Goal: Task Accomplishment & Management: Use online tool/utility

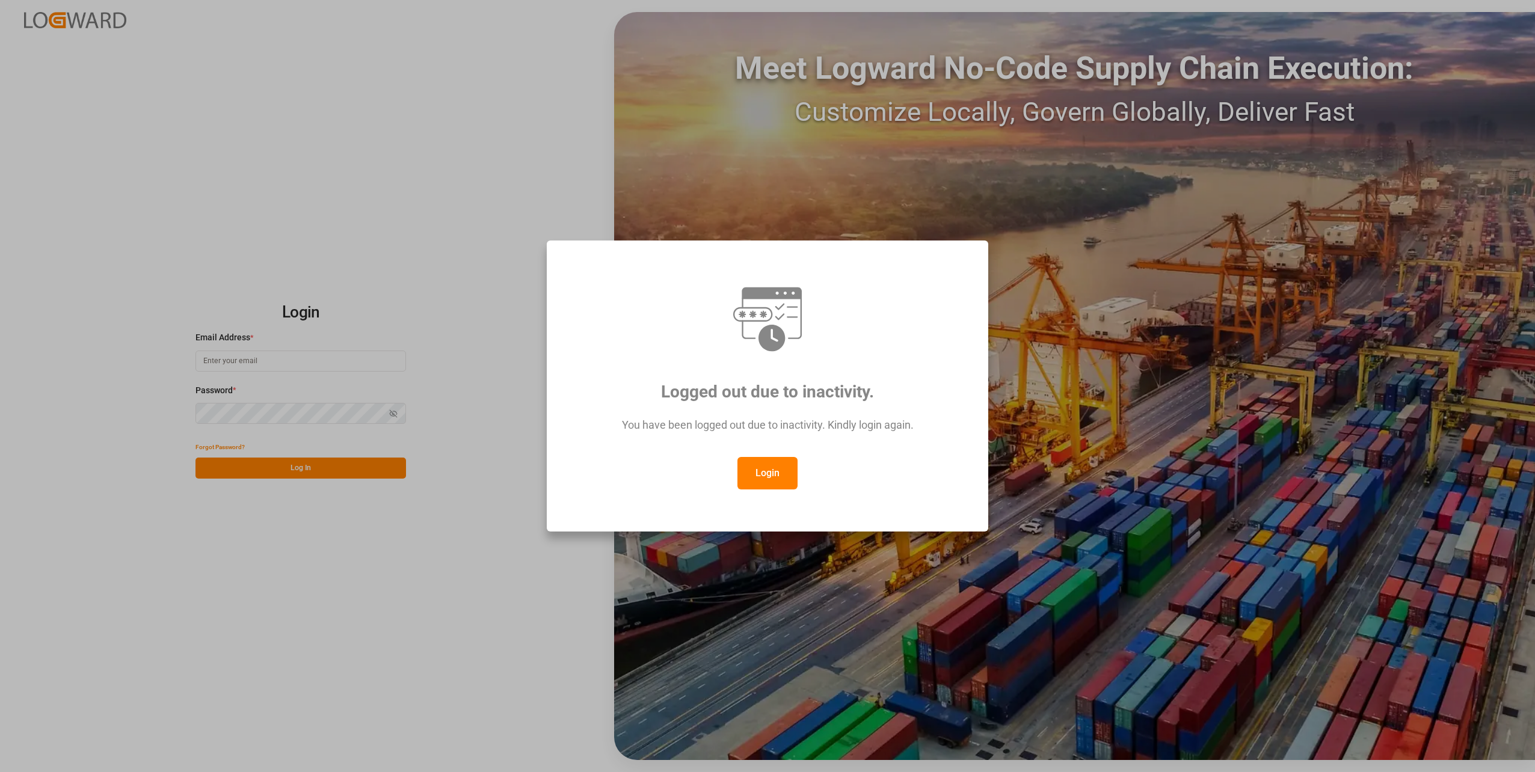
type input "apoyo.sc@compo-expert.com"
click at [779, 485] on button "Login" at bounding box center [767, 473] width 60 height 32
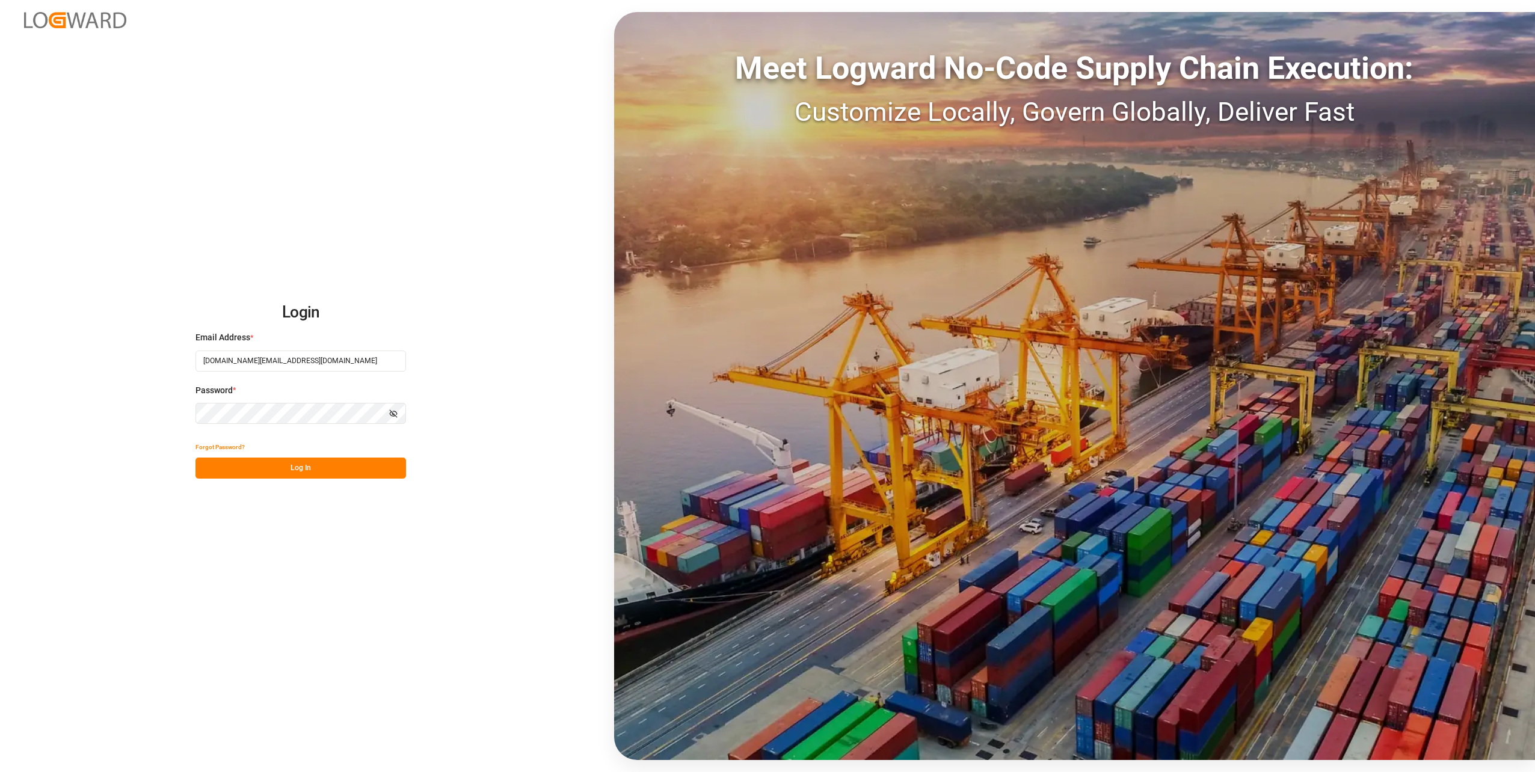
click at [264, 462] on button "Log In" at bounding box center [300, 468] width 210 height 21
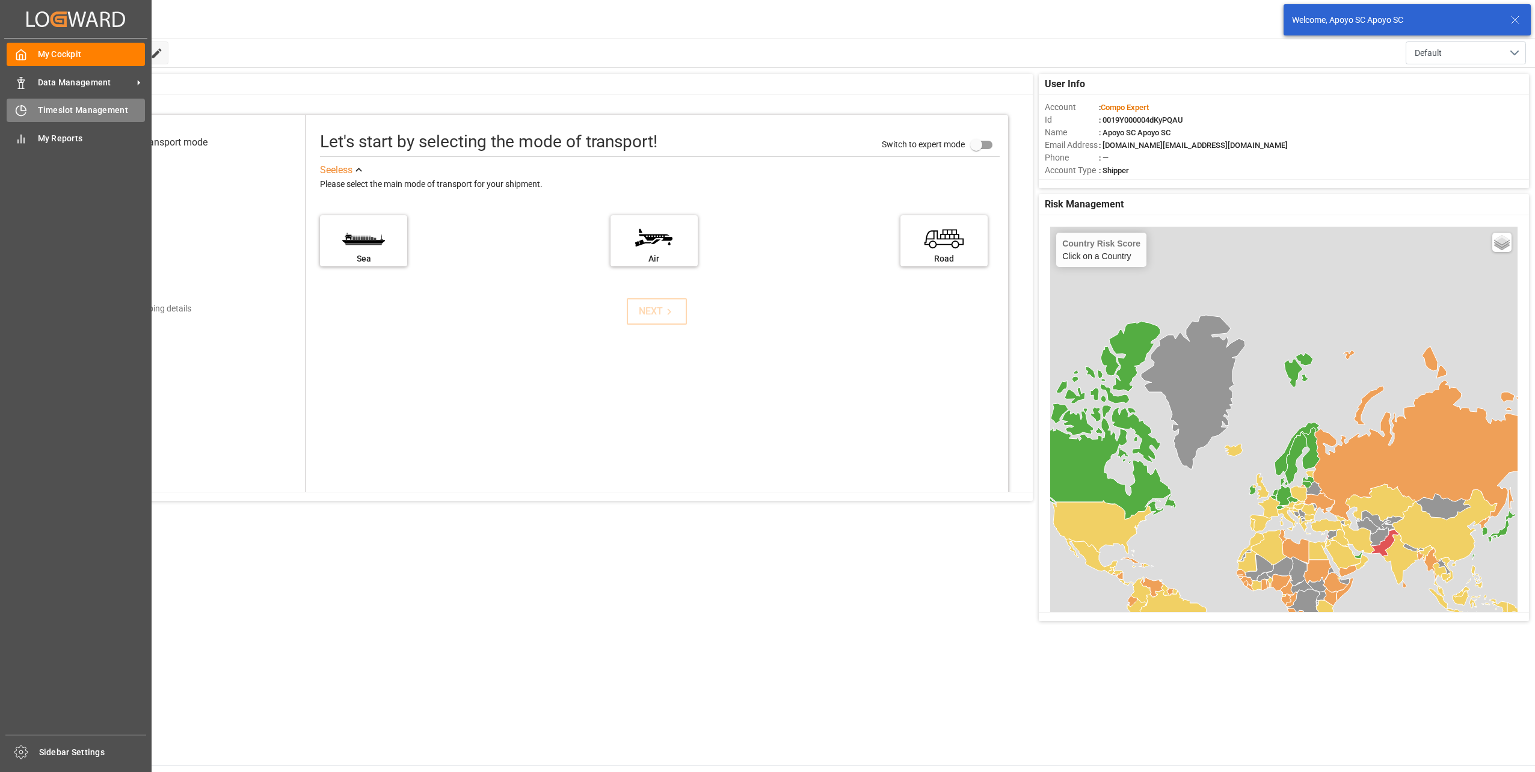
click at [28, 115] on div "Timeslot Management Timeslot Management" at bounding box center [76, 110] width 138 height 23
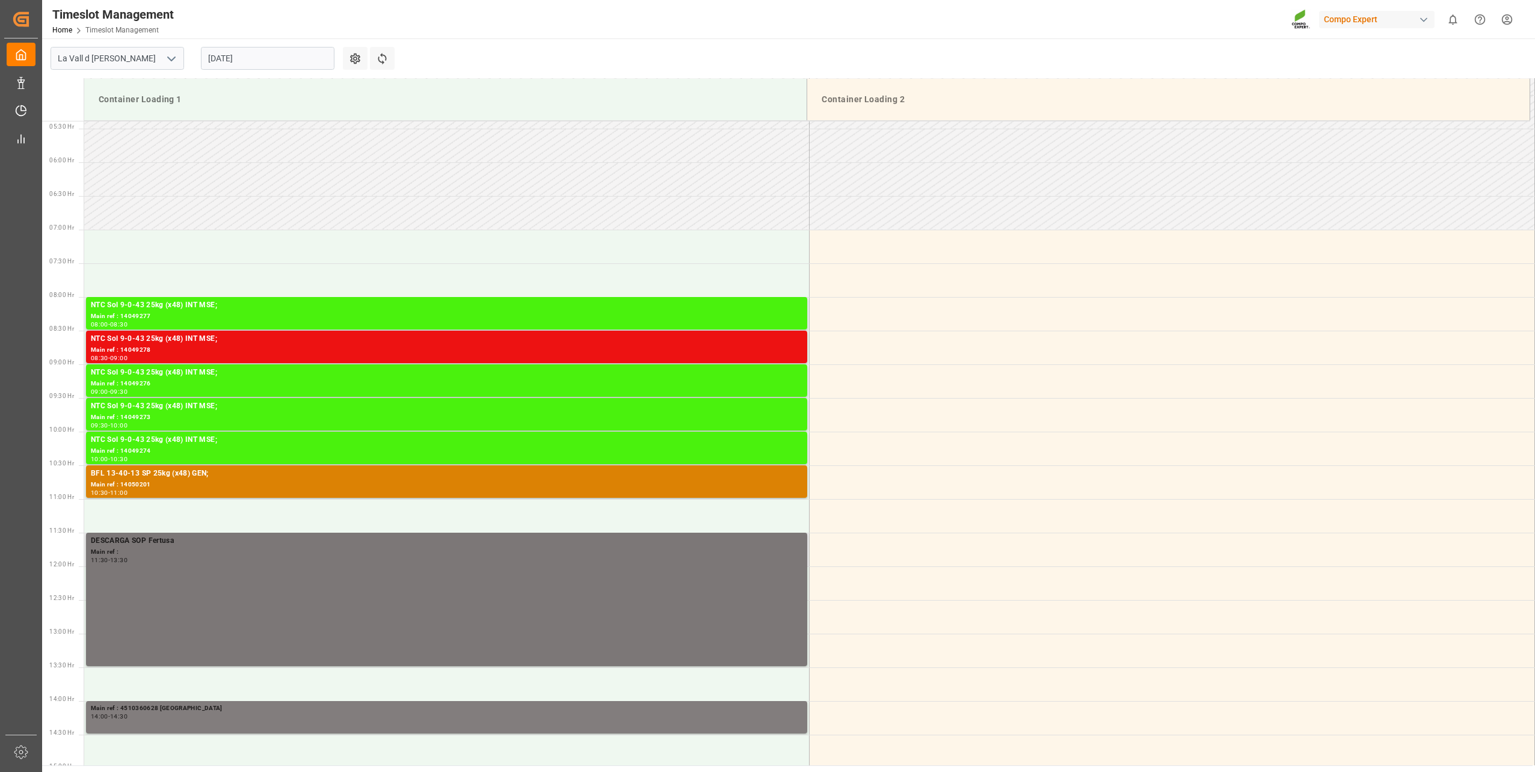
scroll to position [425, 0]
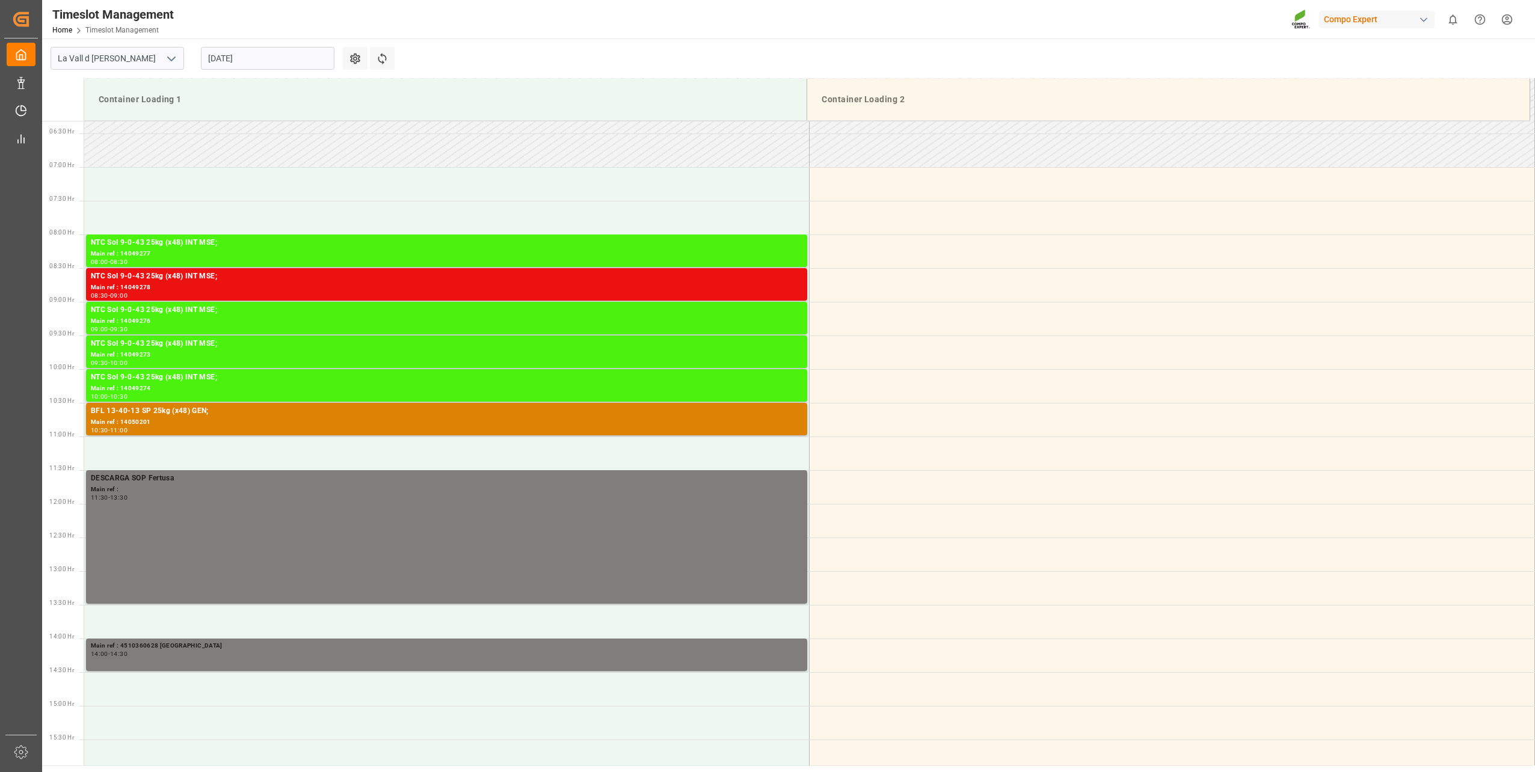
click at [905, 69] on main "La Vall d Uixo 11.08.2025 Settings Refresh Time Slots Container Loading 1 Conta…" at bounding box center [787, 401] width 1490 height 727
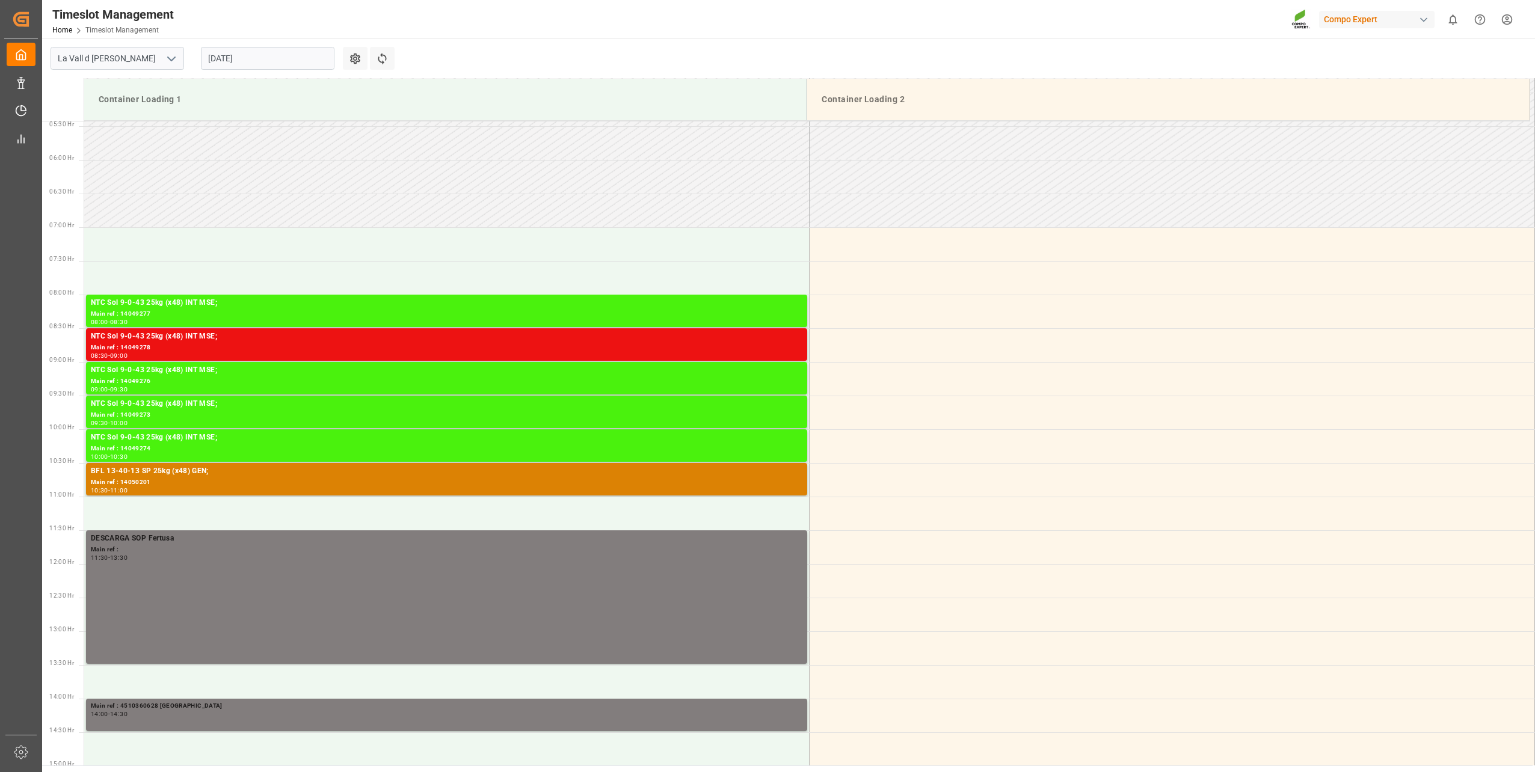
scroll to position [365, 0]
click at [245, 59] on input "[DATE]" at bounding box center [267, 58] width 133 height 23
click at [264, 176] on span "13" at bounding box center [263, 178] width 8 height 8
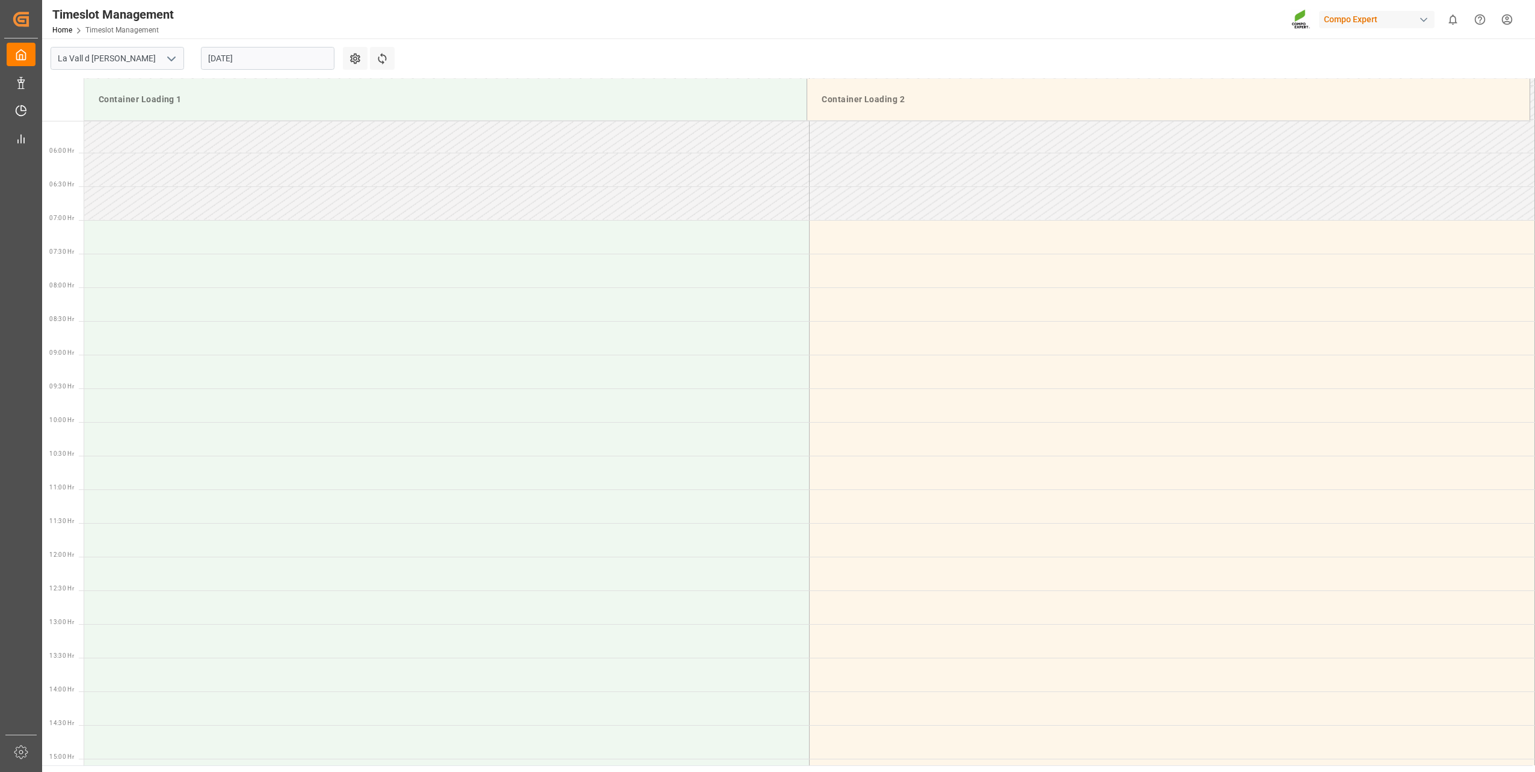
scroll to position [372, 0]
click at [218, 55] on input "[DATE]" at bounding box center [267, 58] width 133 height 23
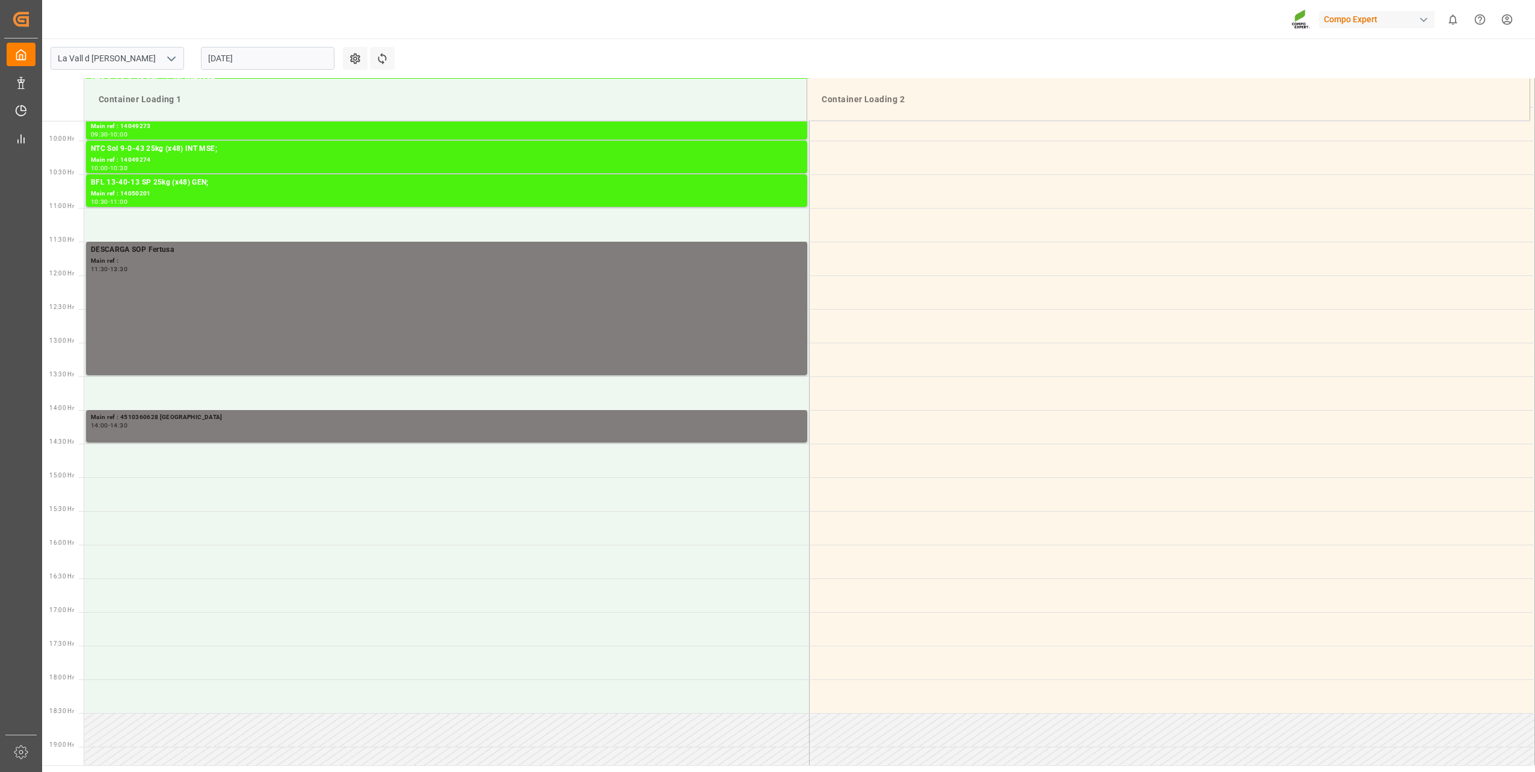
scroll to position [733, 0]
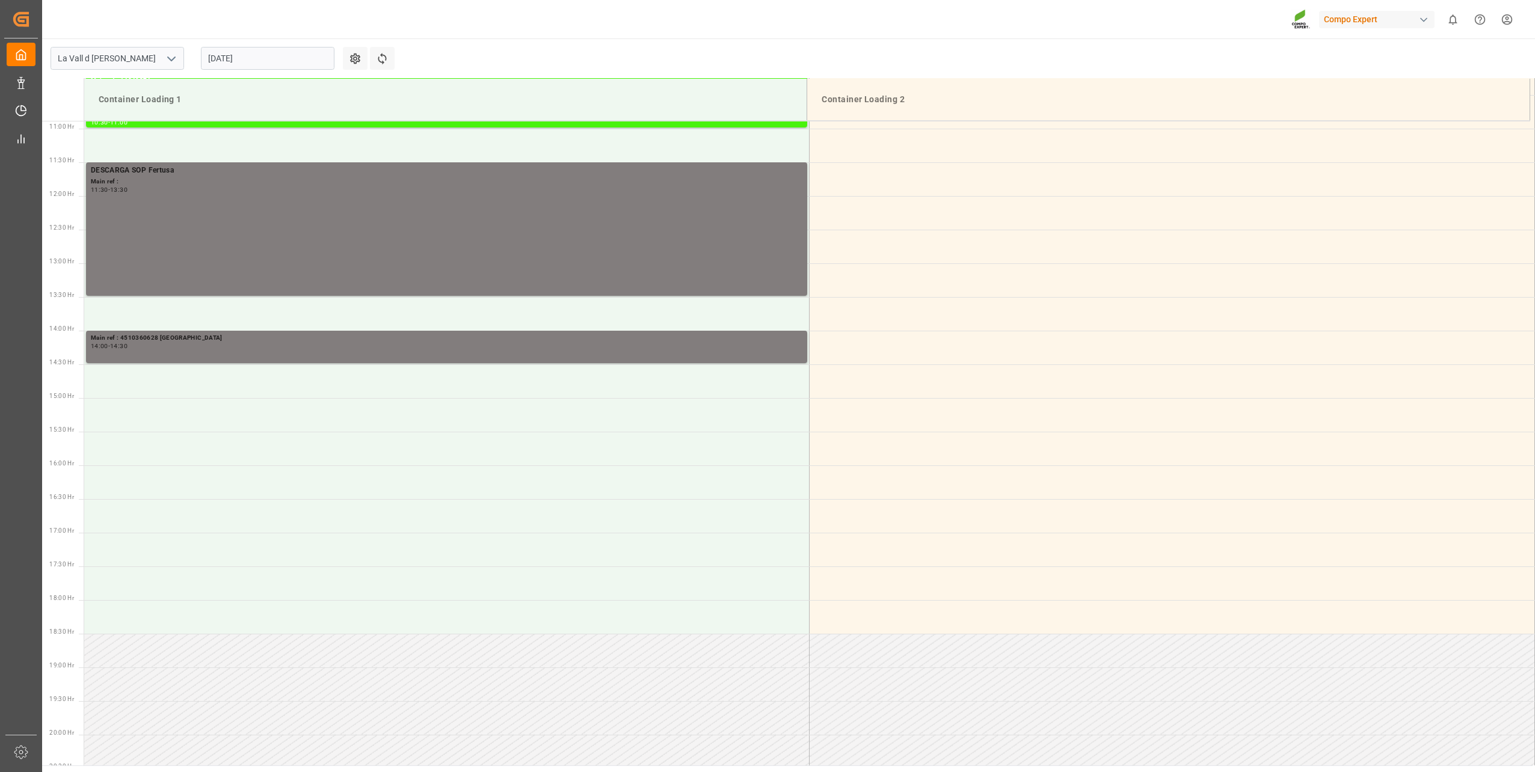
click at [273, 66] on input "[DATE]" at bounding box center [267, 58] width 133 height 23
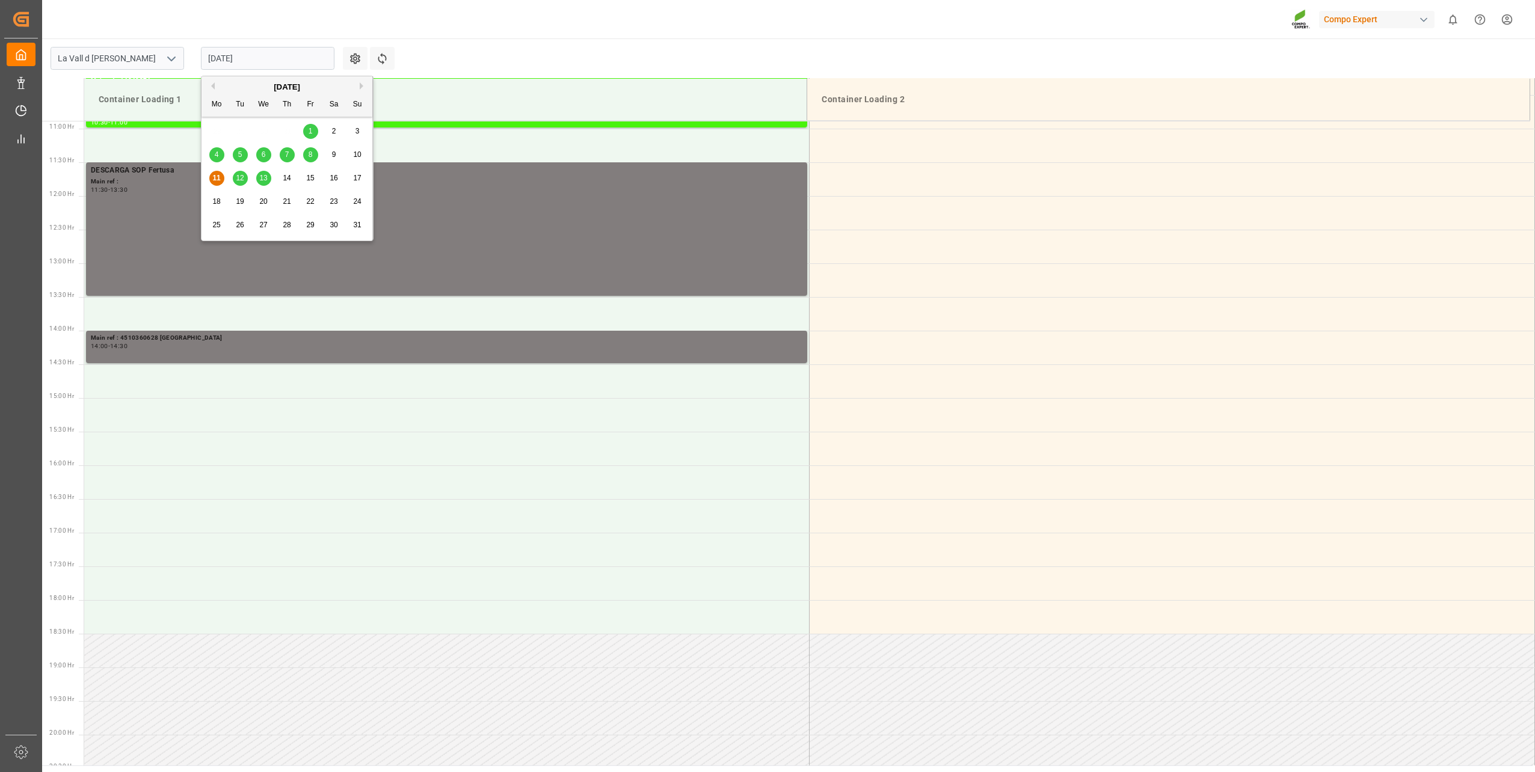
click at [259, 179] on div "13" at bounding box center [263, 178] width 15 height 14
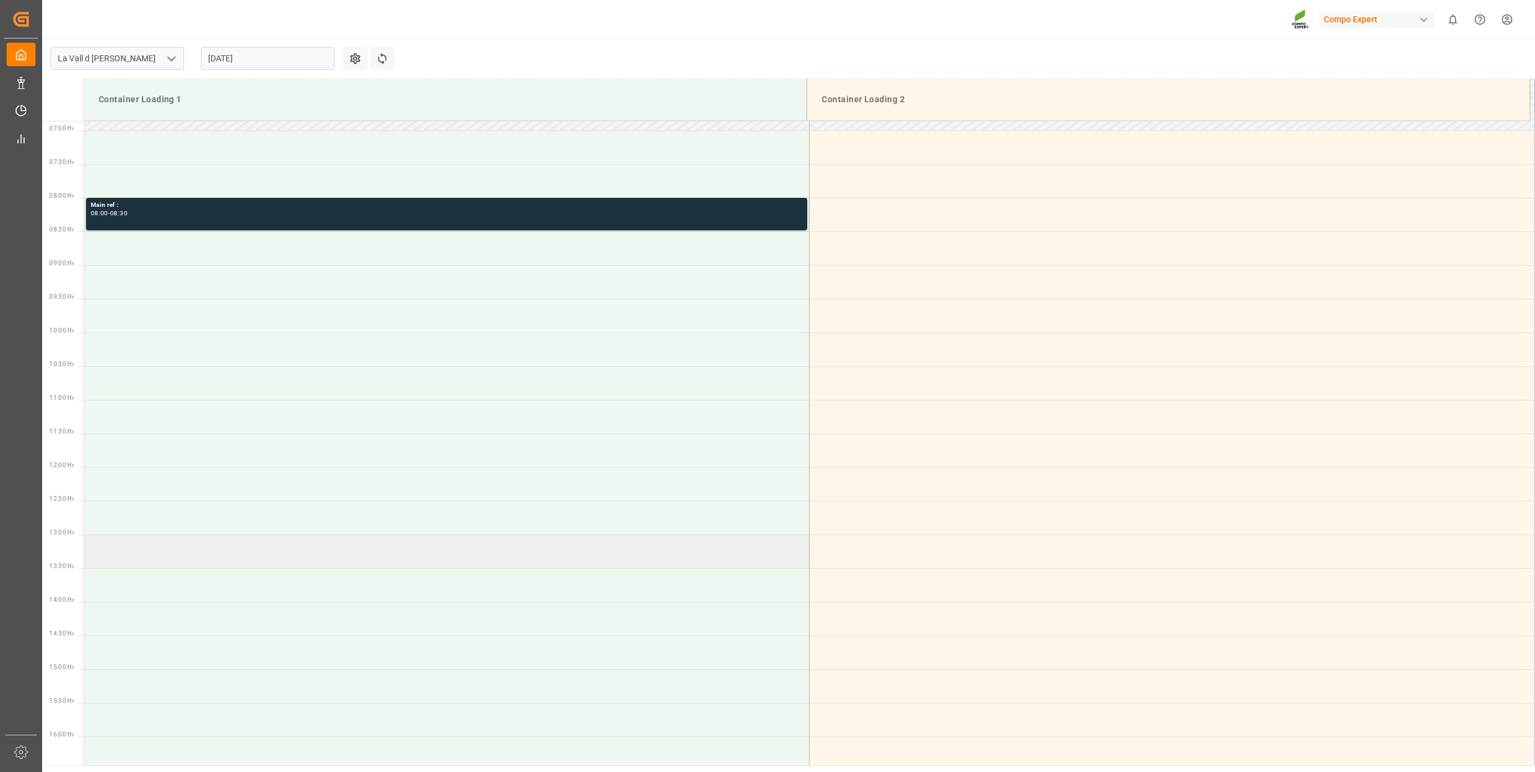
scroll to position [432, 0]
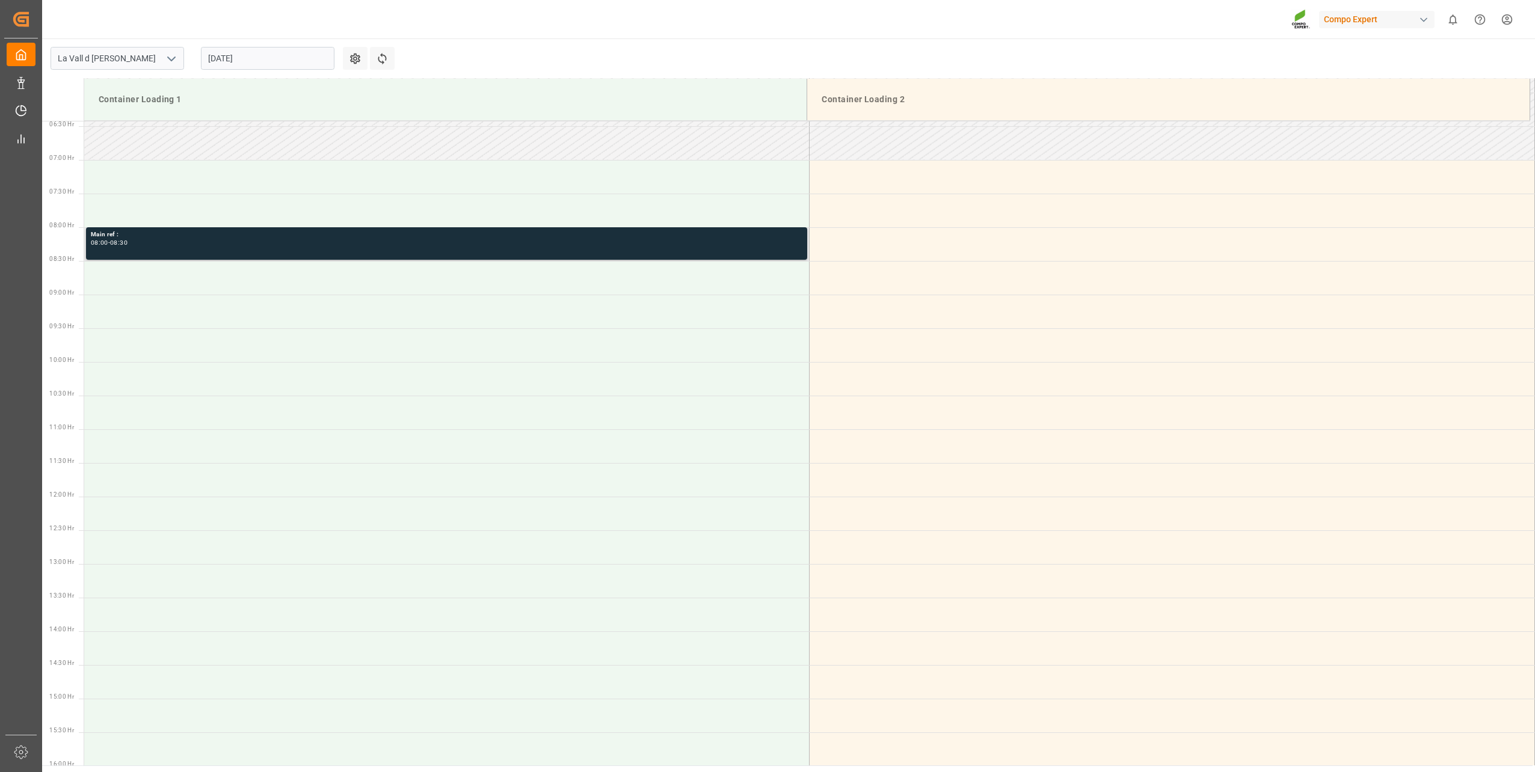
click at [176, 233] on div "Main ref :" at bounding box center [446, 235] width 711 height 10
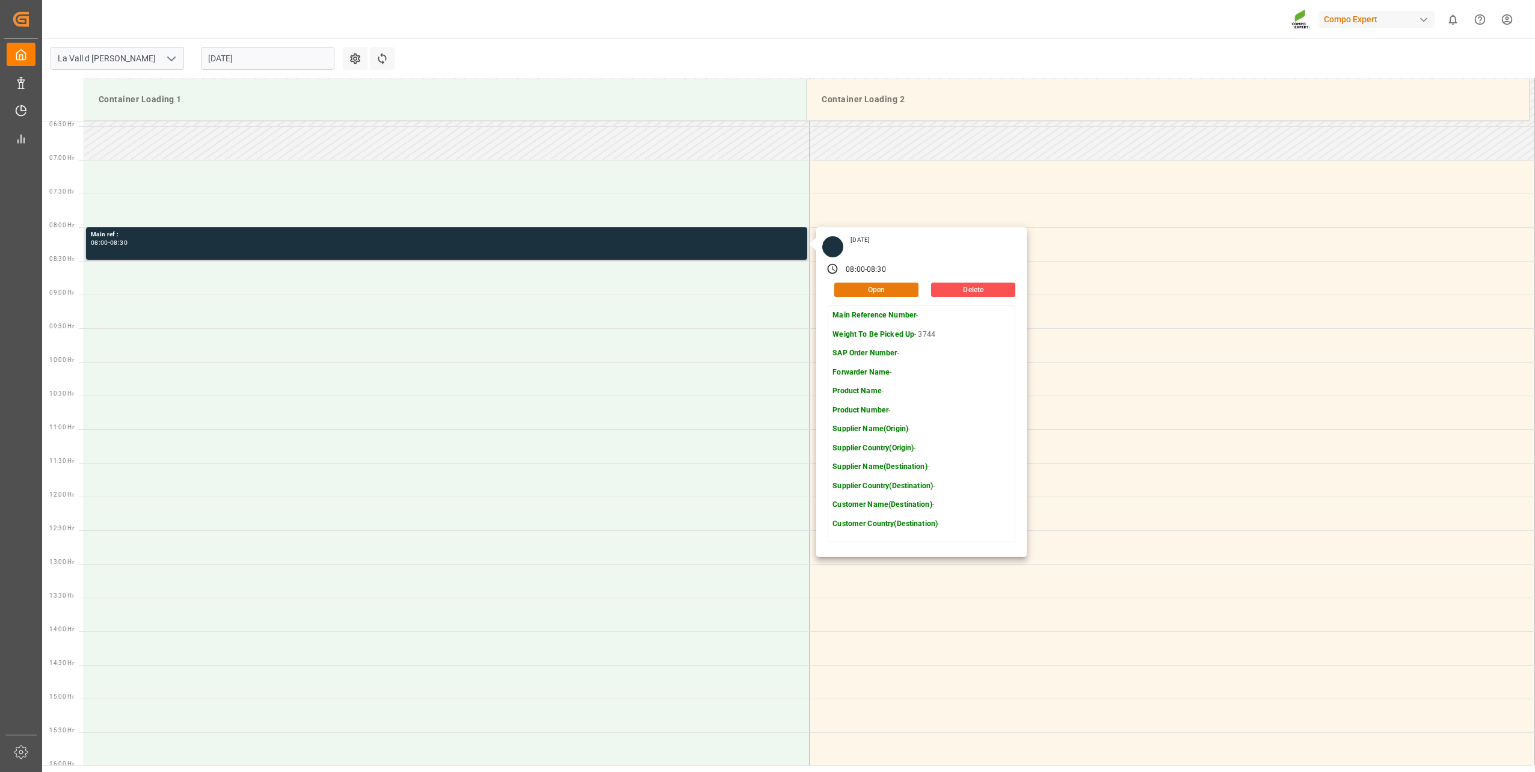
click at [879, 292] on button "Open" at bounding box center [876, 290] width 84 height 14
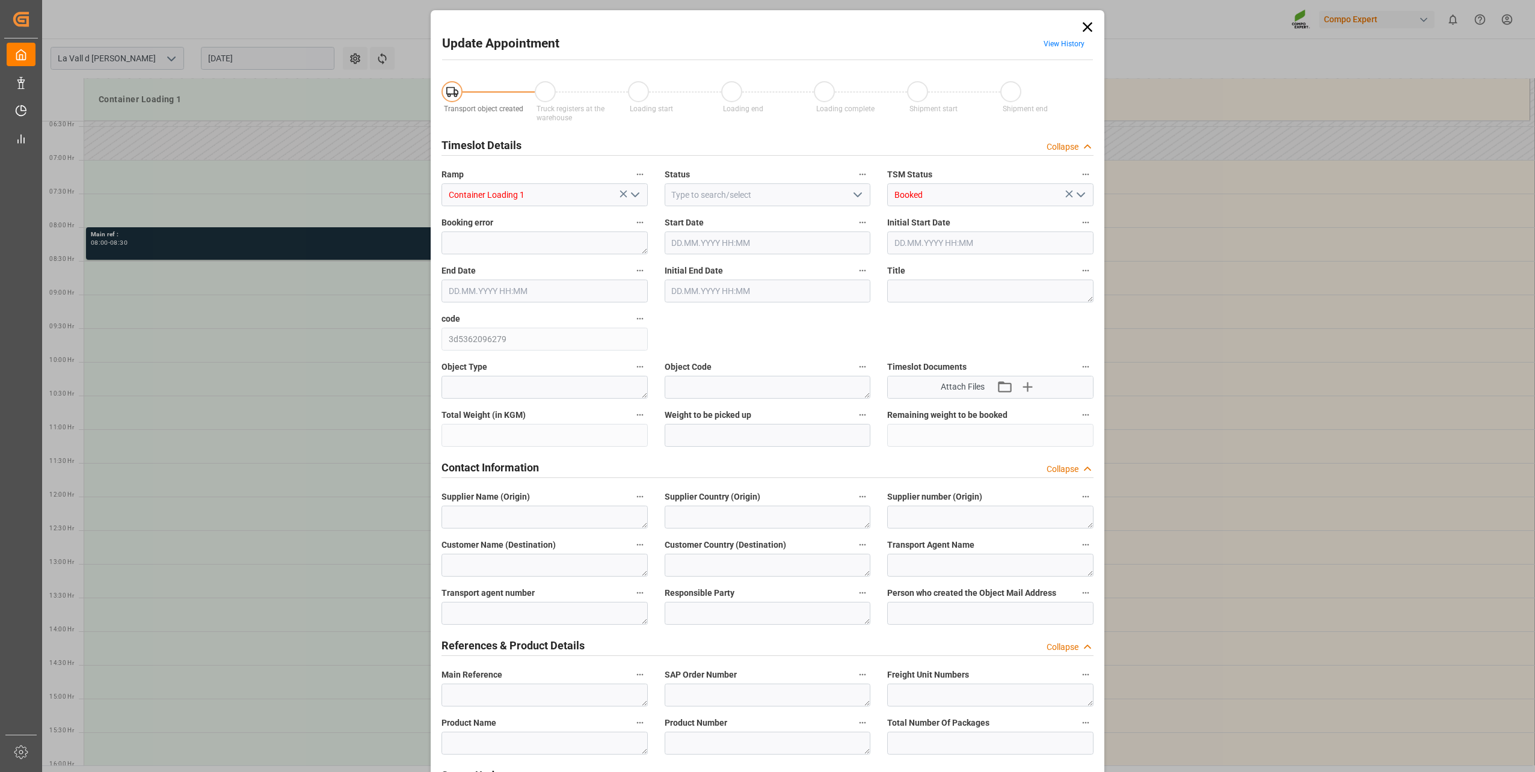
type input "3744"
type input "[DATE] 08:00"
type input "[DATE] 08:30"
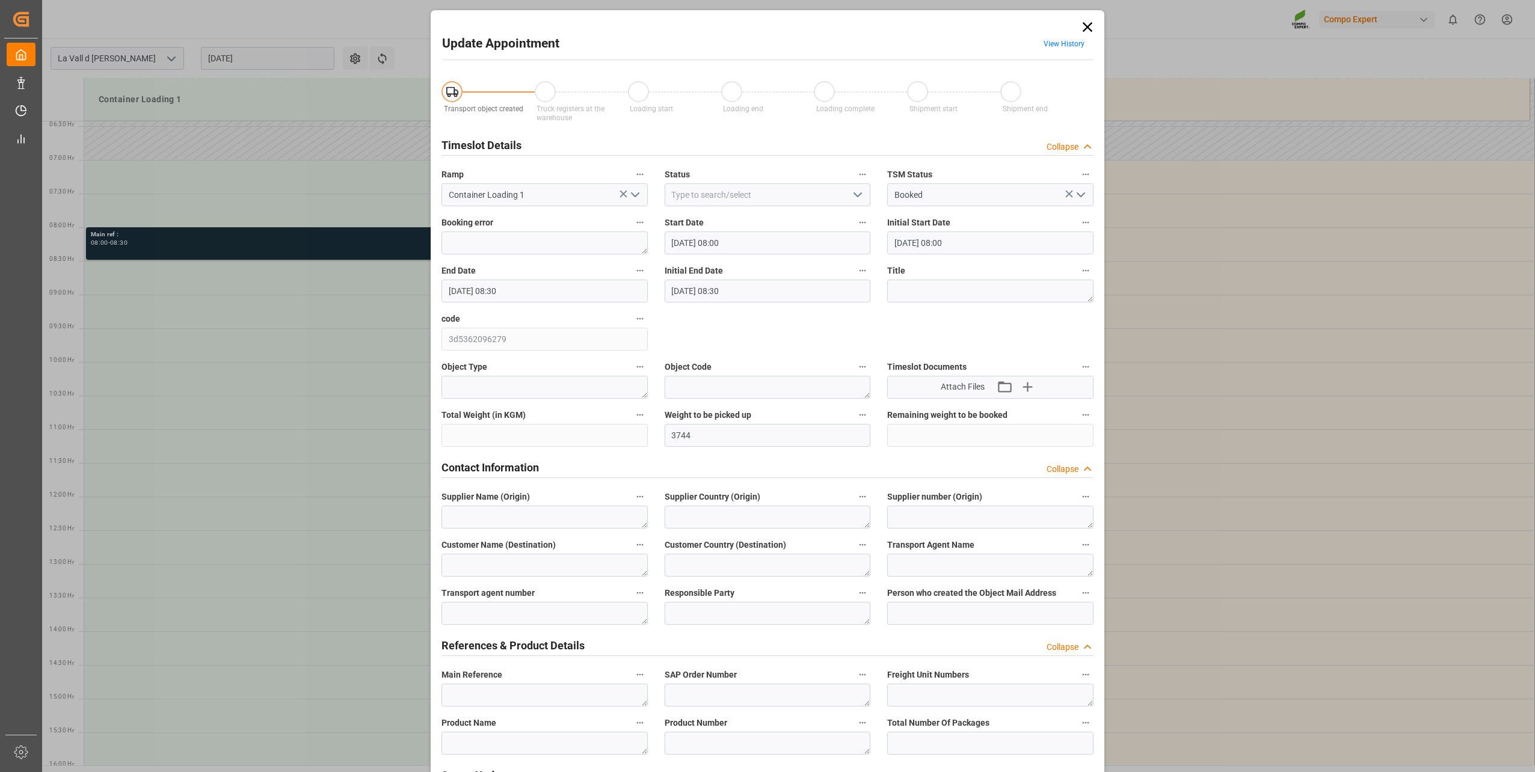
type input "11.08.2025 09:43"
click at [1083, 32] on icon at bounding box center [1087, 27] width 17 height 17
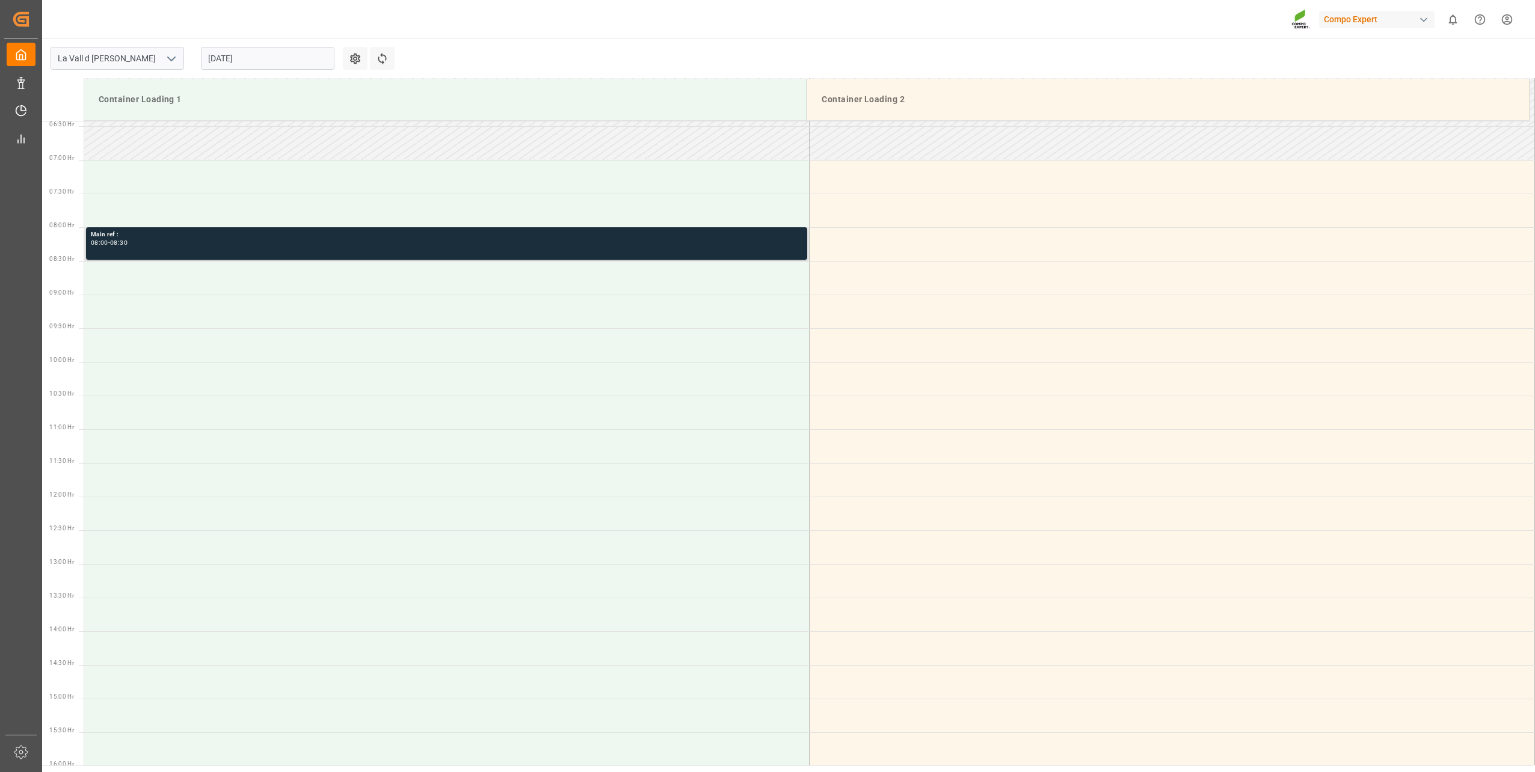
click at [194, 241] on div "Main ref : 08:00 - 08:30" at bounding box center [446, 244] width 711 height 28
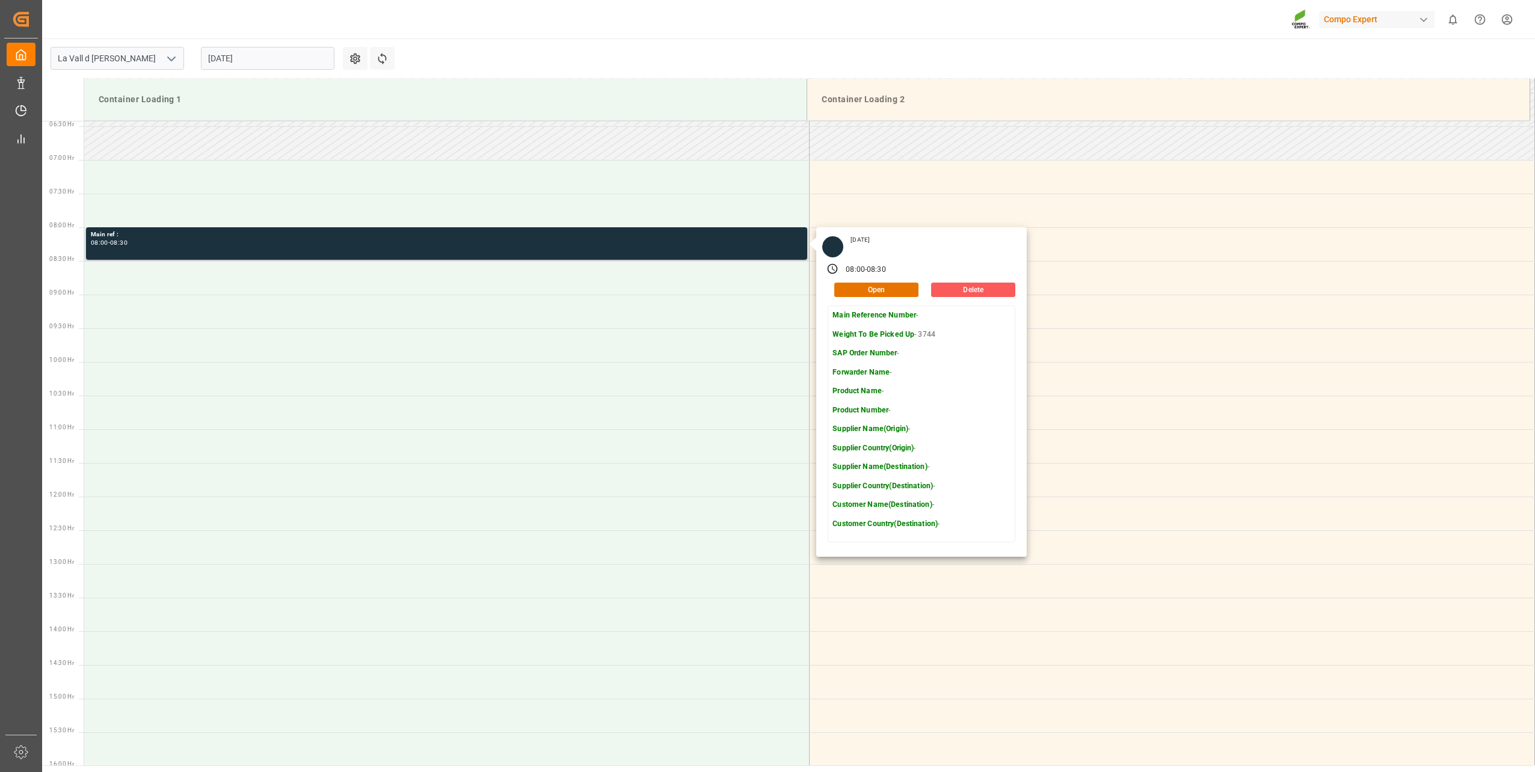
click at [985, 292] on button "Delete" at bounding box center [973, 290] width 84 height 14
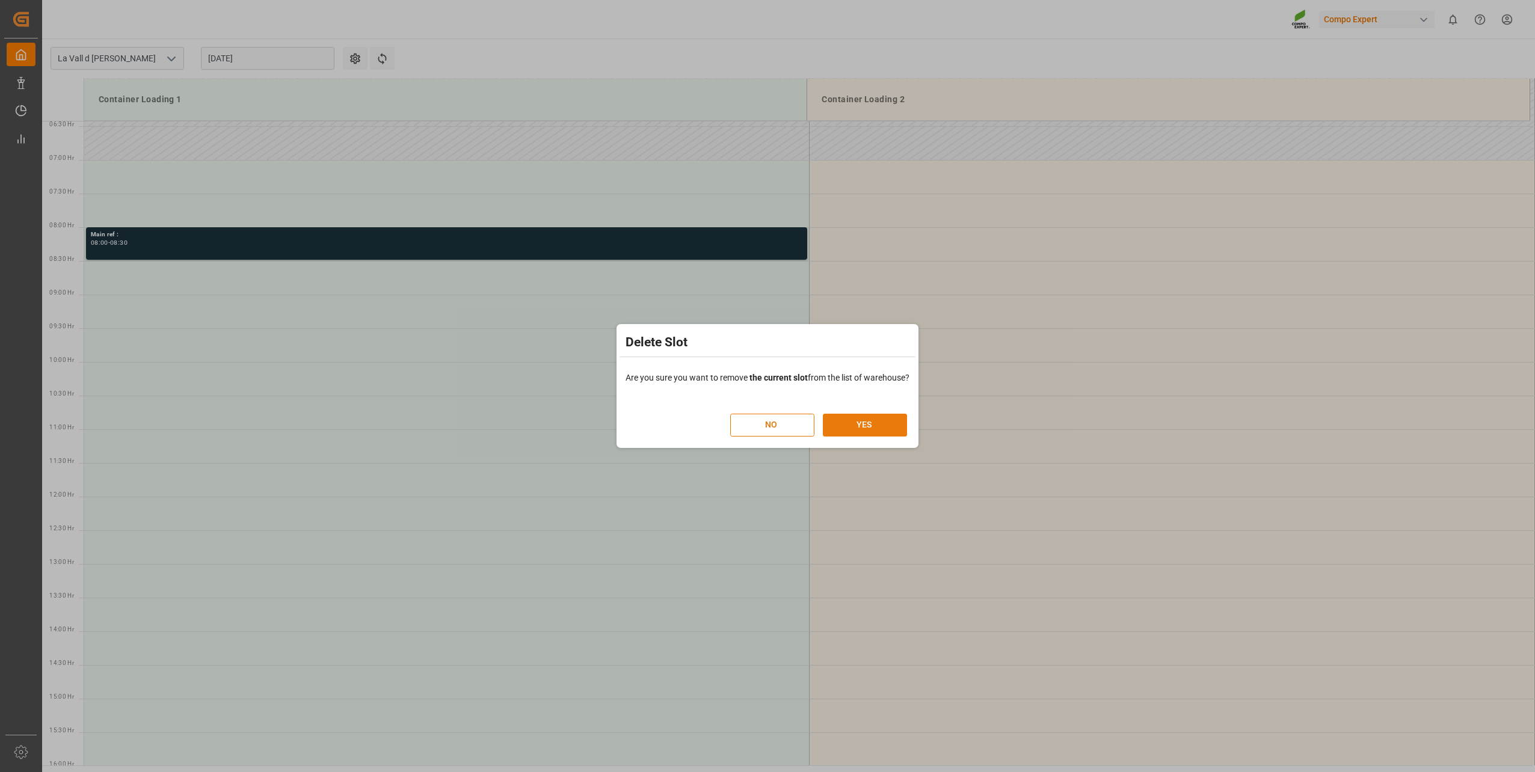
click at [847, 422] on button "YES" at bounding box center [865, 425] width 84 height 23
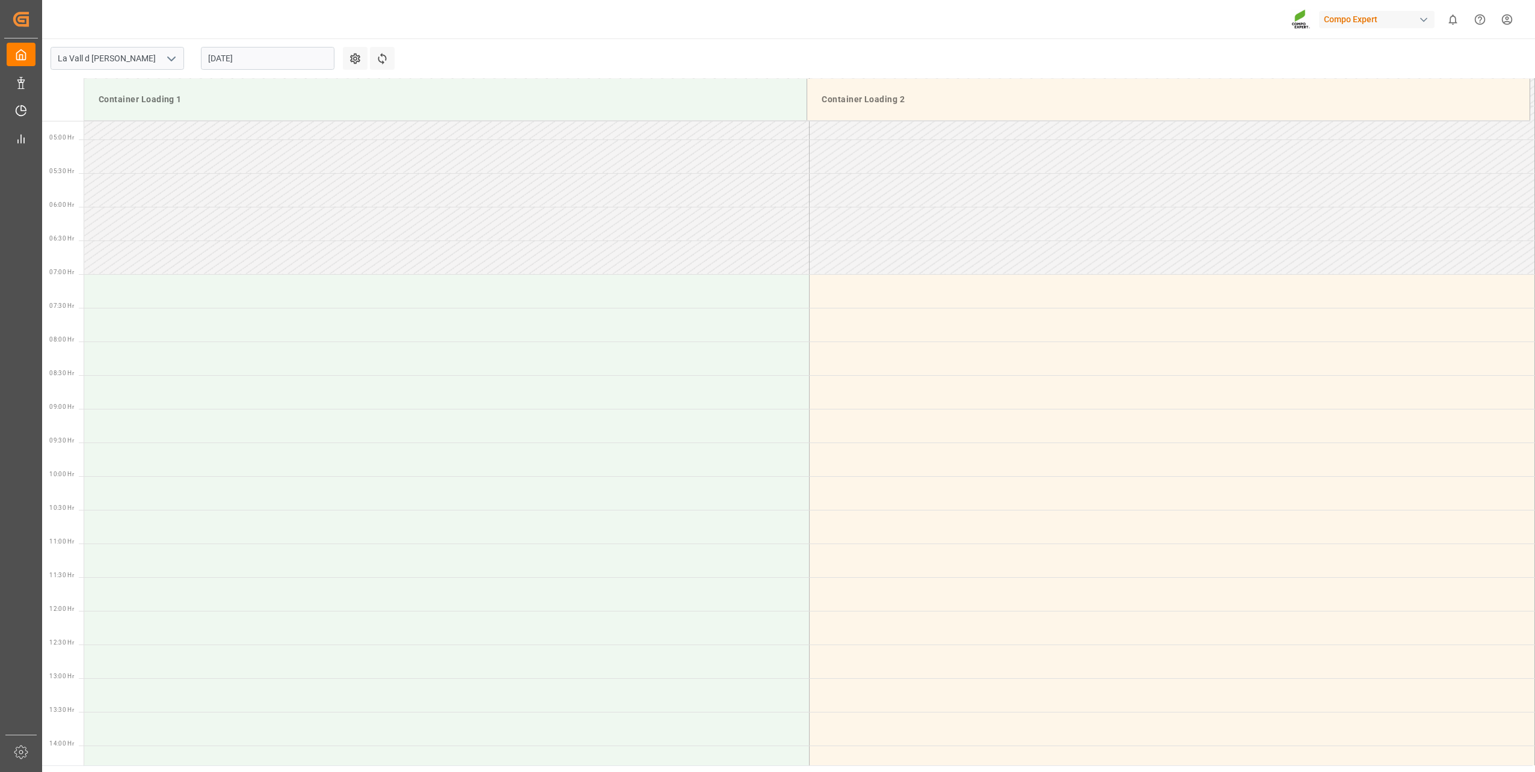
scroll to position [464, 0]
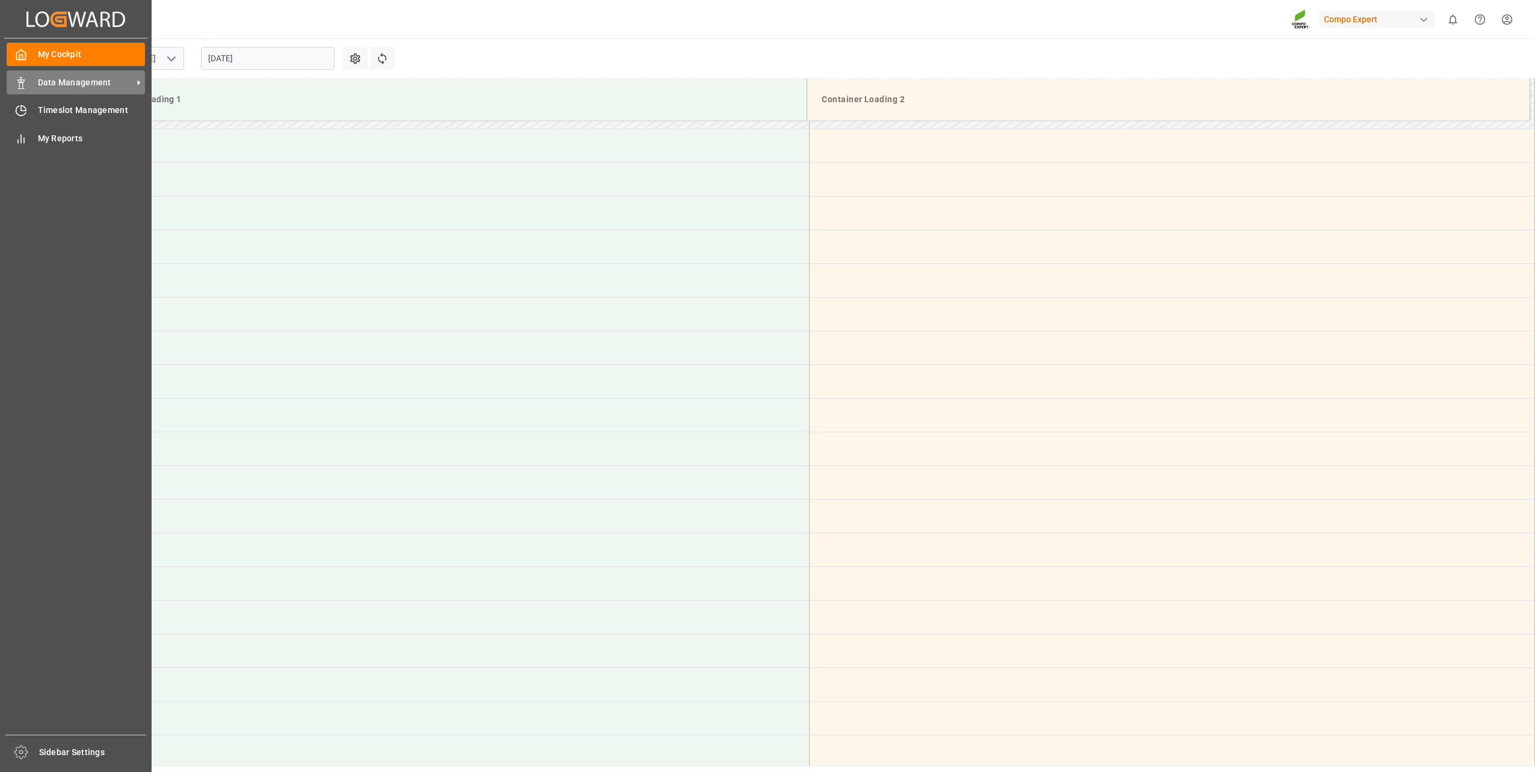
click at [39, 87] on span "Data Management" at bounding box center [85, 82] width 95 height 13
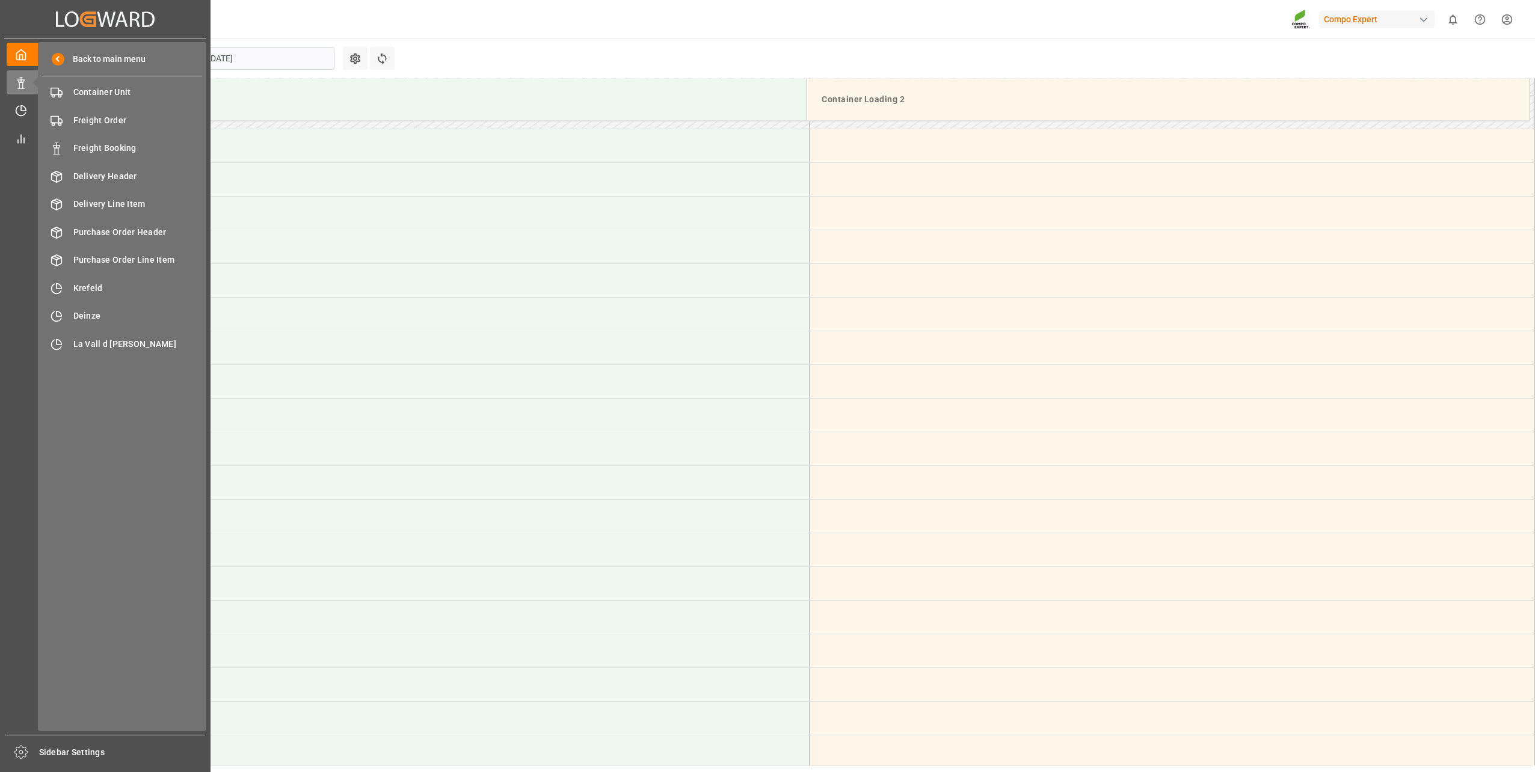
click at [87, 79] on div "Back to main menu Container Unit Container Unit Freight Order Freight Order Fre…" at bounding box center [122, 386] width 168 height 689
click at [91, 90] on span "Container Unit" at bounding box center [137, 92] width 129 height 13
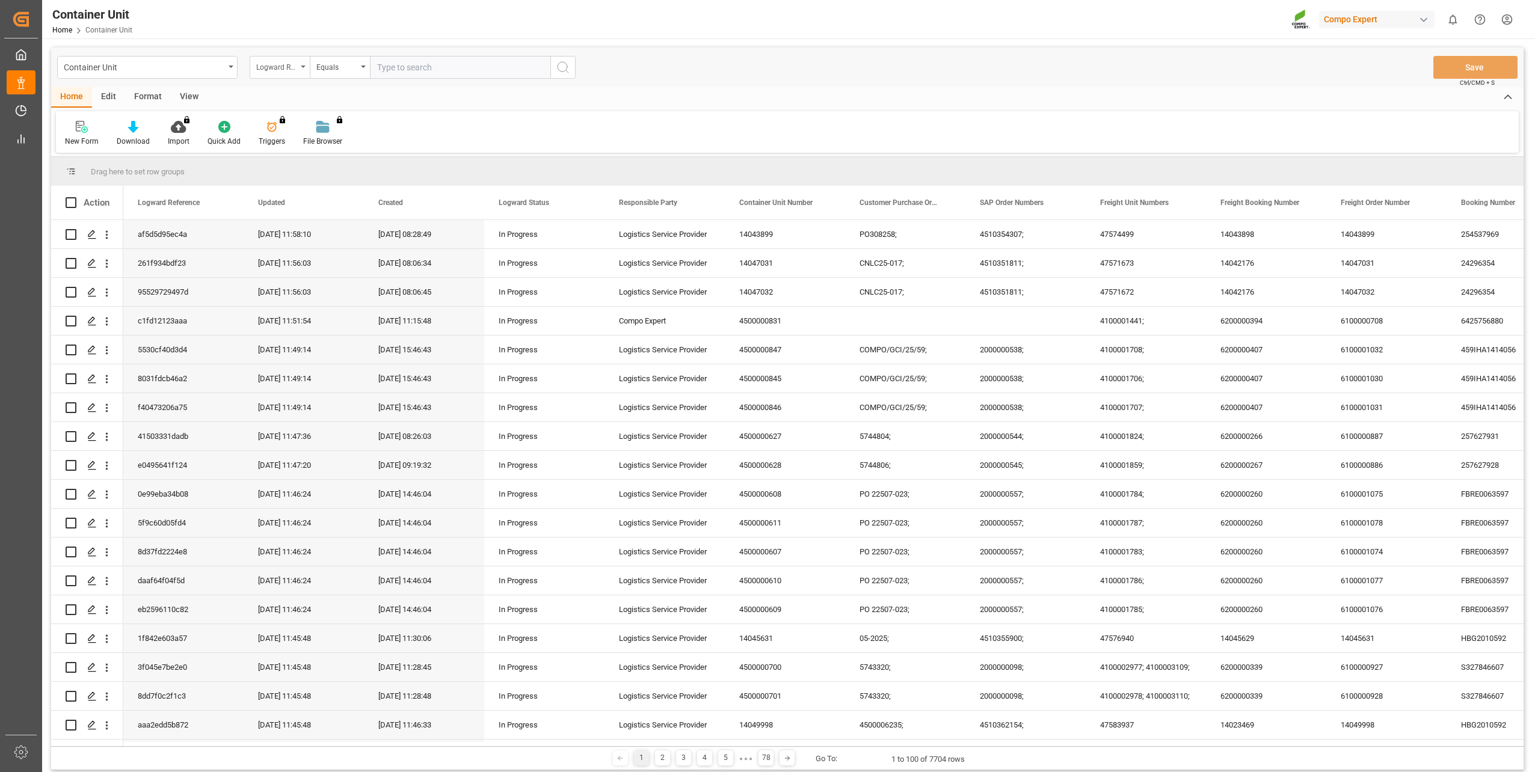
click at [294, 67] on div "Logward Reference" at bounding box center [276, 66] width 41 height 14
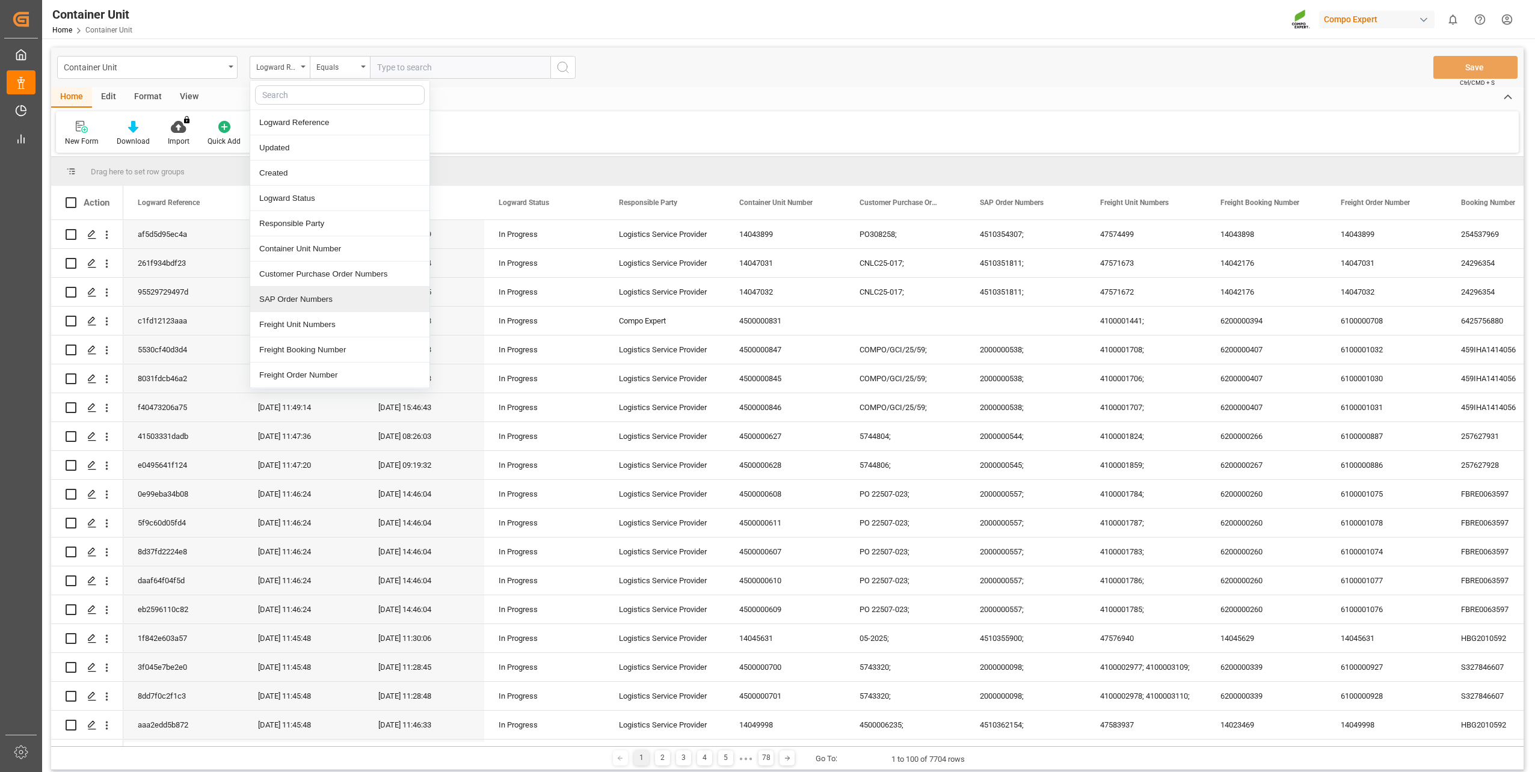
drag, startPoint x: 302, startPoint y: 284, endPoint x: 306, endPoint y: 296, distance: 13.3
click at [306, 296] on div "Logward Reference Updated Created Logward Status Responsible Party Container Un…" at bounding box center [340, 234] width 180 height 309
click at [306, 296] on div "SAP Order Numbers" at bounding box center [339, 299] width 179 height 25
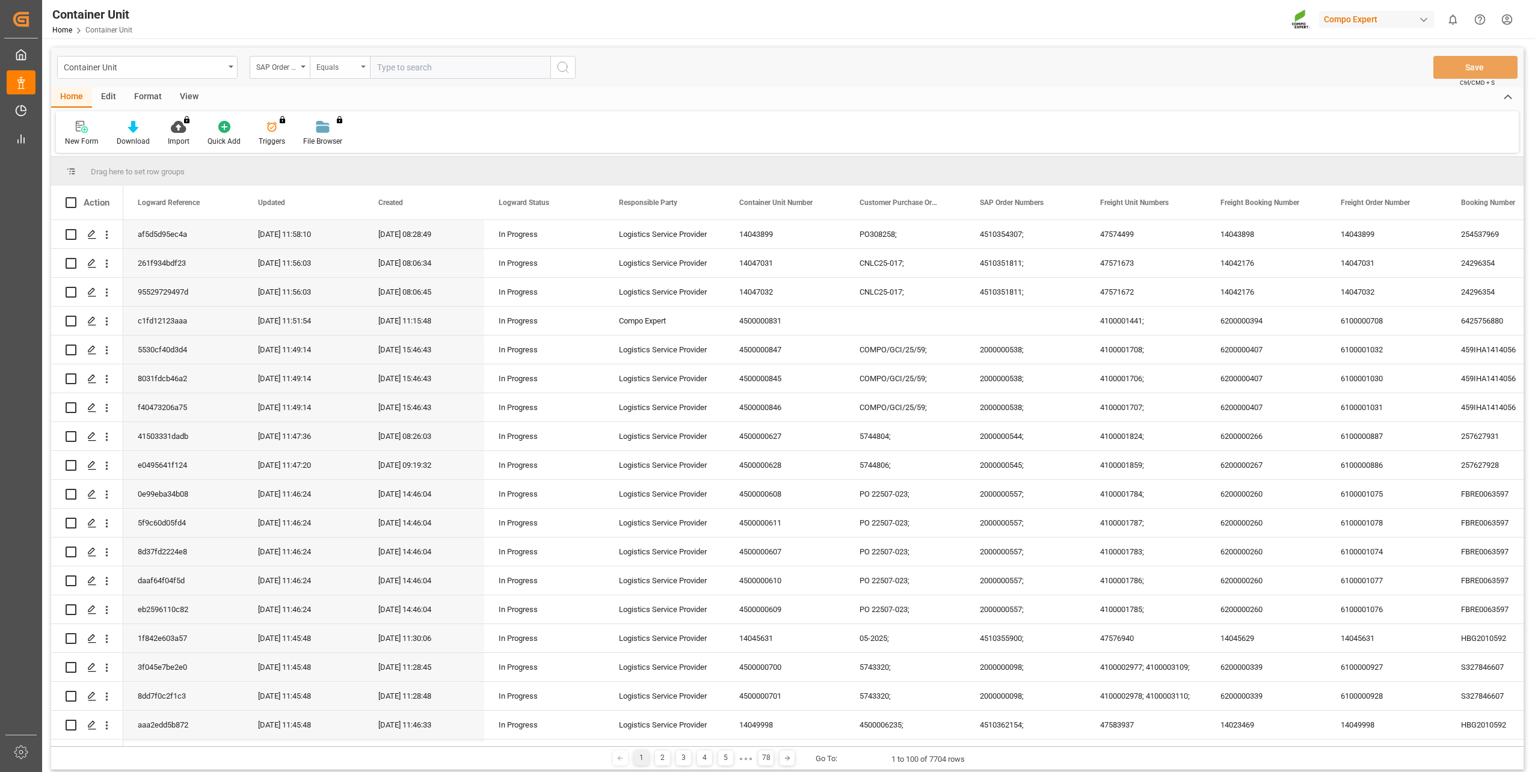
click at [340, 66] on div "Equals" at bounding box center [336, 66] width 41 height 14
click at [413, 66] on input "text" at bounding box center [460, 67] width 180 height 23
paste input "4510360161"
type input "4510360161;"
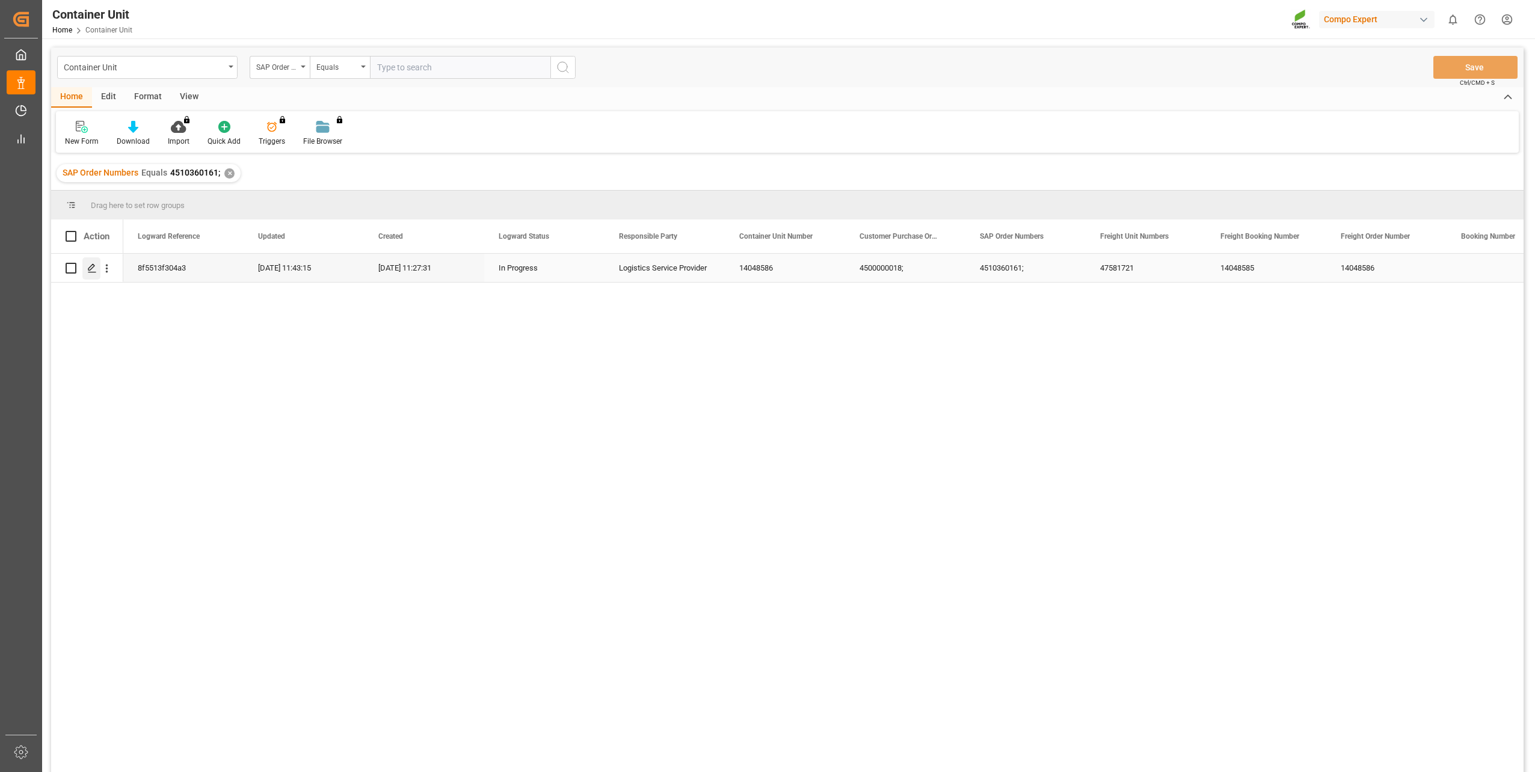
click at [87, 271] on icon "Press SPACE to select this row." at bounding box center [92, 268] width 10 height 10
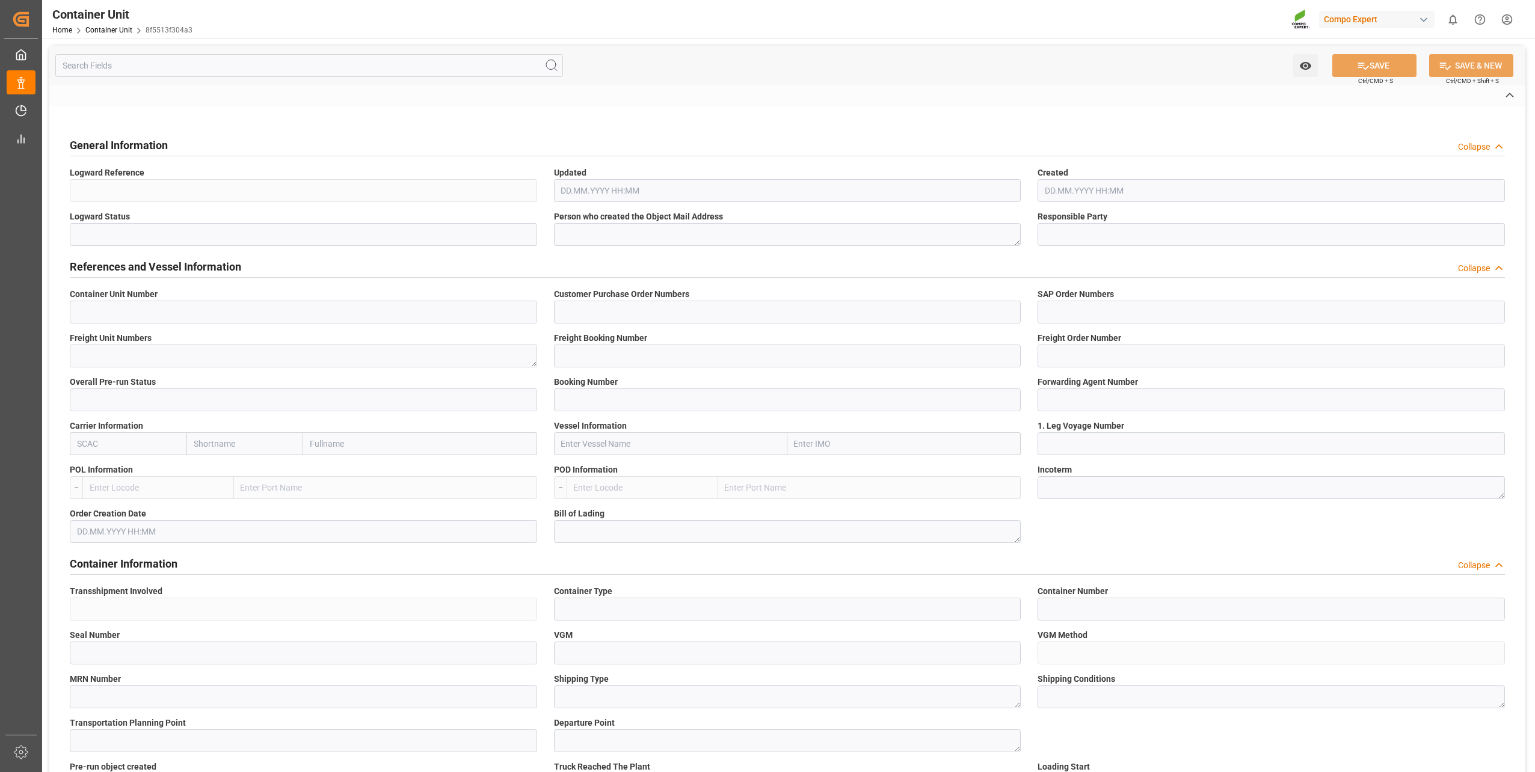
type input "14048586"
type input "4500000018;"
type input "4510360161;"
type textarea "47581721"
type input "14048585"
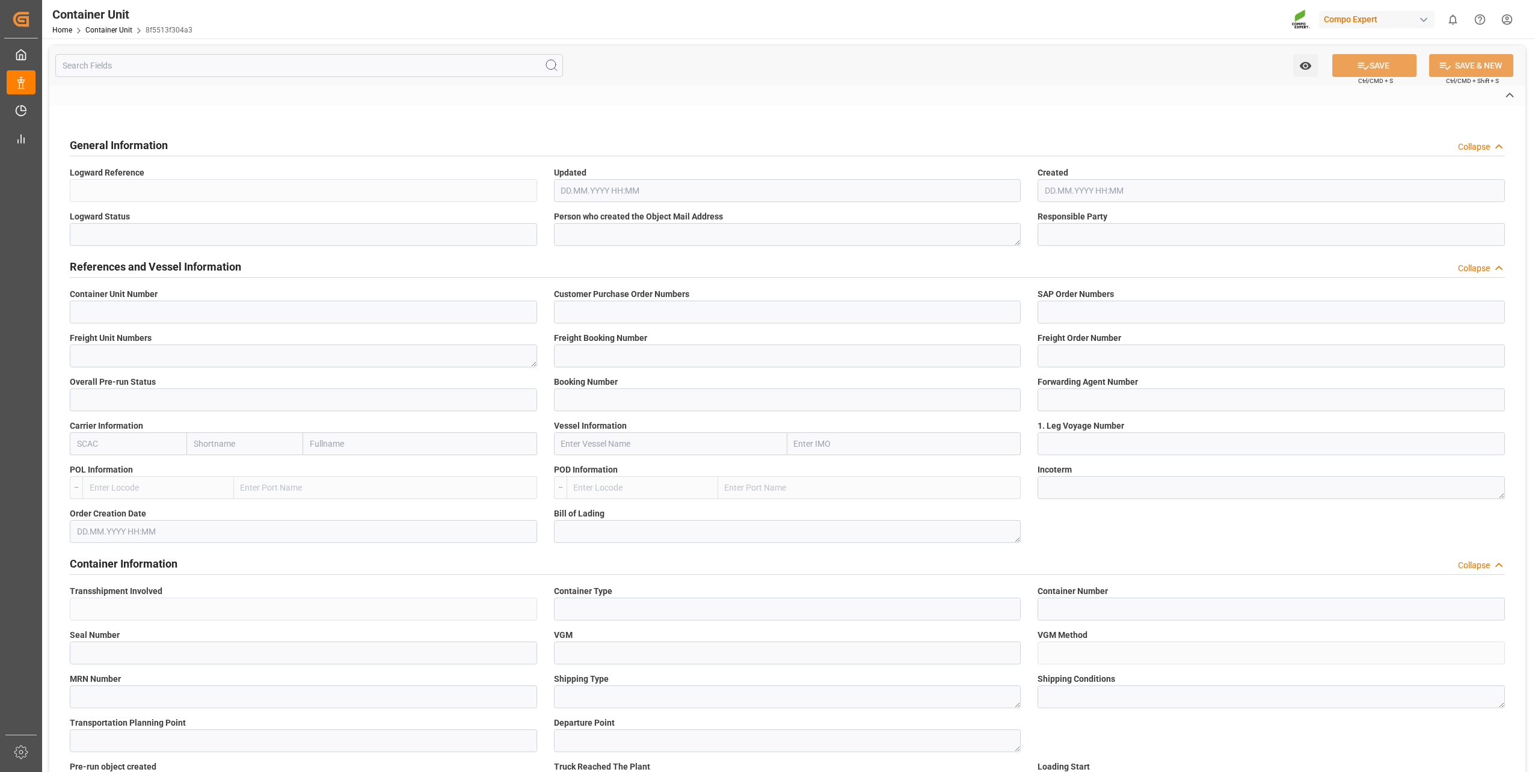
type input "14048586"
type input "1"
type input "6605473"
type input "Valencia"
type input "El Dekheila"
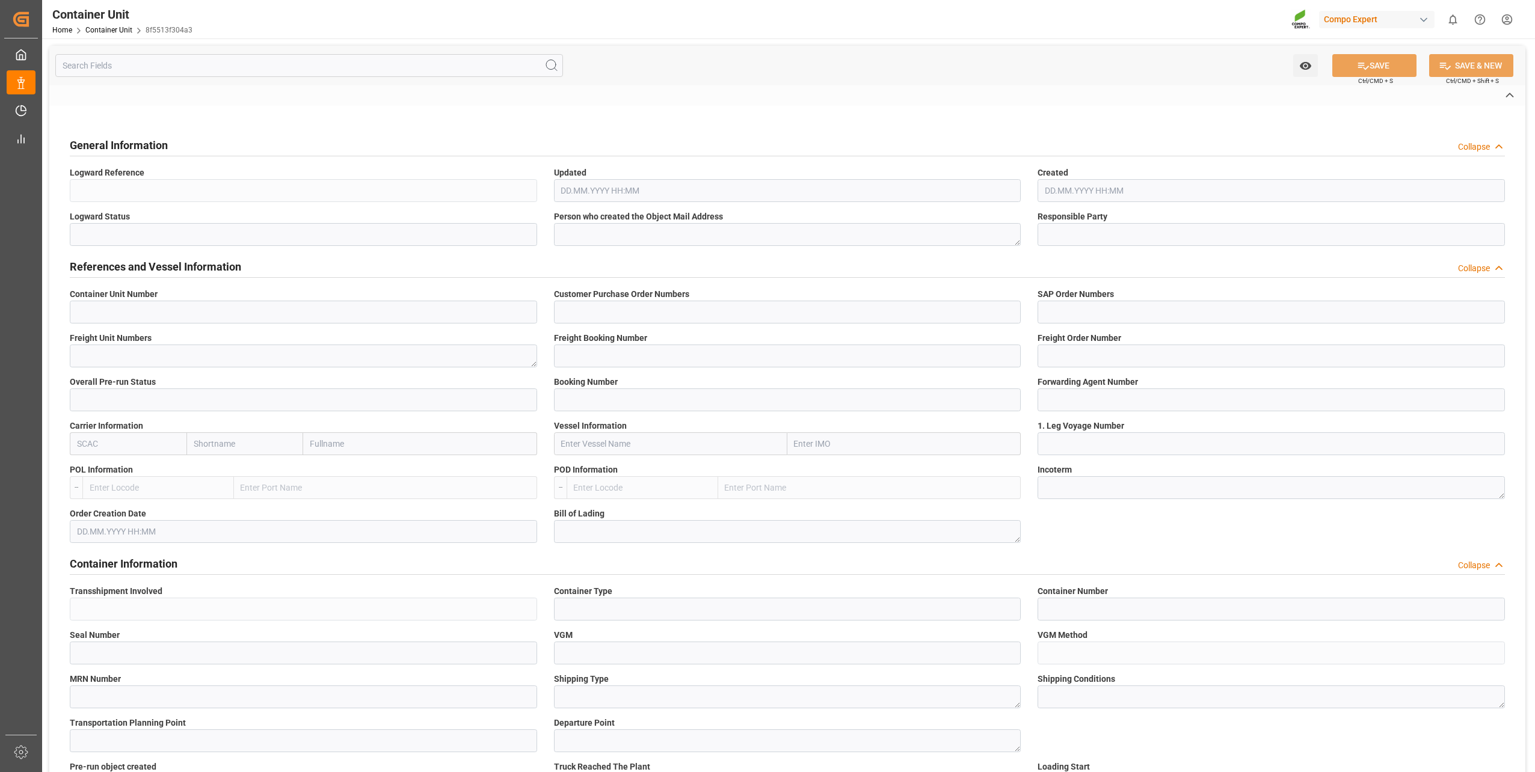
type textarea "CIF"
type input "No"
type input "20GP"
type input "2"
type textarea "30"
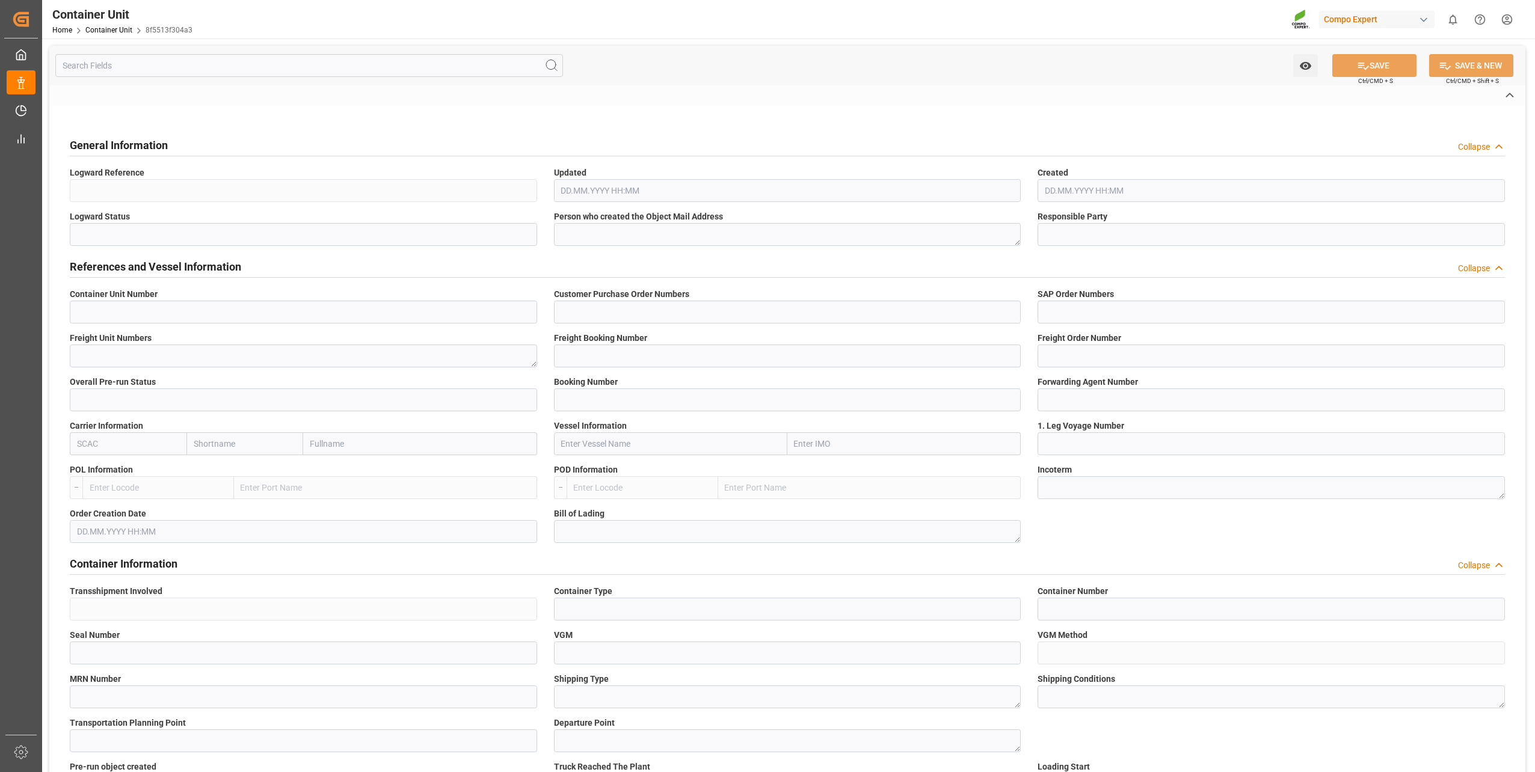
type textarea "Z3"
type input "CE07"
type textarea "COMPO Centro de Producción"
type textarea "12600"
type input "Spain"
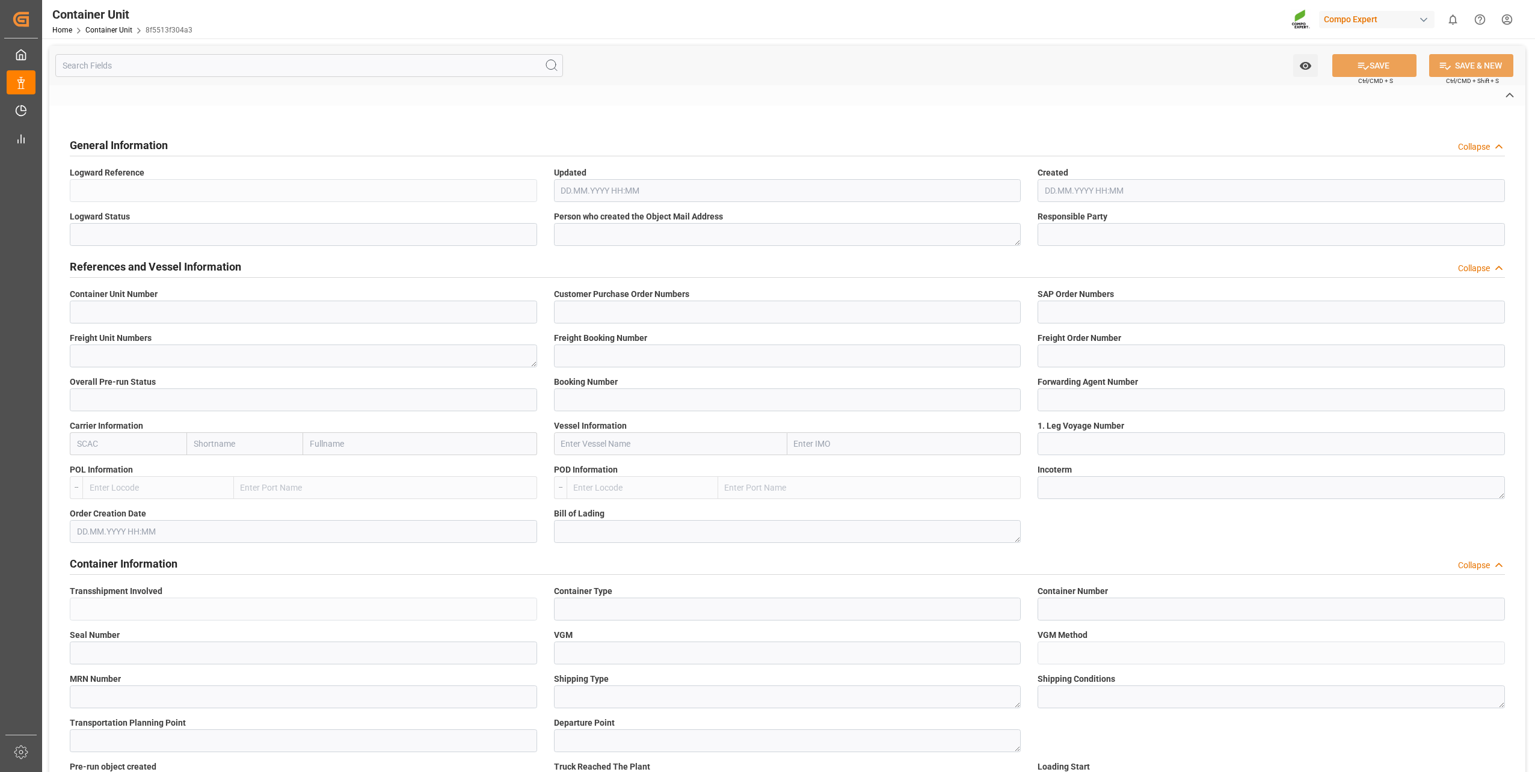
type textarea "11511"
type input "Egypt"
type input "EUR"
type textarea "CE31"
type textarea "KSL Presal SP 4x2,5kg (x36) WW;"
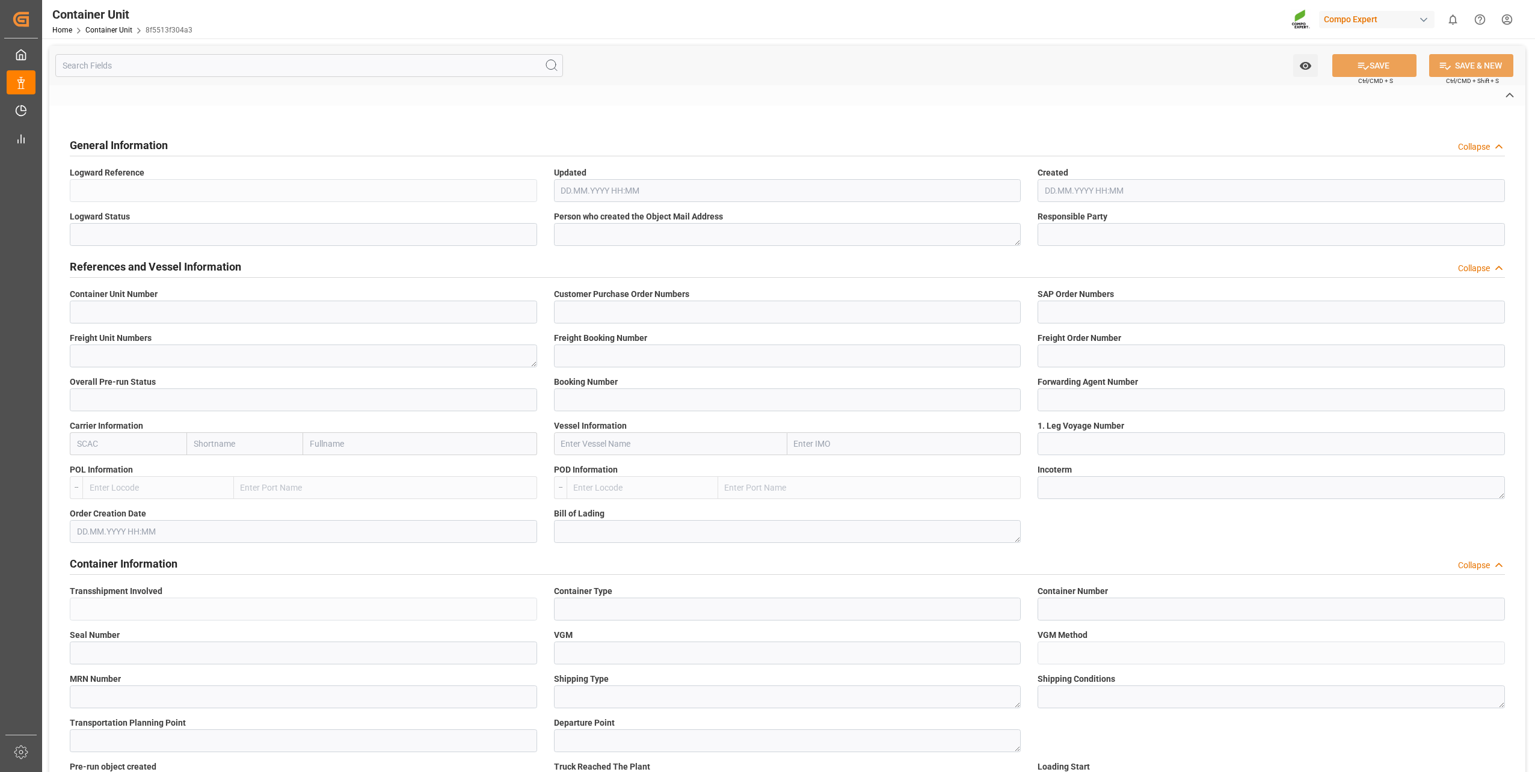
type textarea "4201602011;"
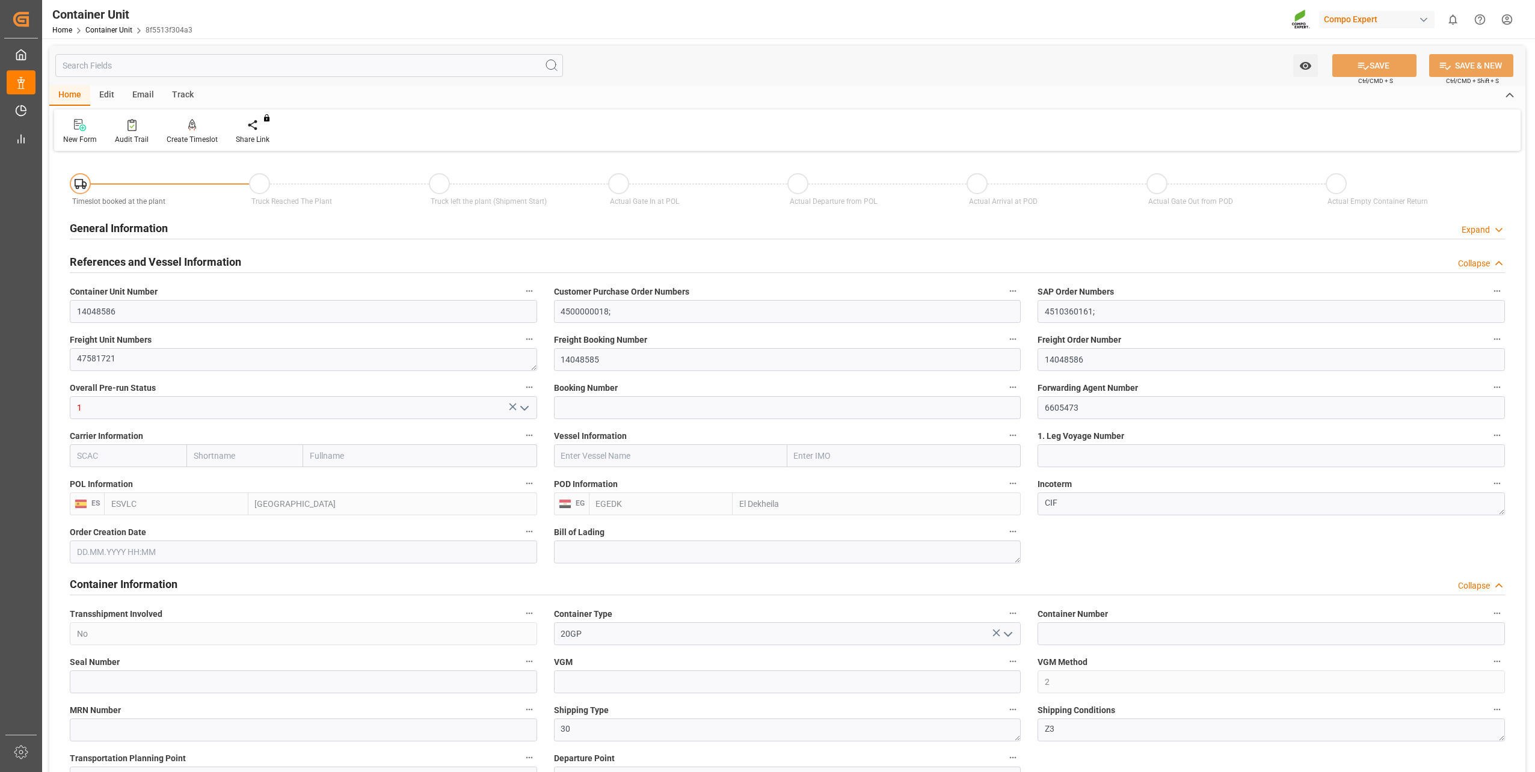
type input "ESVLC"
type input "EGEDK"
type input "0"
type input "10"
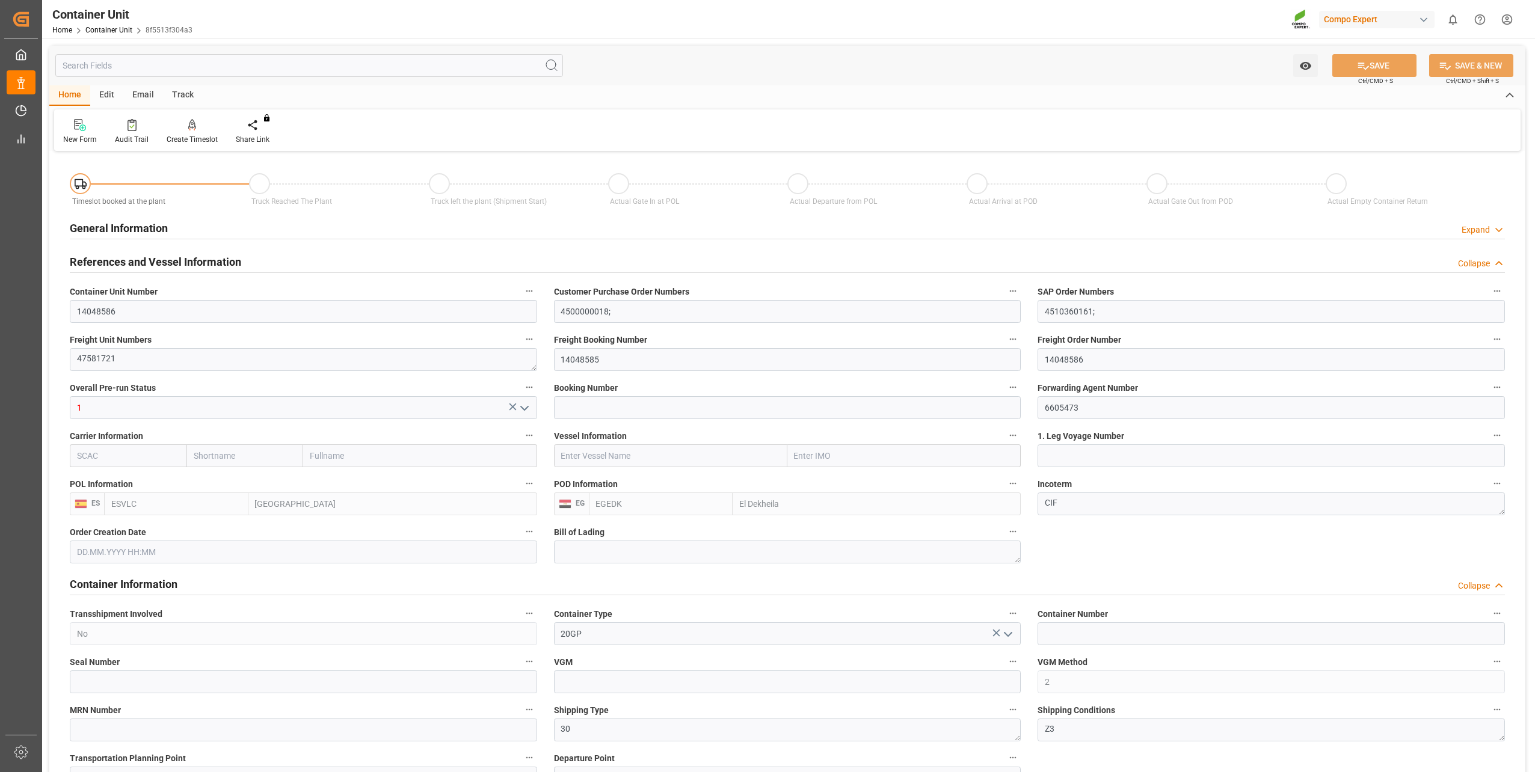
type input "3744"
type input "[DATE] 11:27"
type input "02.07.2025"
click at [198, 135] on div "Create Timeslot" at bounding box center [192, 139] width 51 height 11
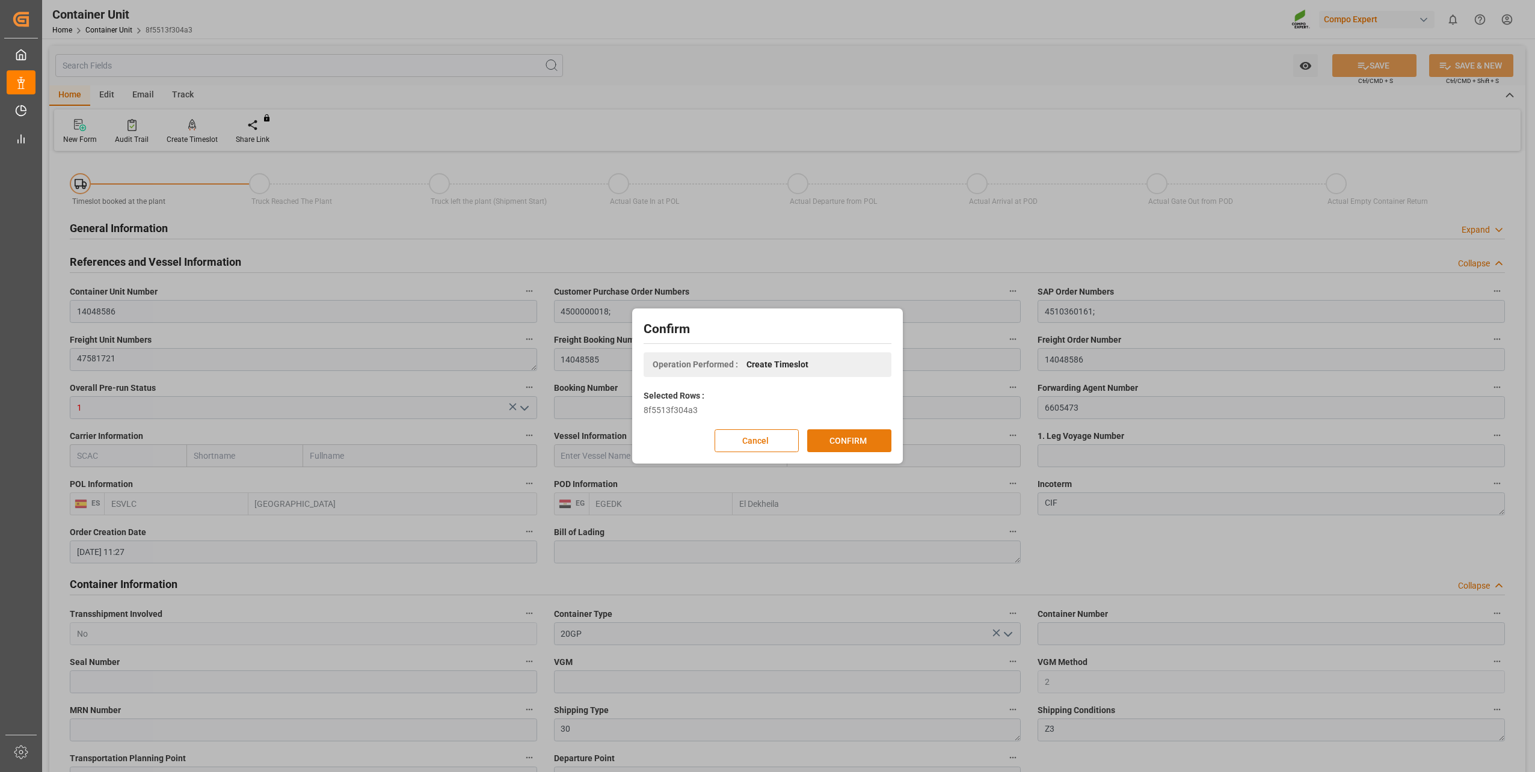
click at [851, 438] on button "CONFIRM" at bounding box center [849, 440] width 84 height 23
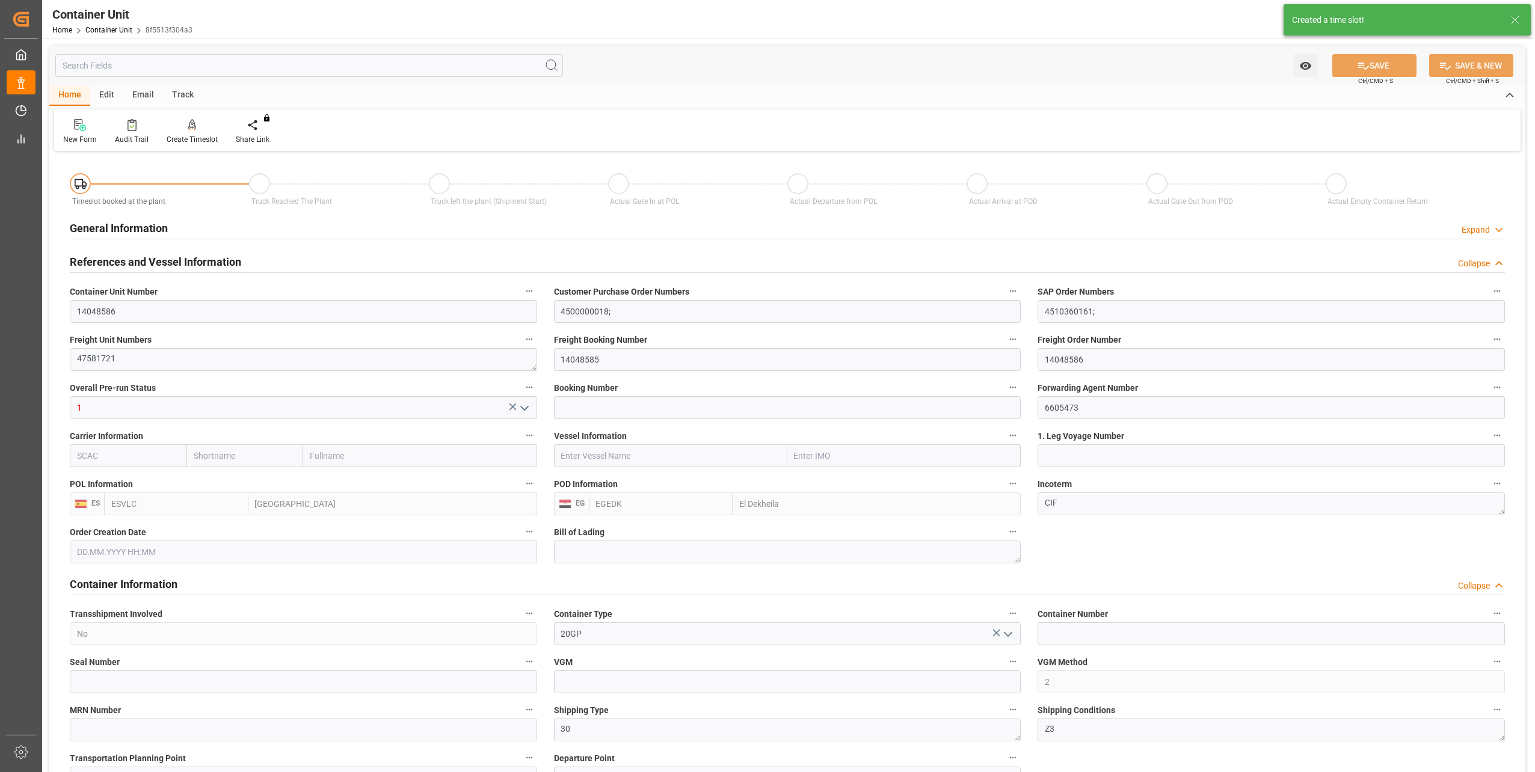
type input "ESVLC"
type input "EGEDK"
type input "0"
type input "10"
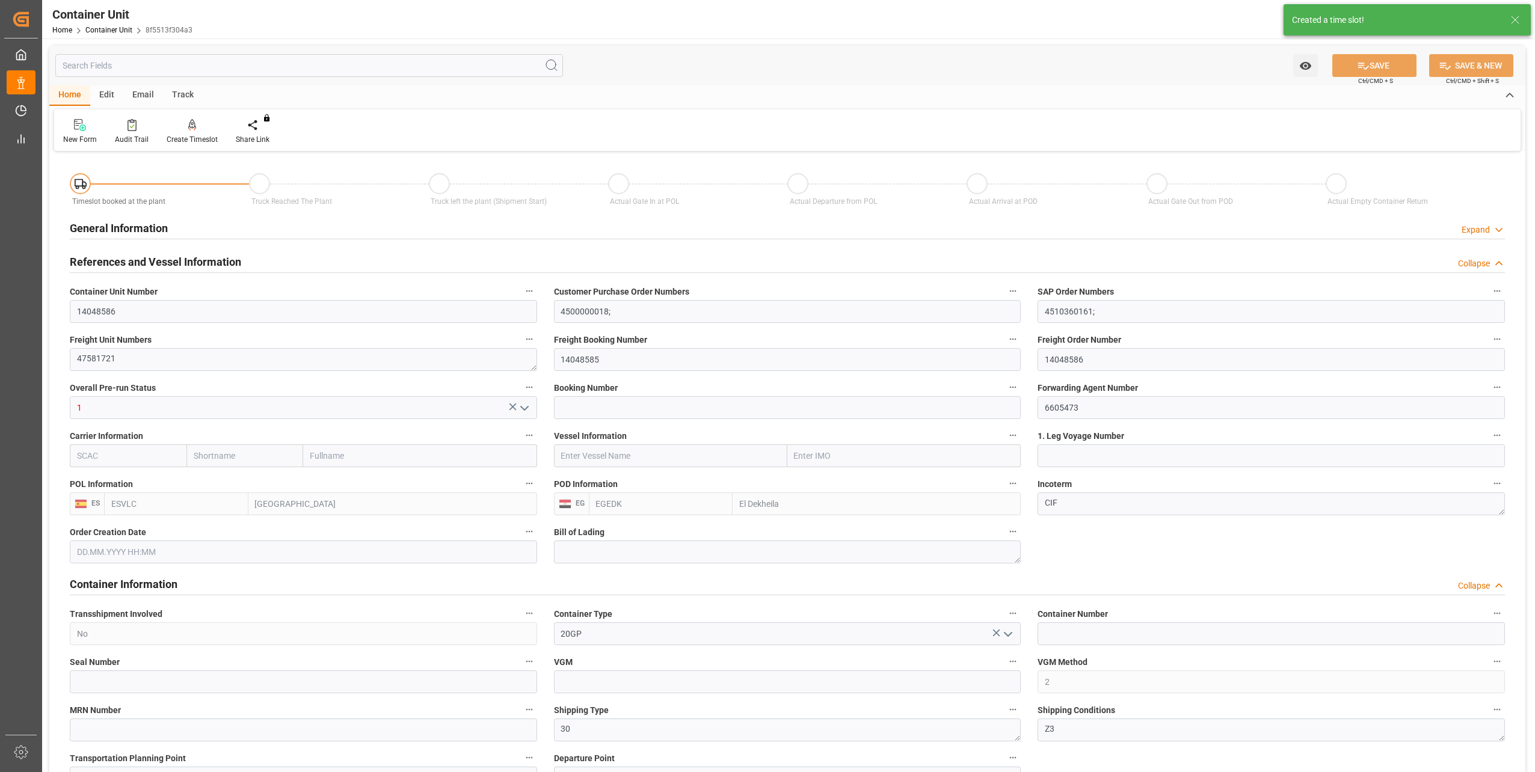
type input "3744"
type input "[DATE] 11:27"
type input "02.07.2025"
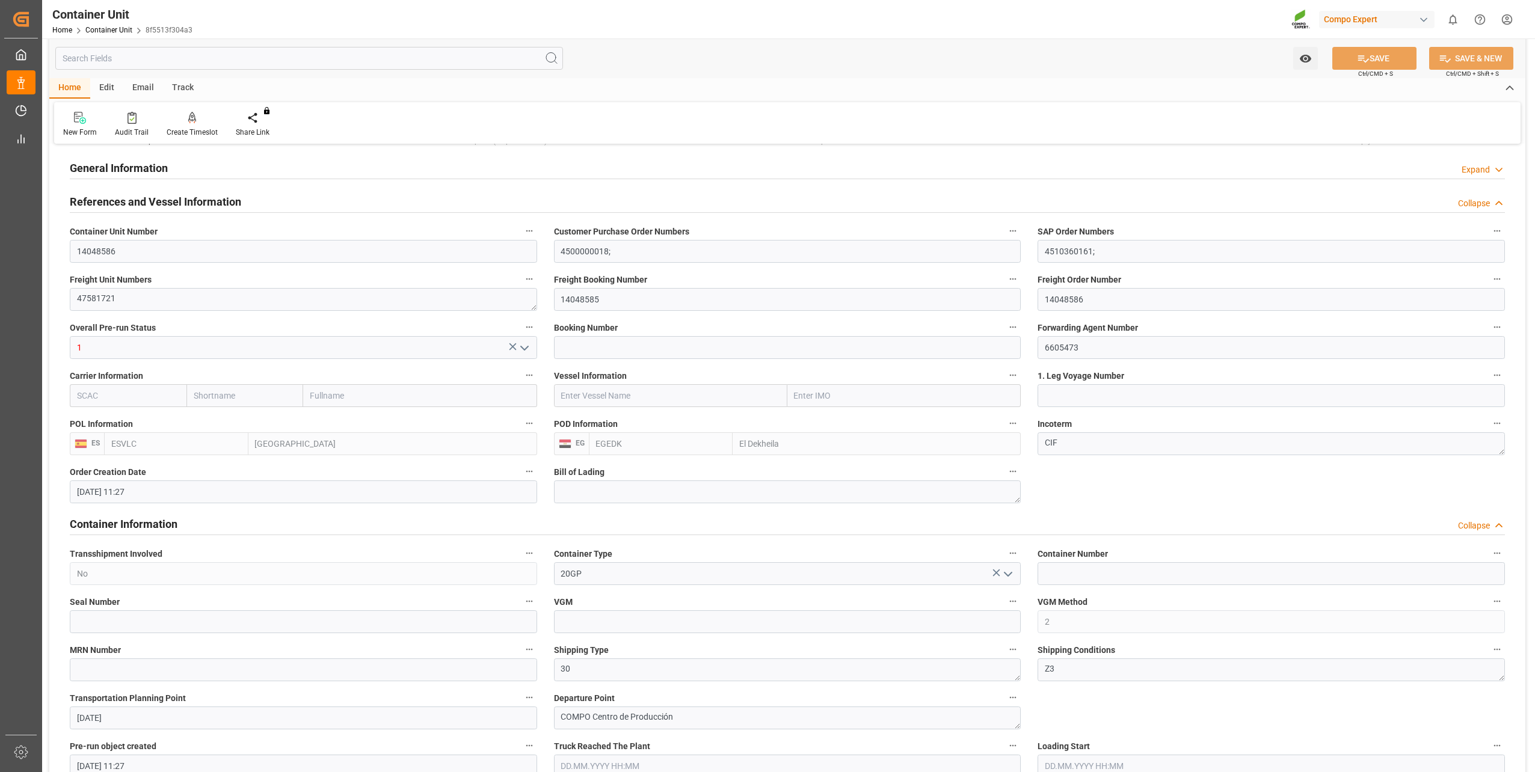
scroll to position [120, 0]
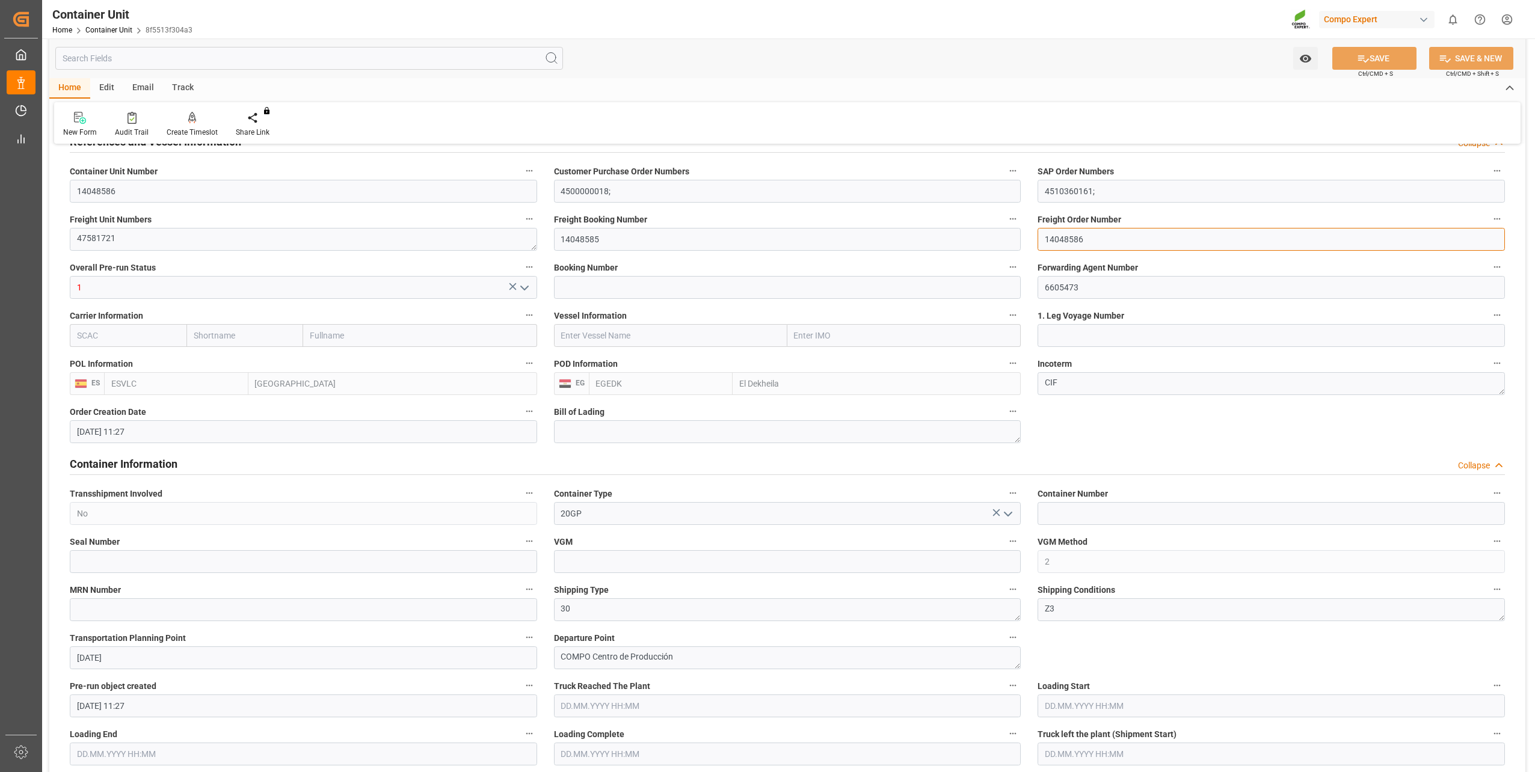
click at [1096, 236] on input "14048586" at bounding box center [1270, 239] width 467 height 23
drag, startPoint x: 1099, startPoint y: 239, endPoint x: 1028, endPoint y: 232, distance: 71.4
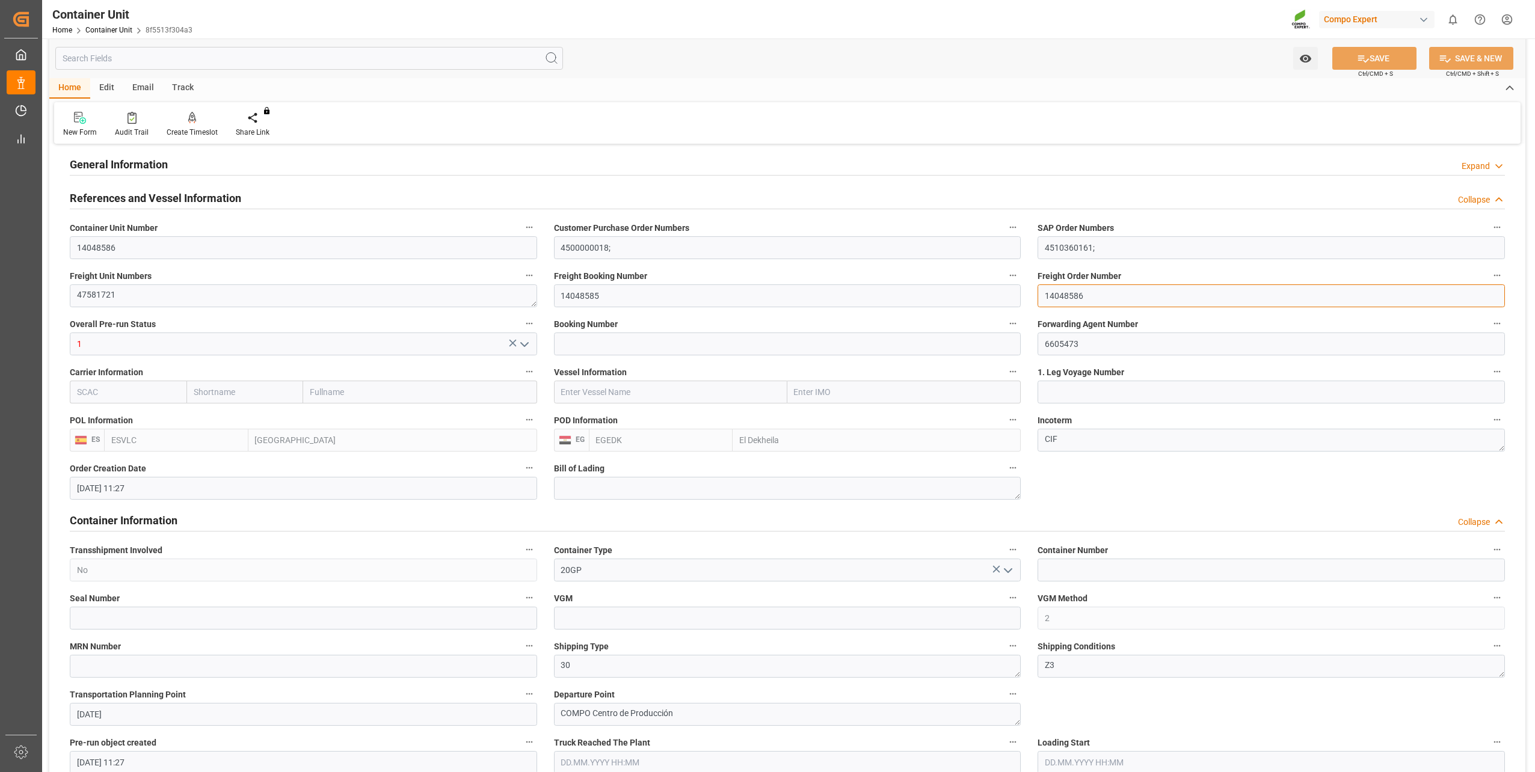
scroll to position [0, 0]
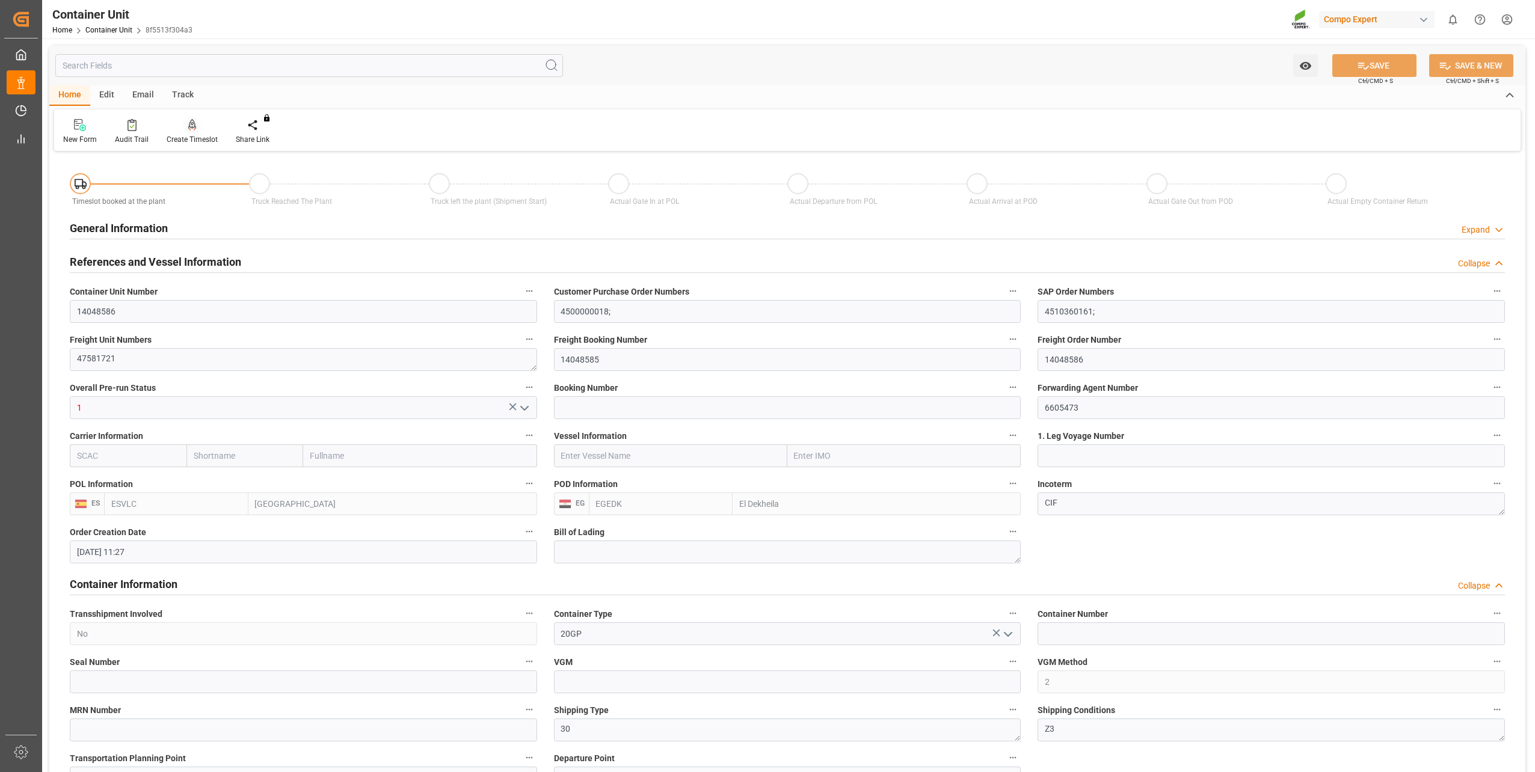
click at [197, 126] on div at bounding box center [192, 124] width 51 height 13
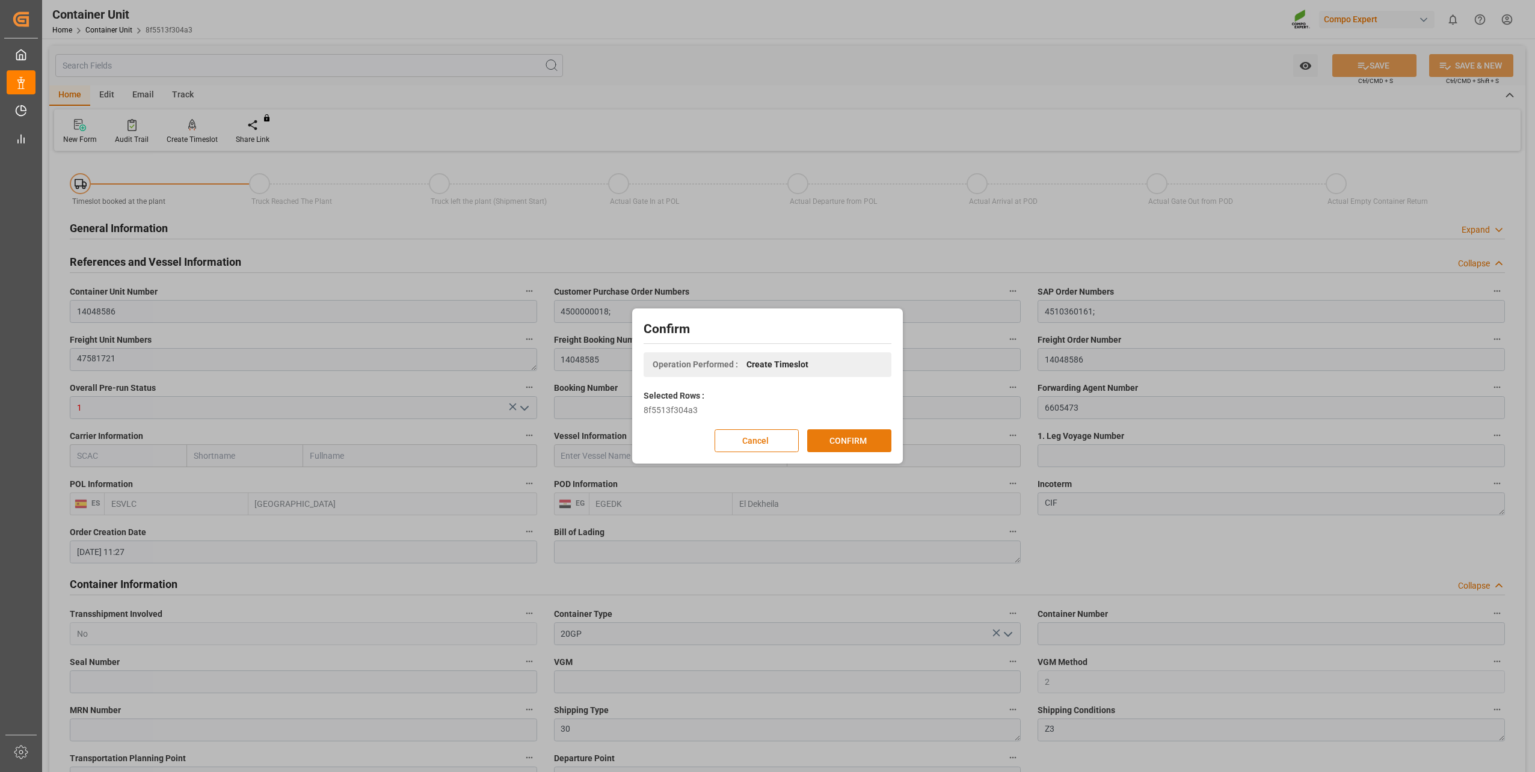
click at [839, 438] on button "CONFIRM" at bounding box center [849, 440] width 84 height 23
click at [815, 404] on div "8f5513f304a3" at bounding box center [767, 410] width 248 height 13
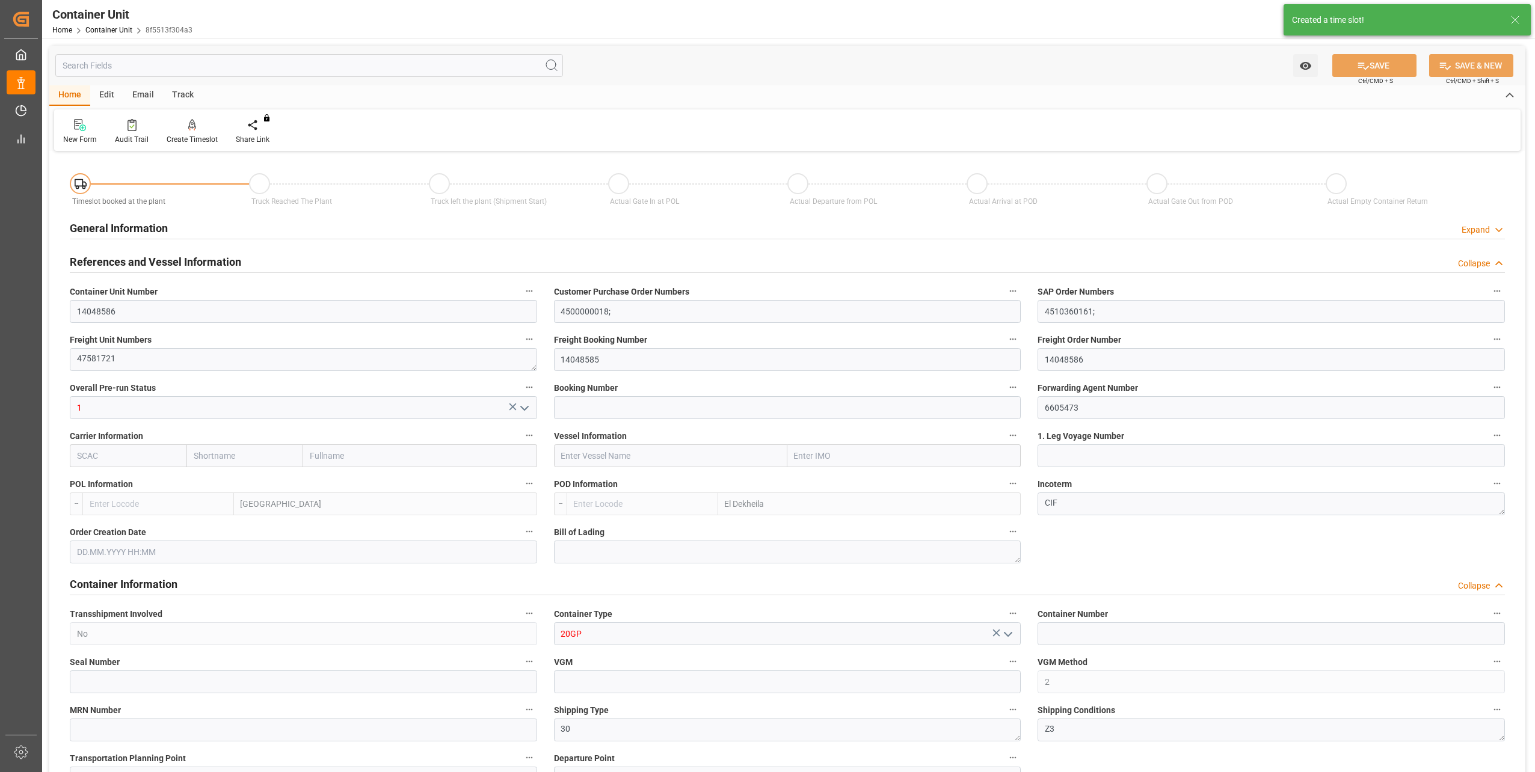
type input "ESVLC"
type input "EGEDK"
type input "0"
type input "10"
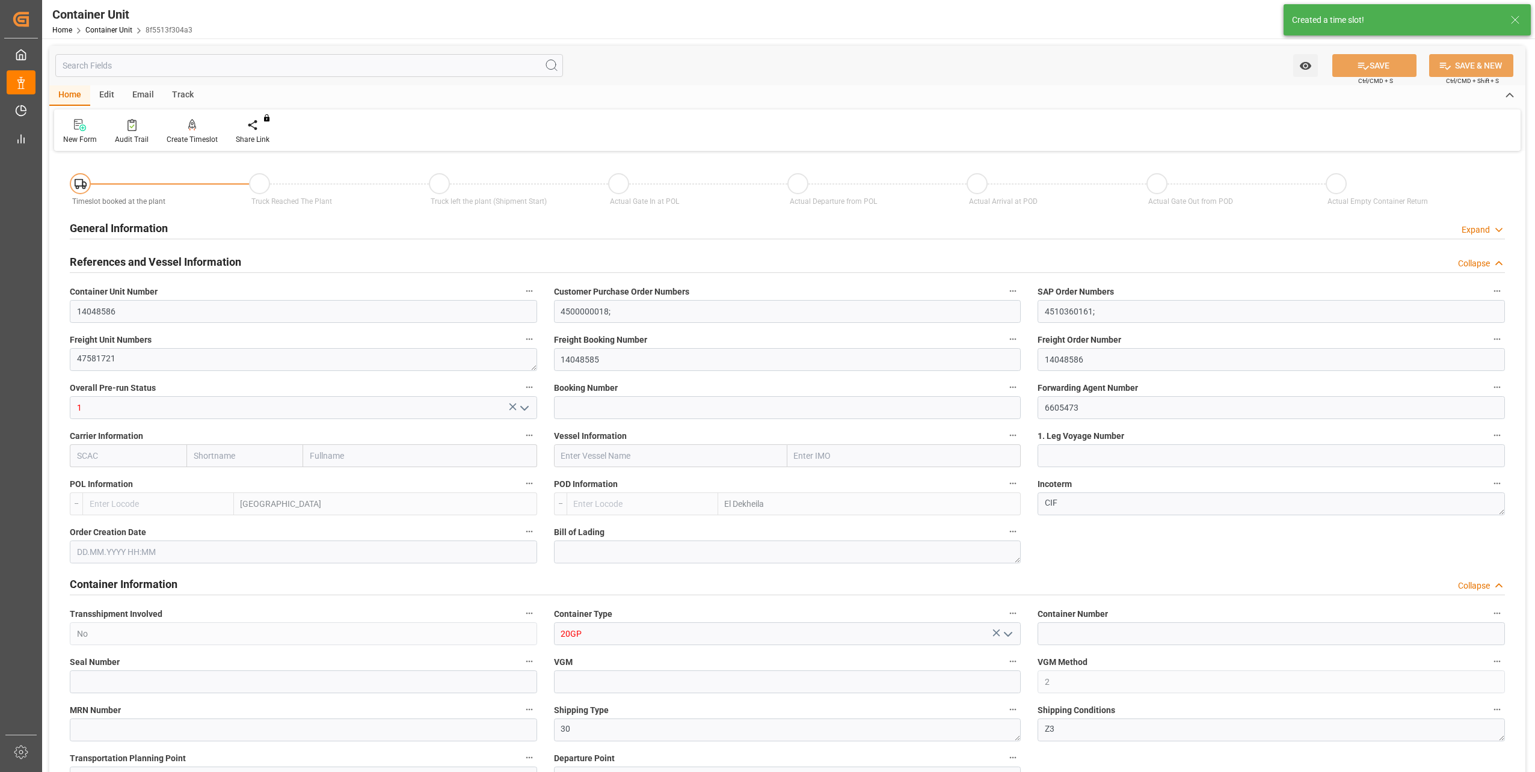
type input "3744"
type input "[DATE] 11:27"
type input "02.07.2025"
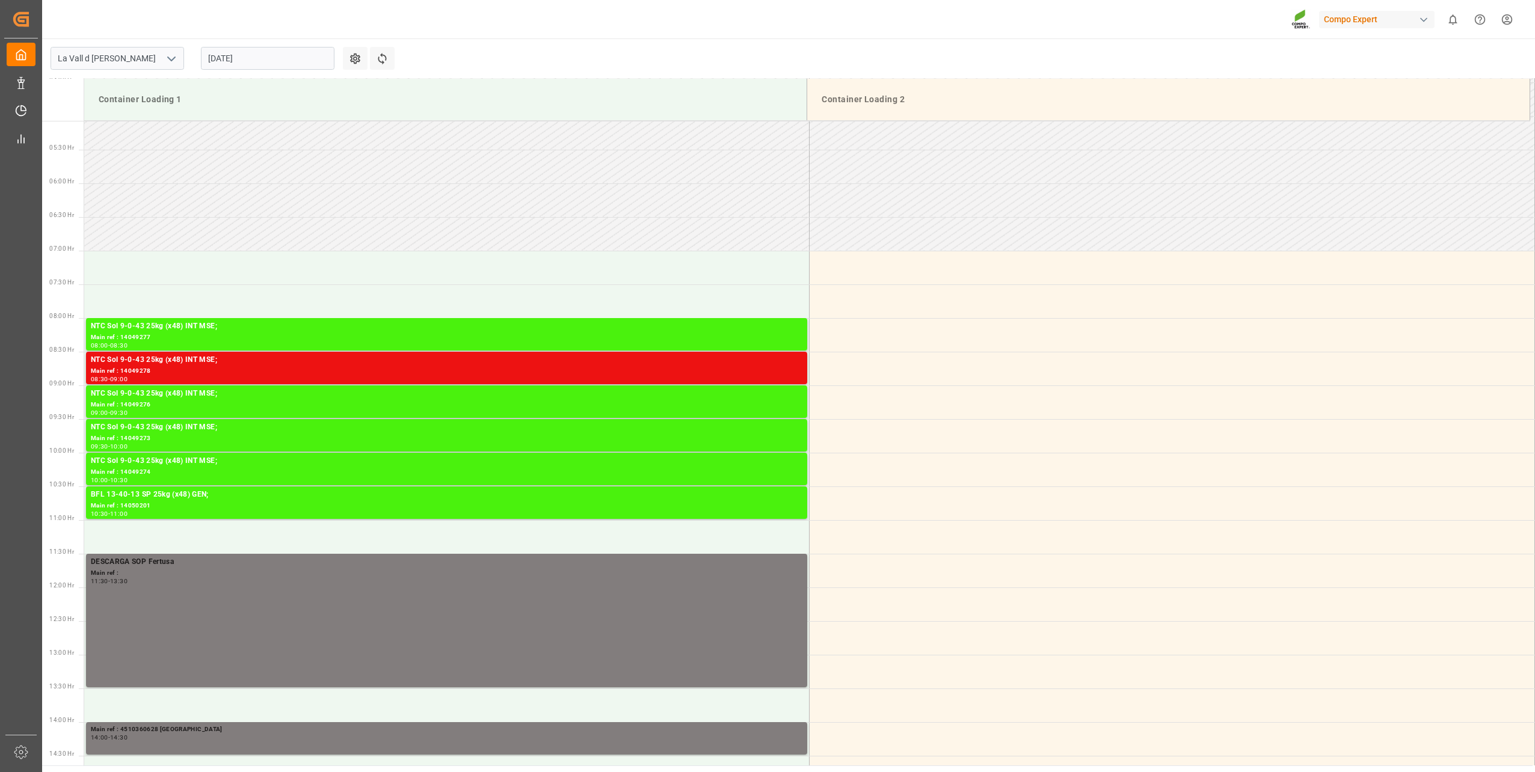
scroll to position [312, 0]
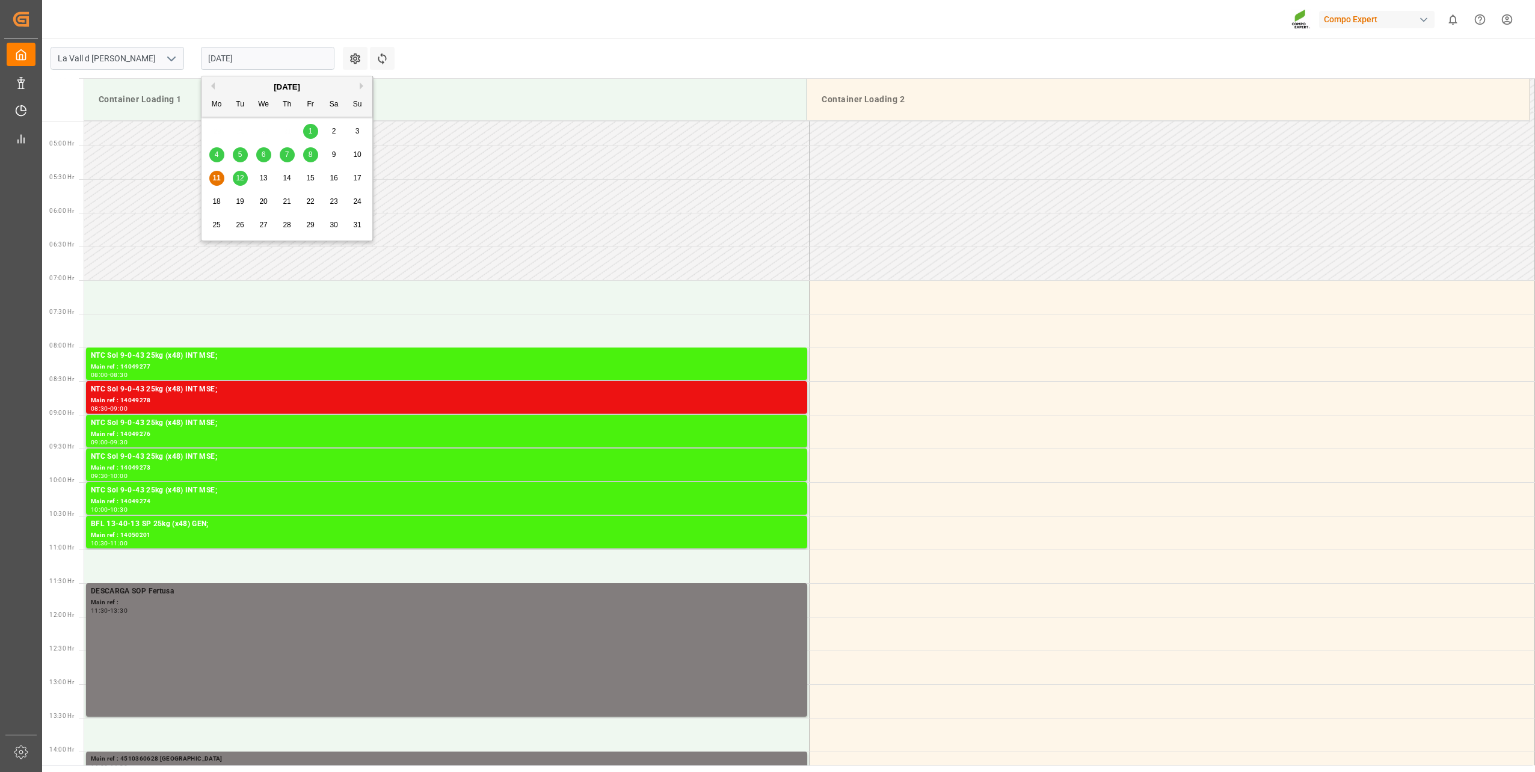
click at [240, 58] on input "[DATE]" at bounding box center [267, 58] width 133 height 23
click at [265, 178] on span "13" at bounding box center [263, 178] width 8 height 8
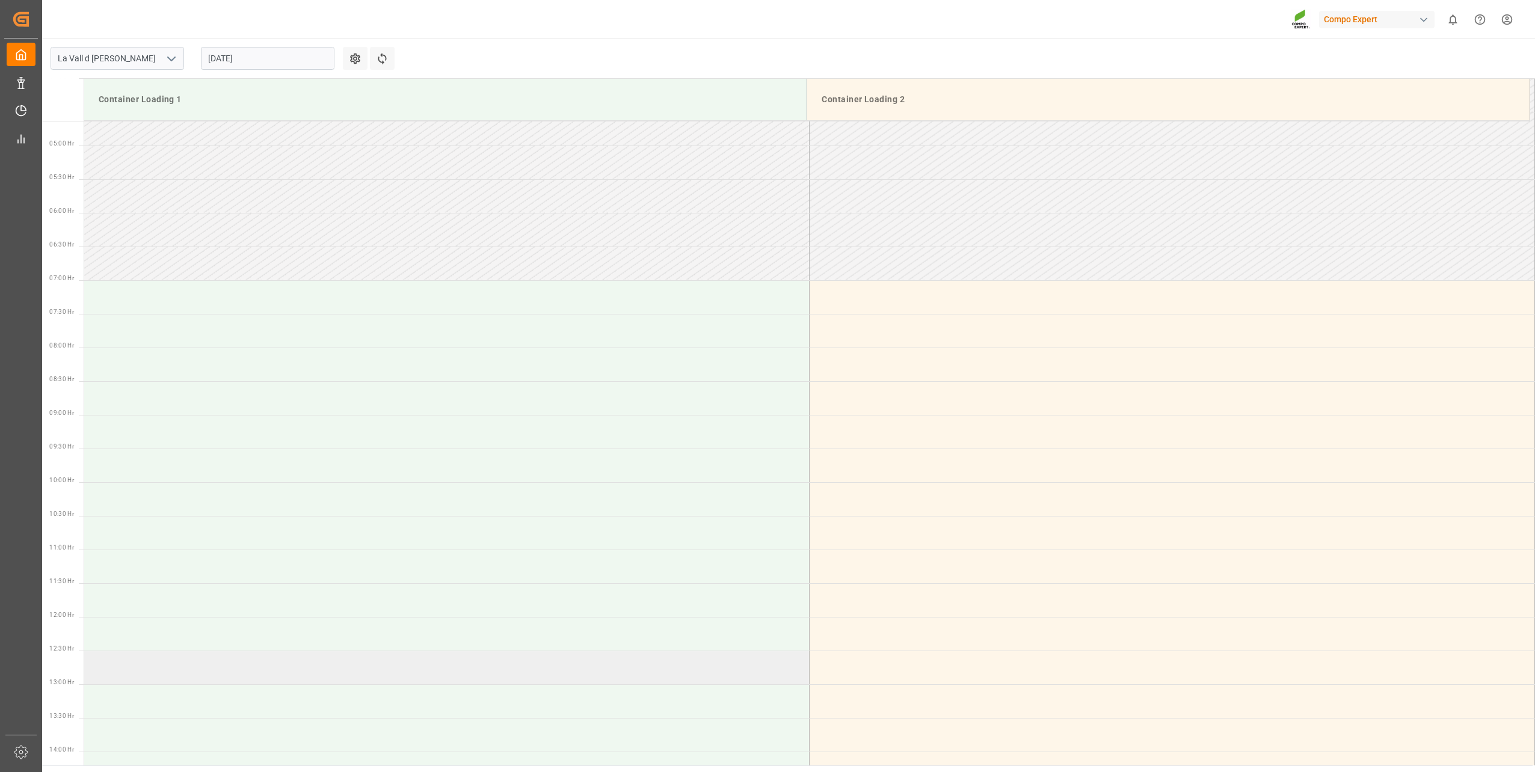
scroll to position [72, 0]
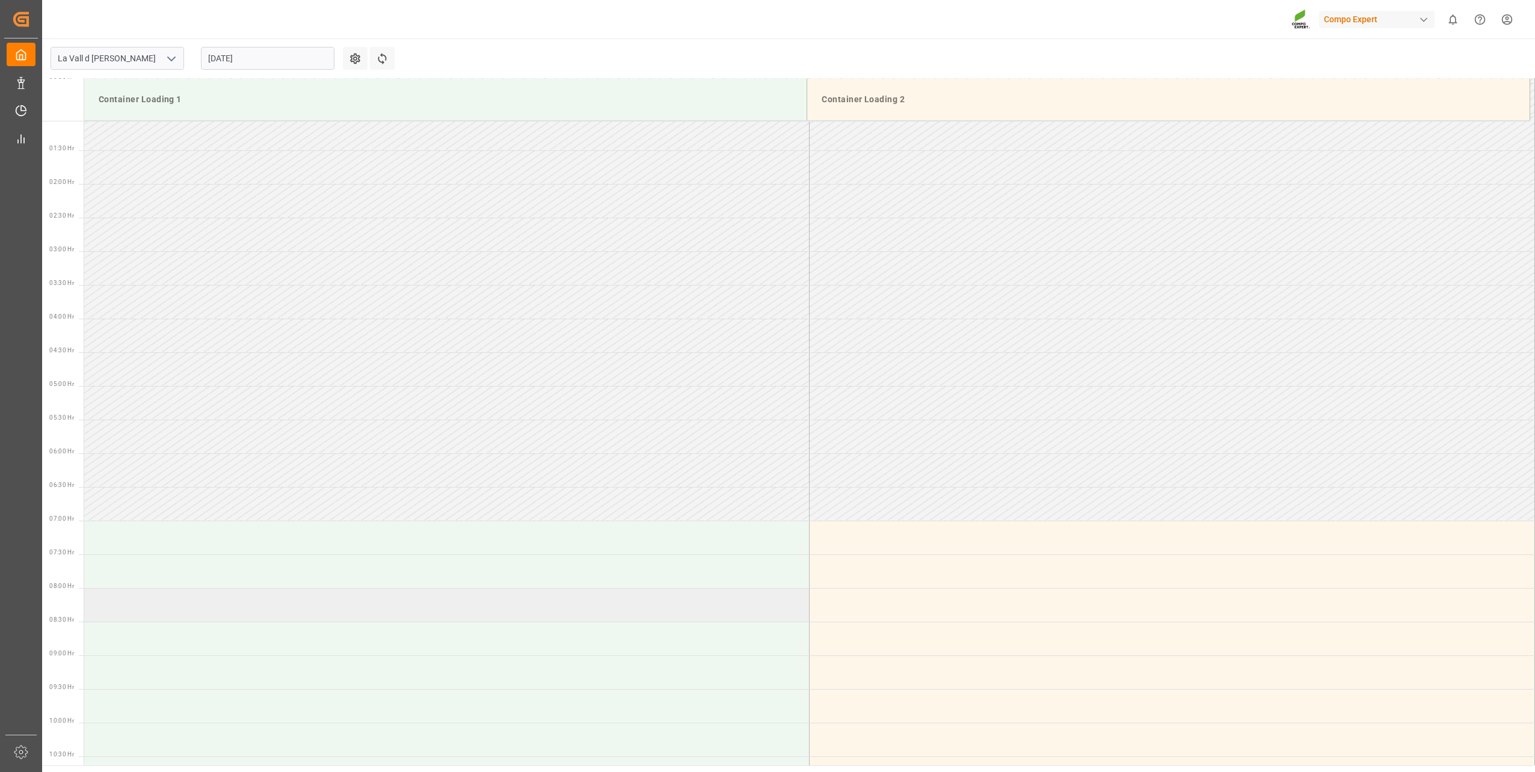
click at [153, 601] on td at bounding box center [446, 605] width 725 height 34
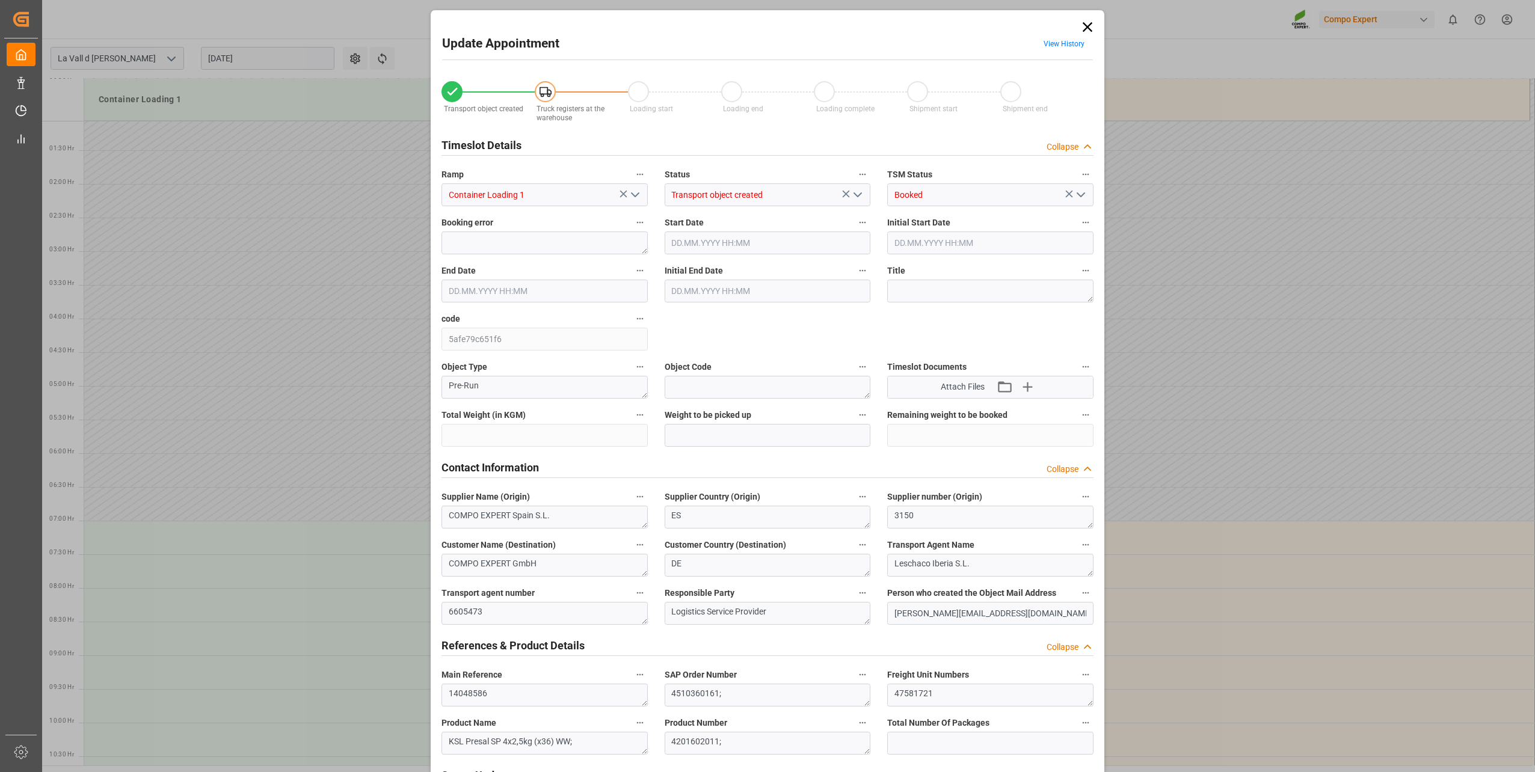
type input "3744"
type input "10"
type input "[DATE] 08:00"
type input "[DATE] 08:30"
type input "[DATE] 11:27"
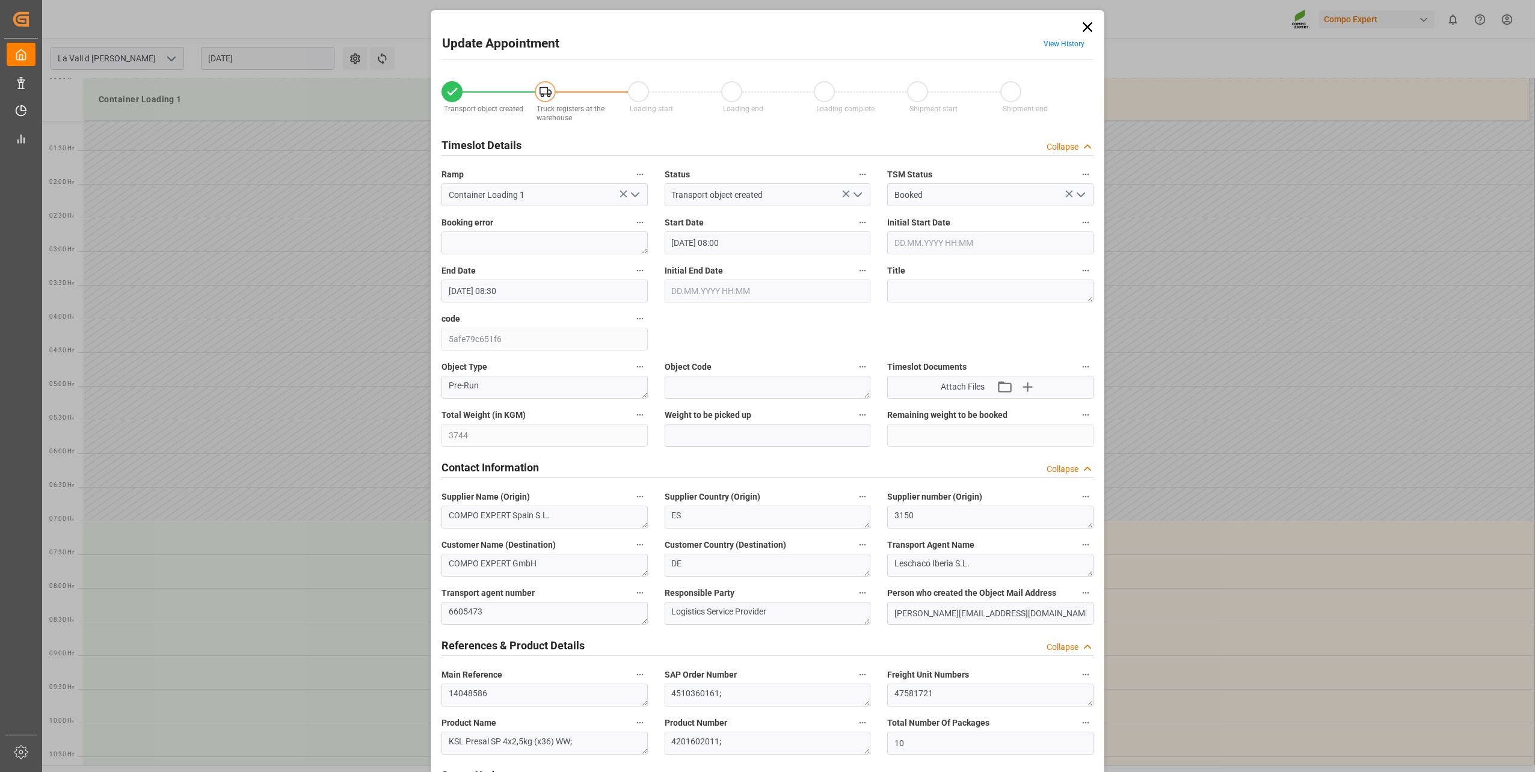
type input "11.08.2025 10:00"
click at [1093, 26] on icon at bounding box center [1087, 27] width 17 height 17
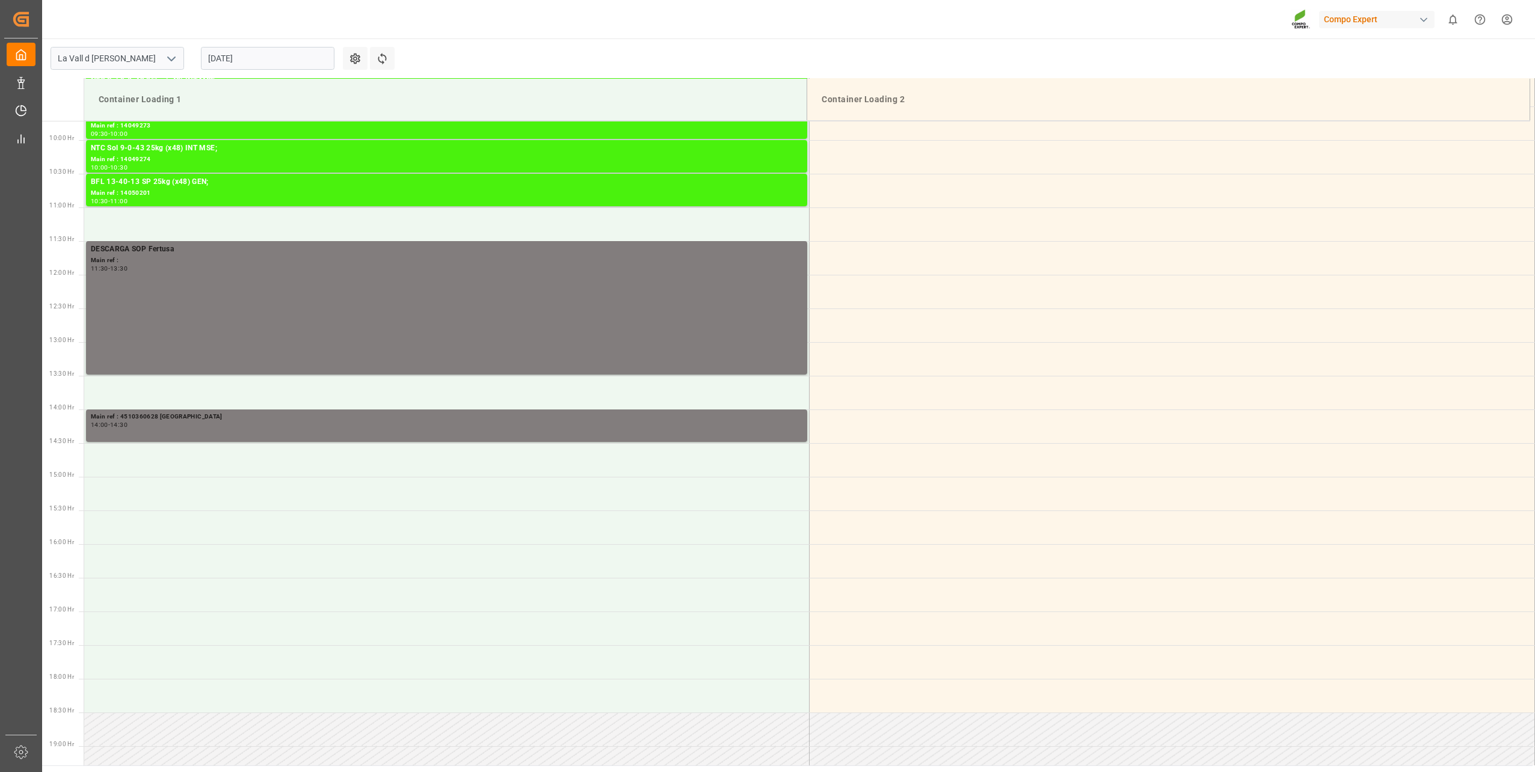
scroll to position [733, 0]
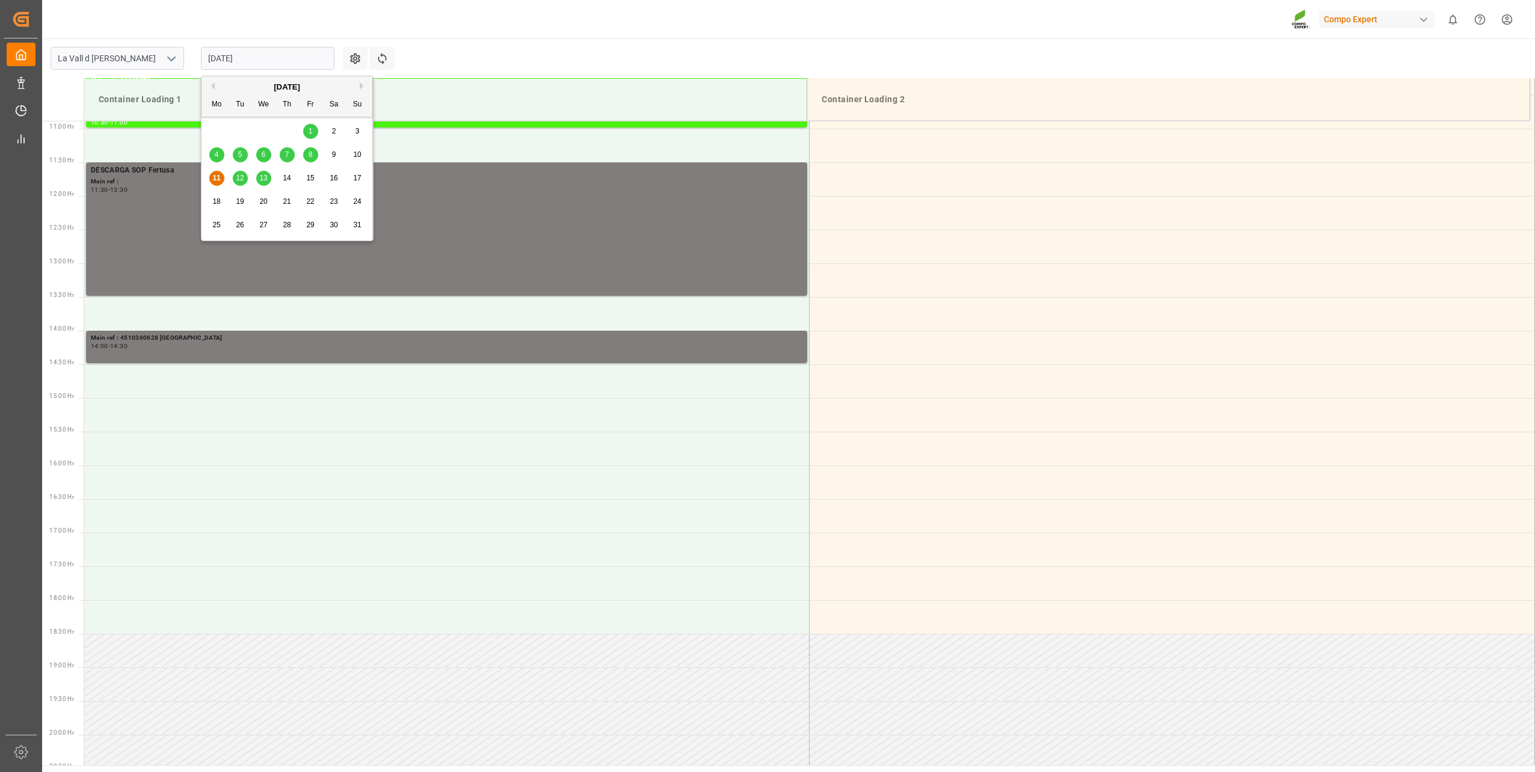
click at [241, 52] on input "[DATE]" at bounding box center [267, 58] width 133 height 23
click at [263, 178] on span "13" at bounding box center [263, 178] width 8 height 8
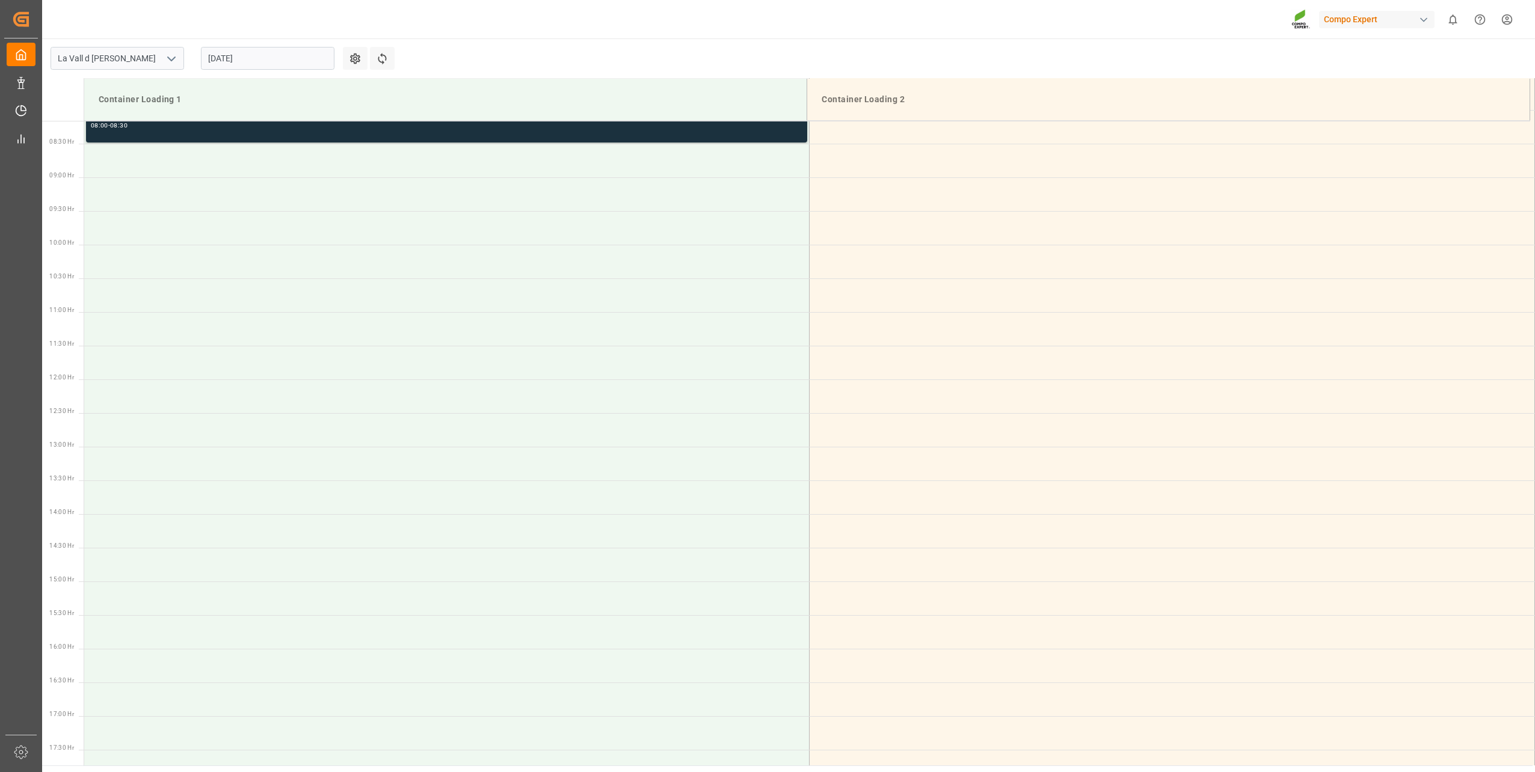
scroll to position [432, 0]
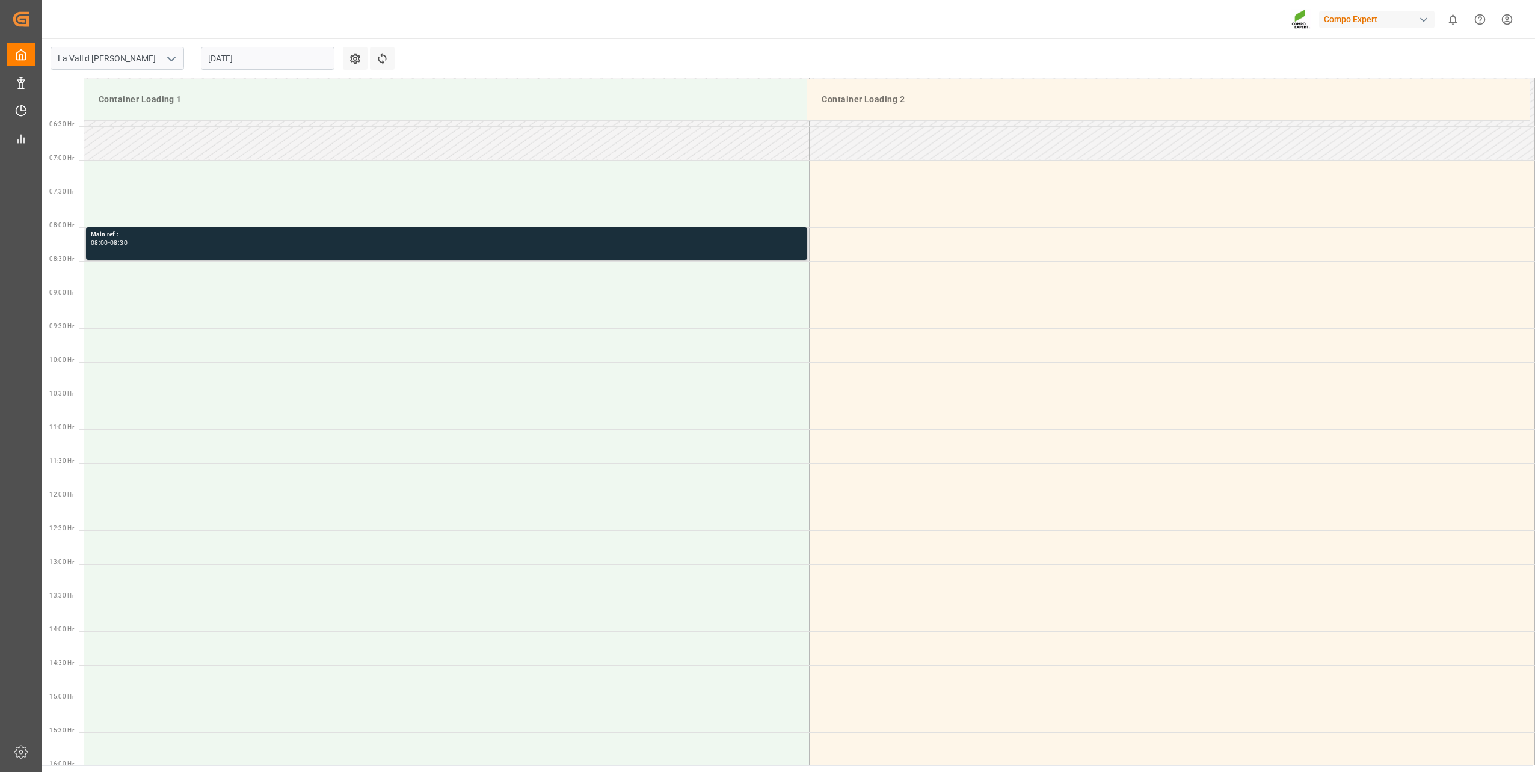
click at [165, 255] on div "Main ref : 08:00 - 08:30" at bounding box center [446, 244] width 711 height 28
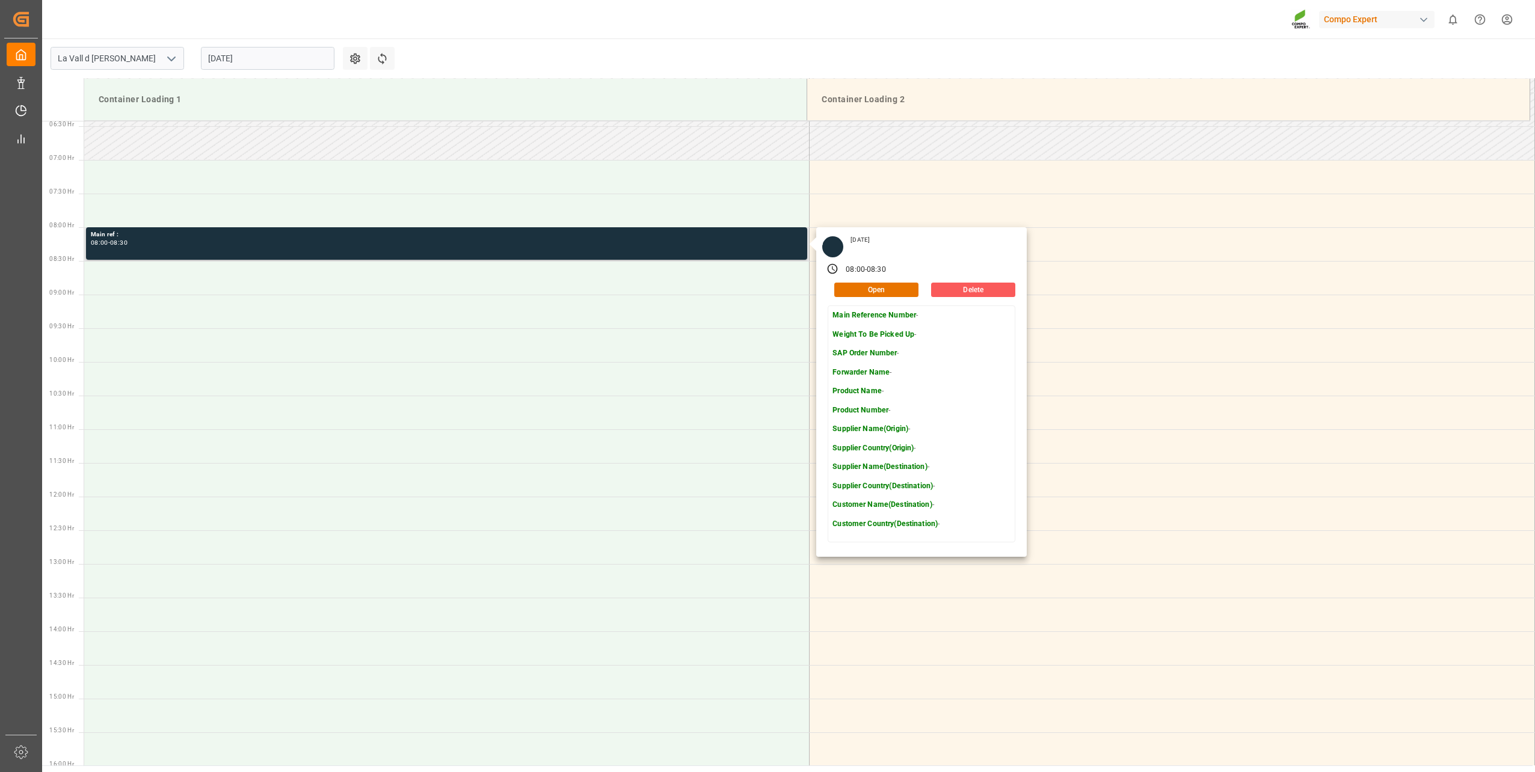
click at [971, 286] on button "Delete" at bounding box center [973, 290] width 84 height 14
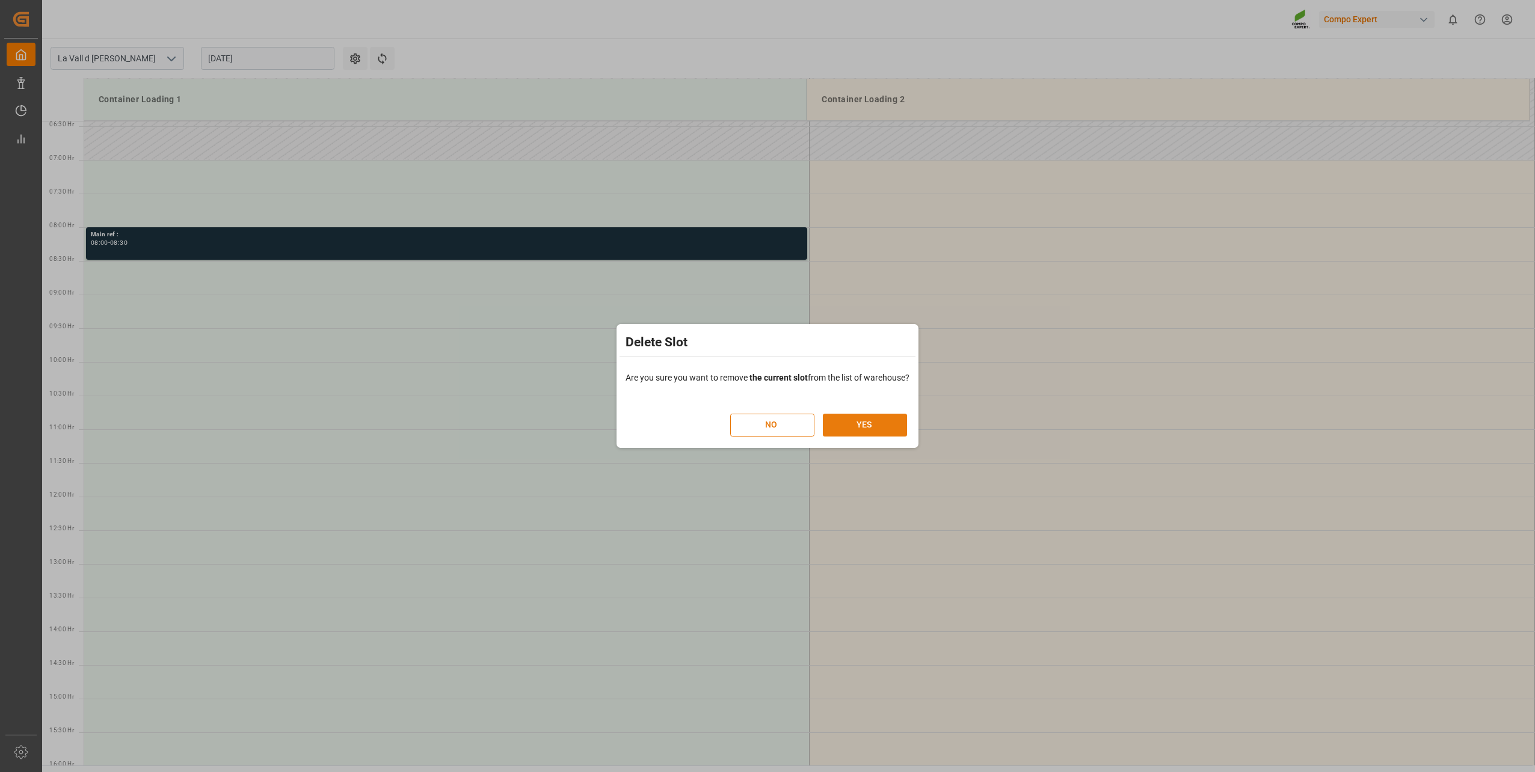
click at [876, 423] on button "YES" at bounding box center [865, 425] width 84 height 23
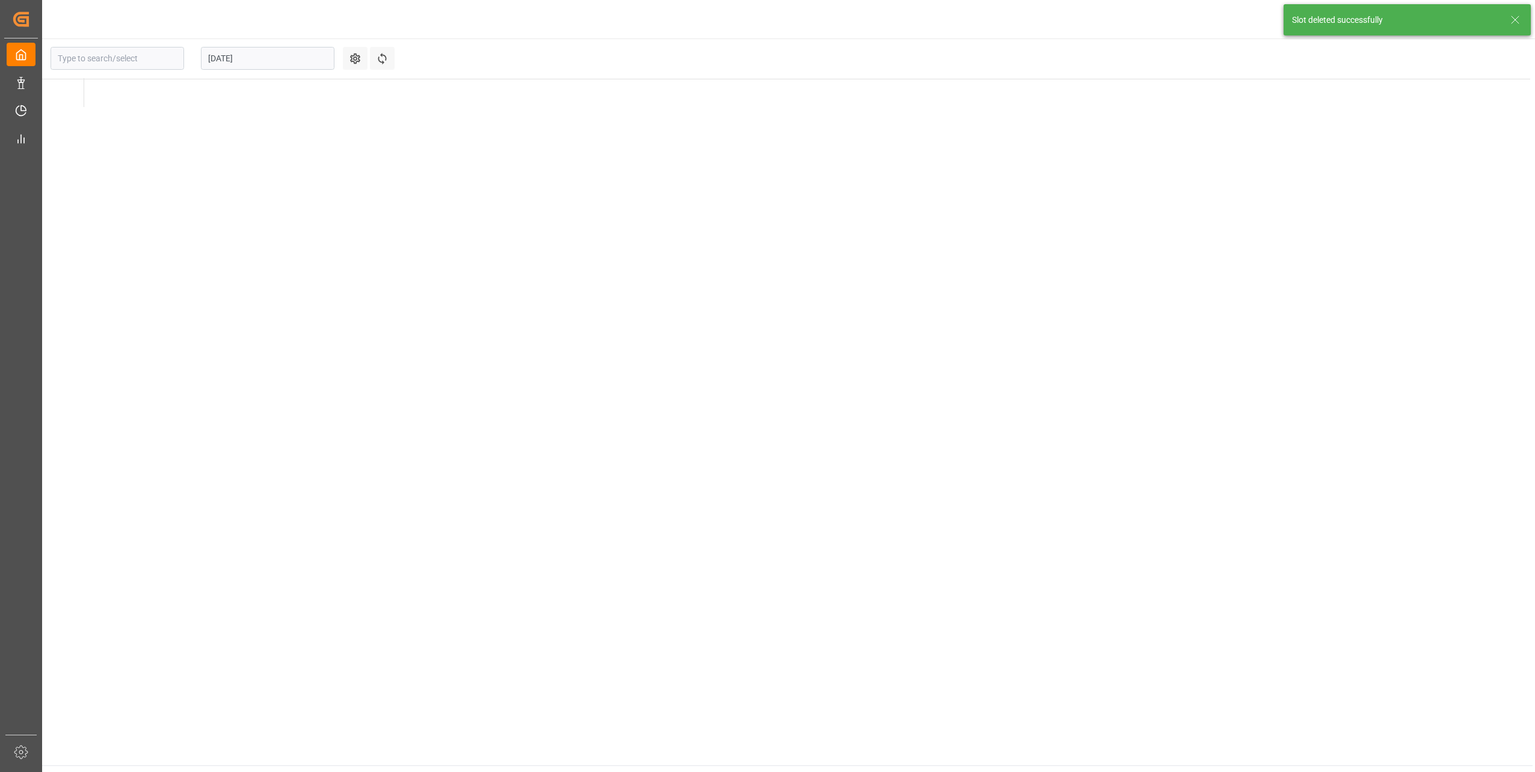
type input "La Vall d [PERSON_NAME]"
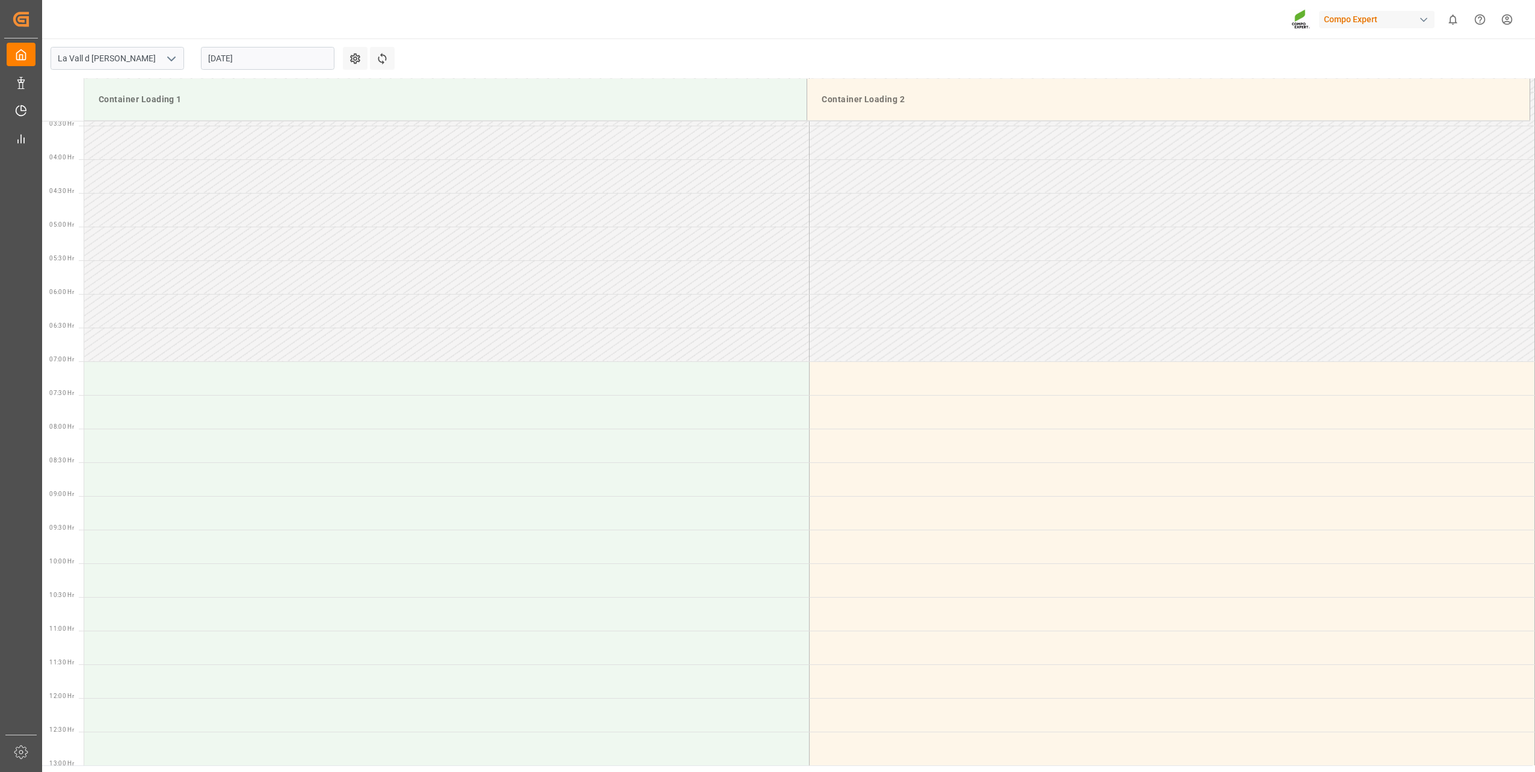
scroll to position [422, 0]
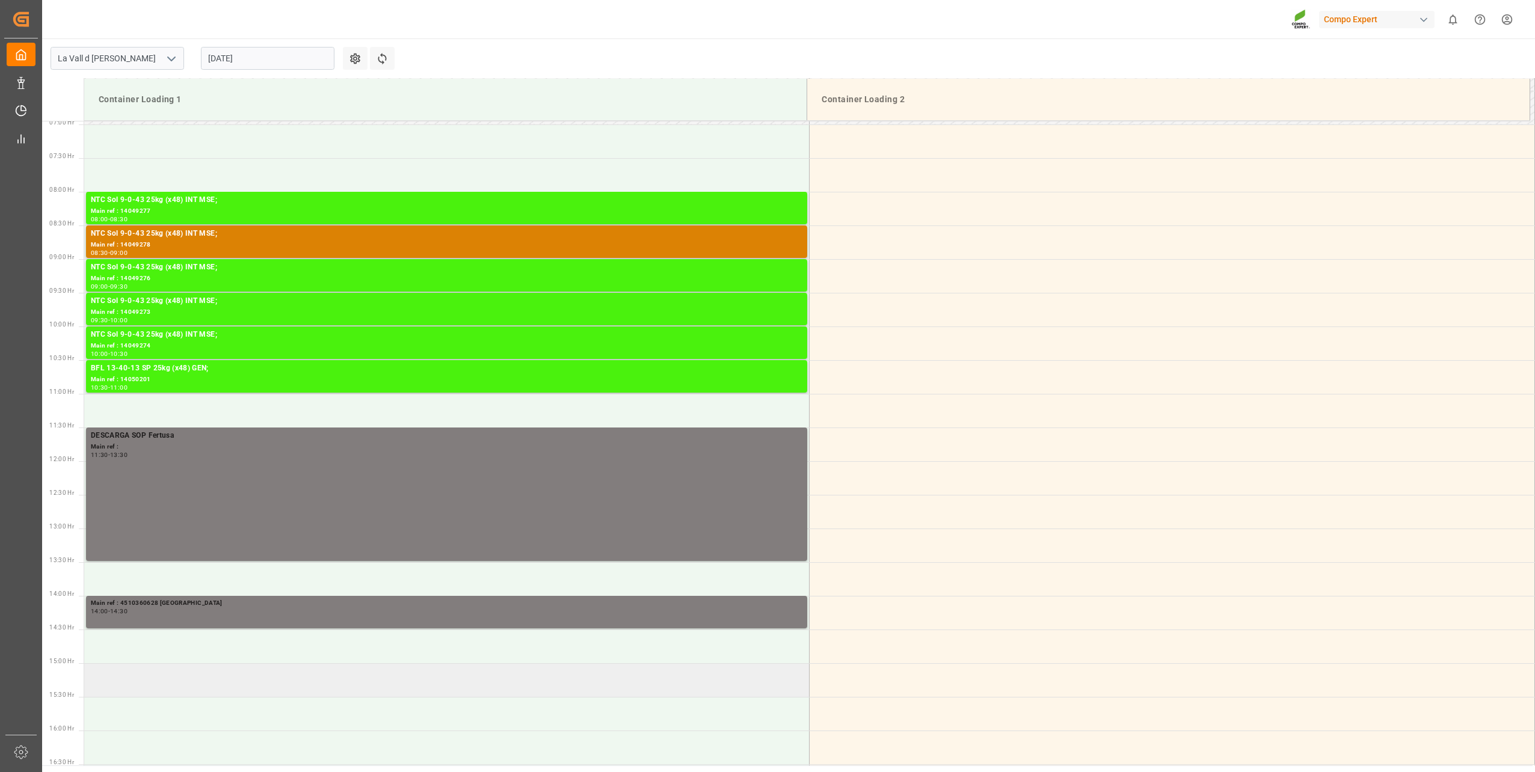
scroll to position [372, 0]
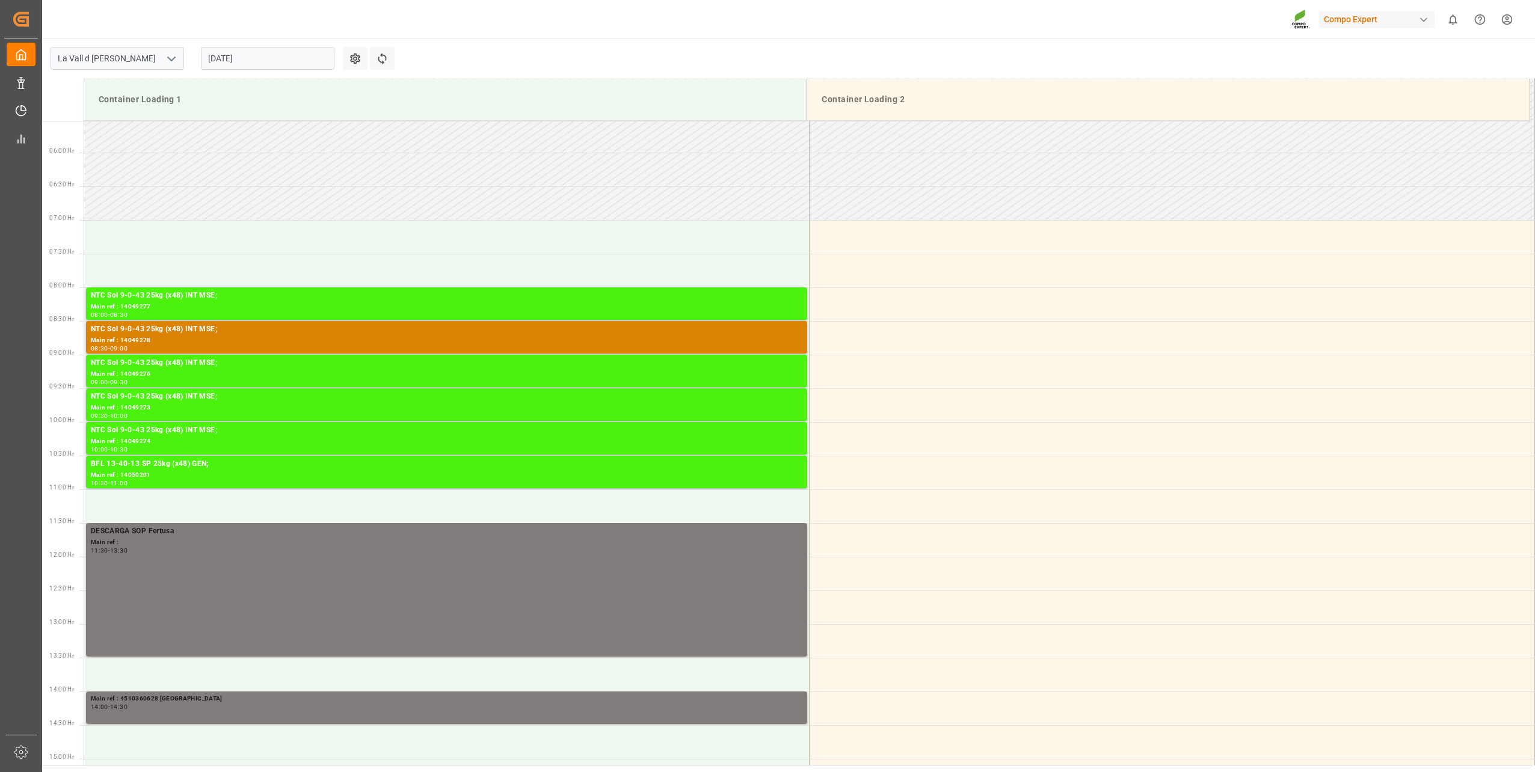
click at [240, 61] on input "[DATE]" at bounding box center [267, 58] width 133 height 23
click at [266, 179] on span "13" at bounding box center [263, 178] width 8 height 8
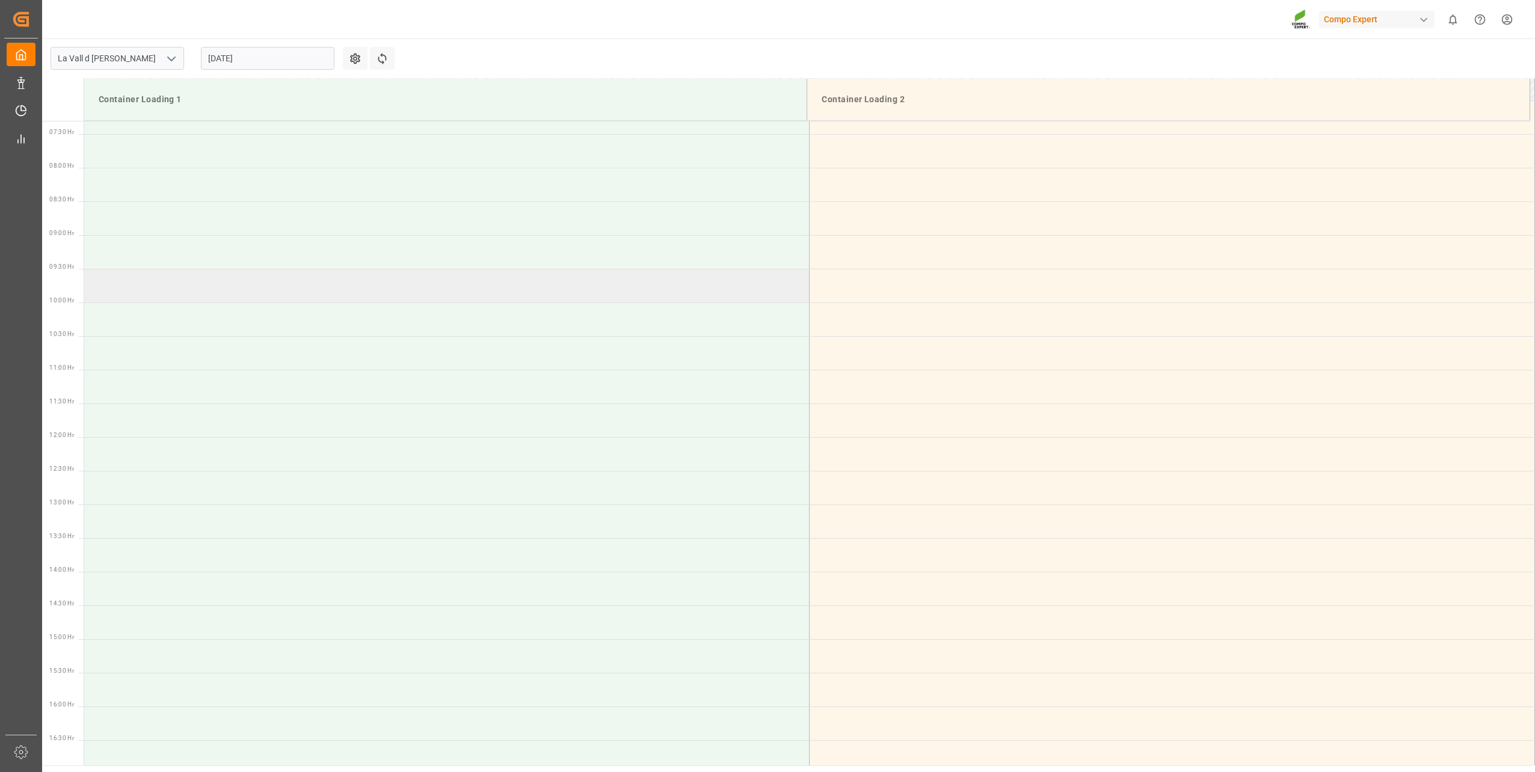
scroll to position [422, 0]
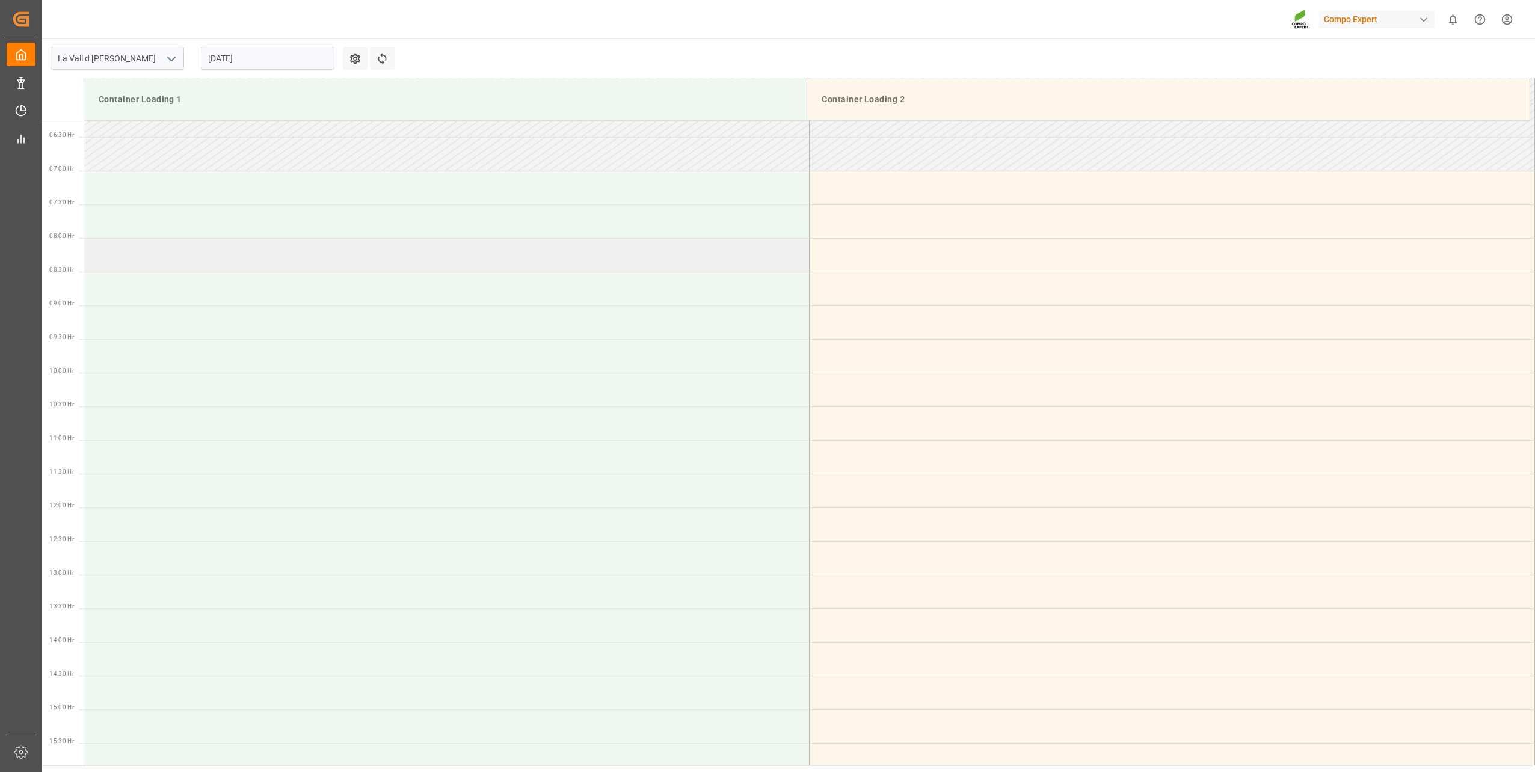
click at [166, 250] on td at bounding box center [446, 255] width 725 height 34
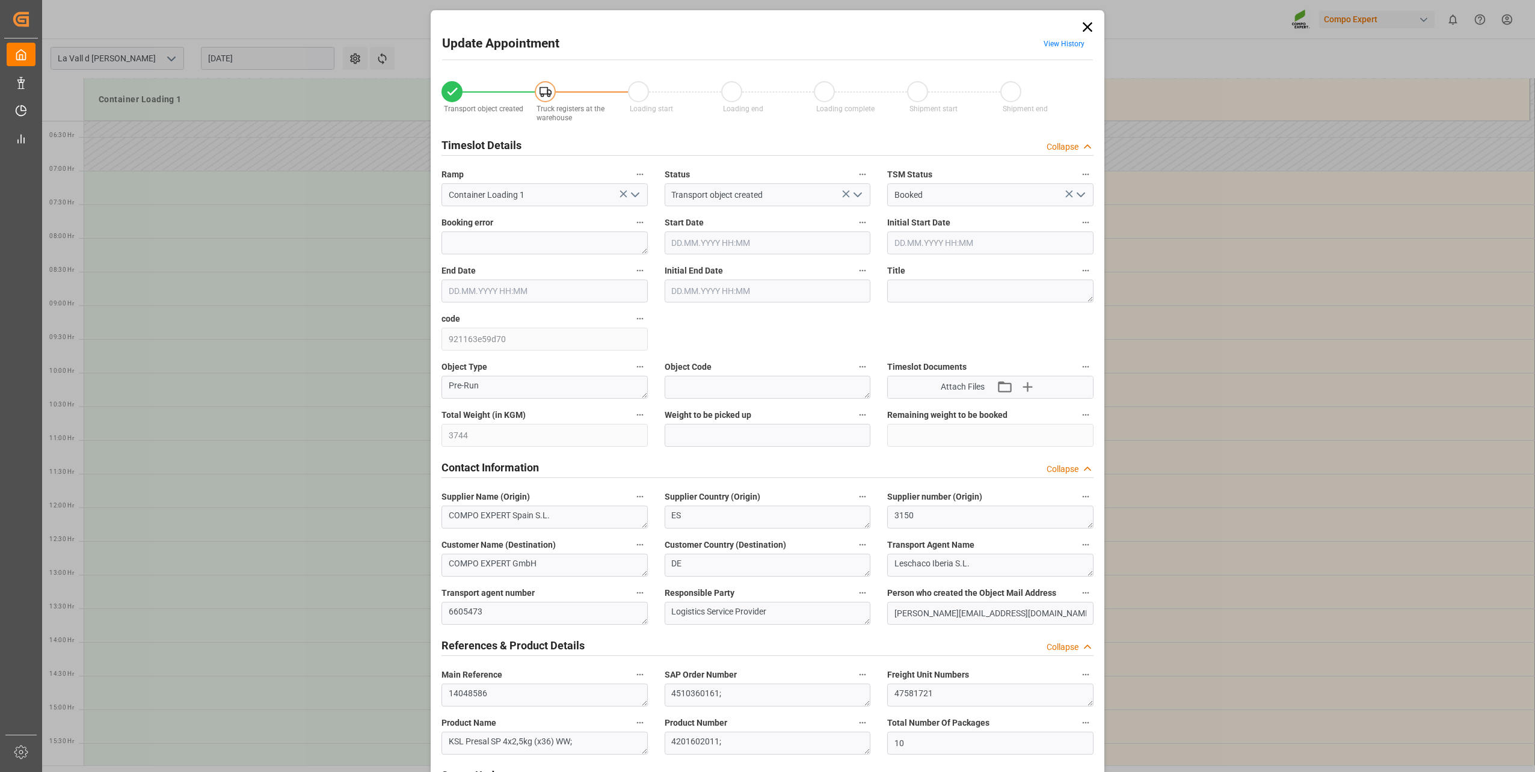
type input "3744"
type input "10"
type input "[DATE] 08:00"
type input "[DATE] 08:30"
type input "[DATE] 11:27"
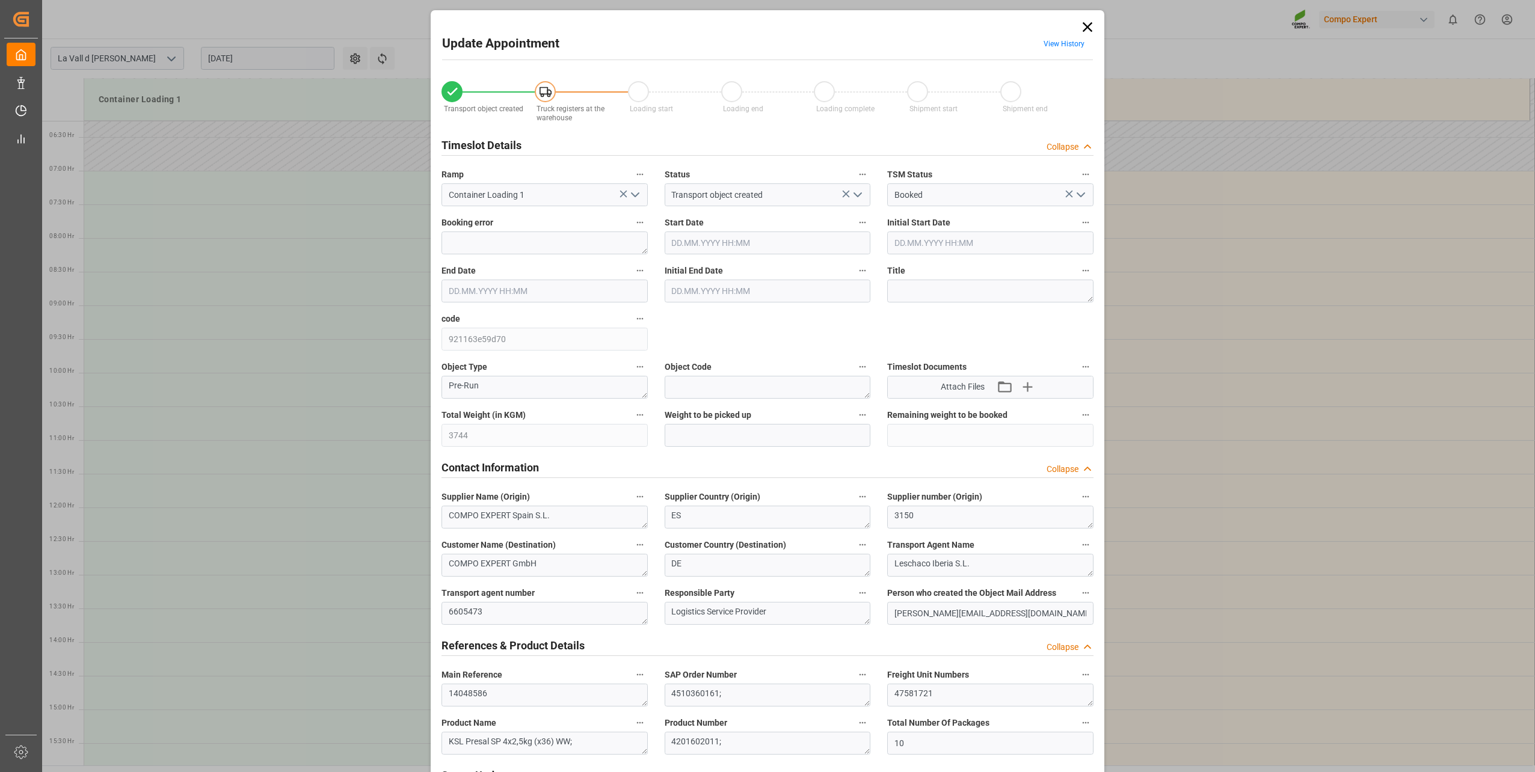
type input "[DATE] 10:13"
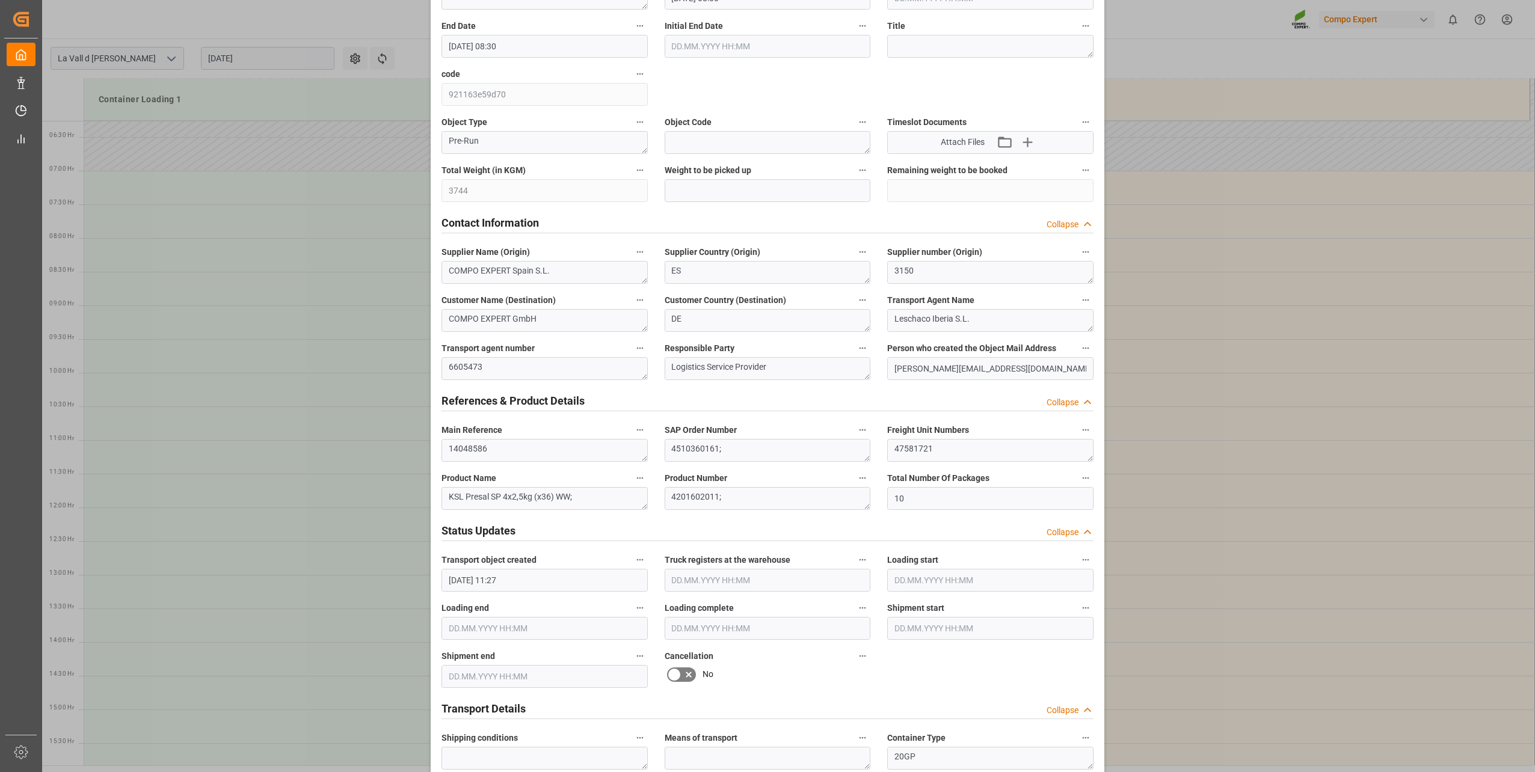
scroll to position [120, 0]
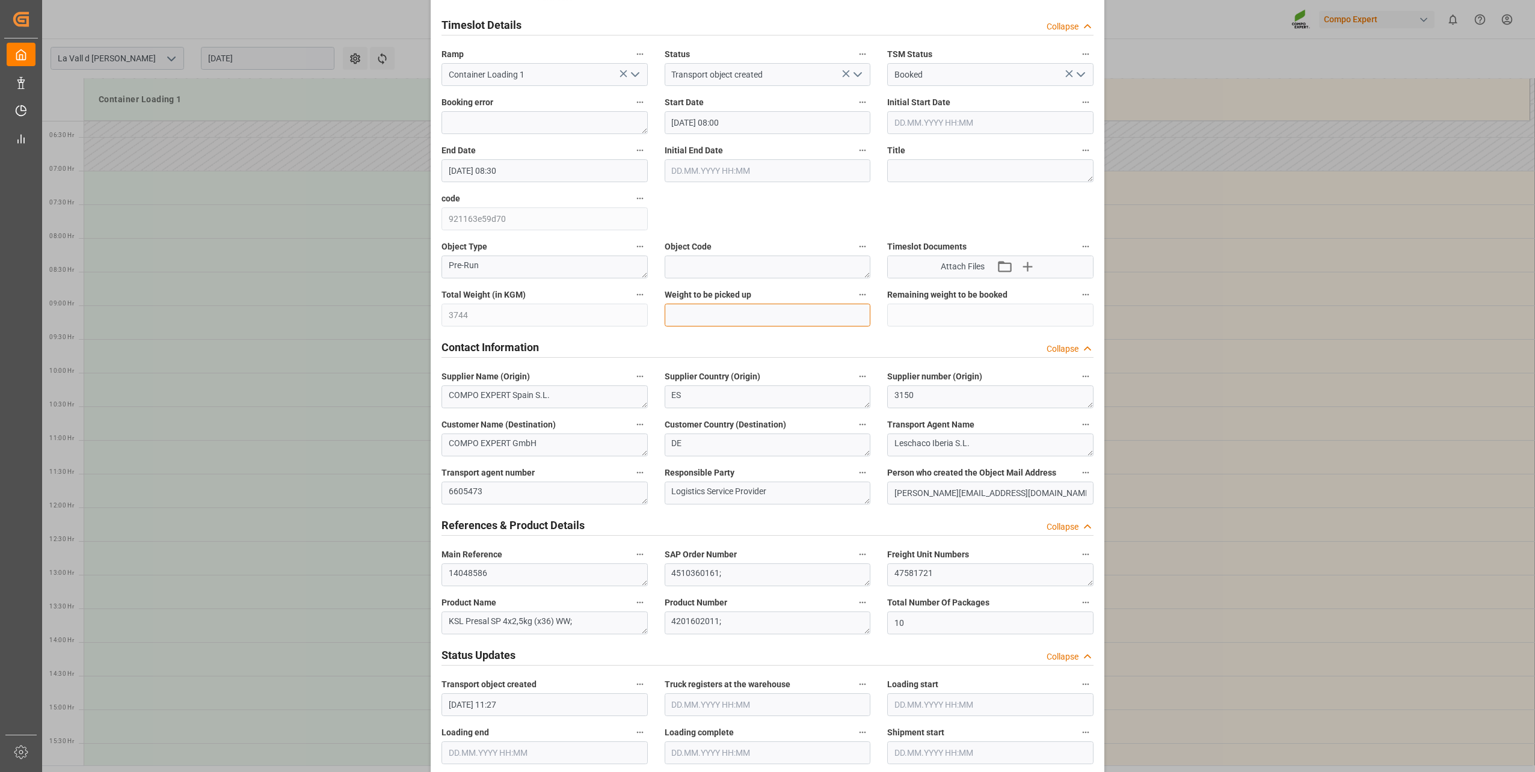
click at [738, 316] on input "text" at bounding box center [767, 315] width 206 height 23
paste input "3744"
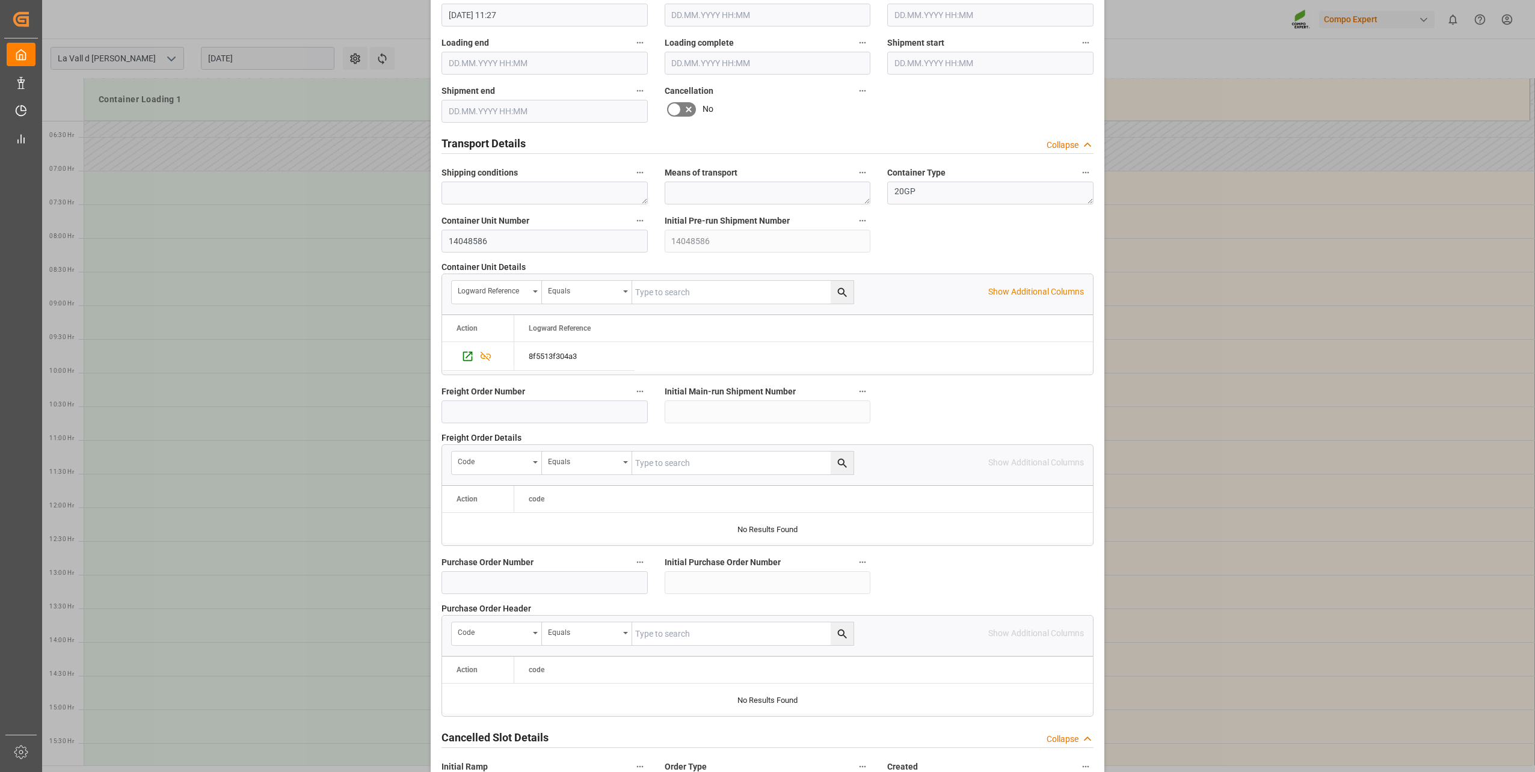
scroll to position [897, 0]
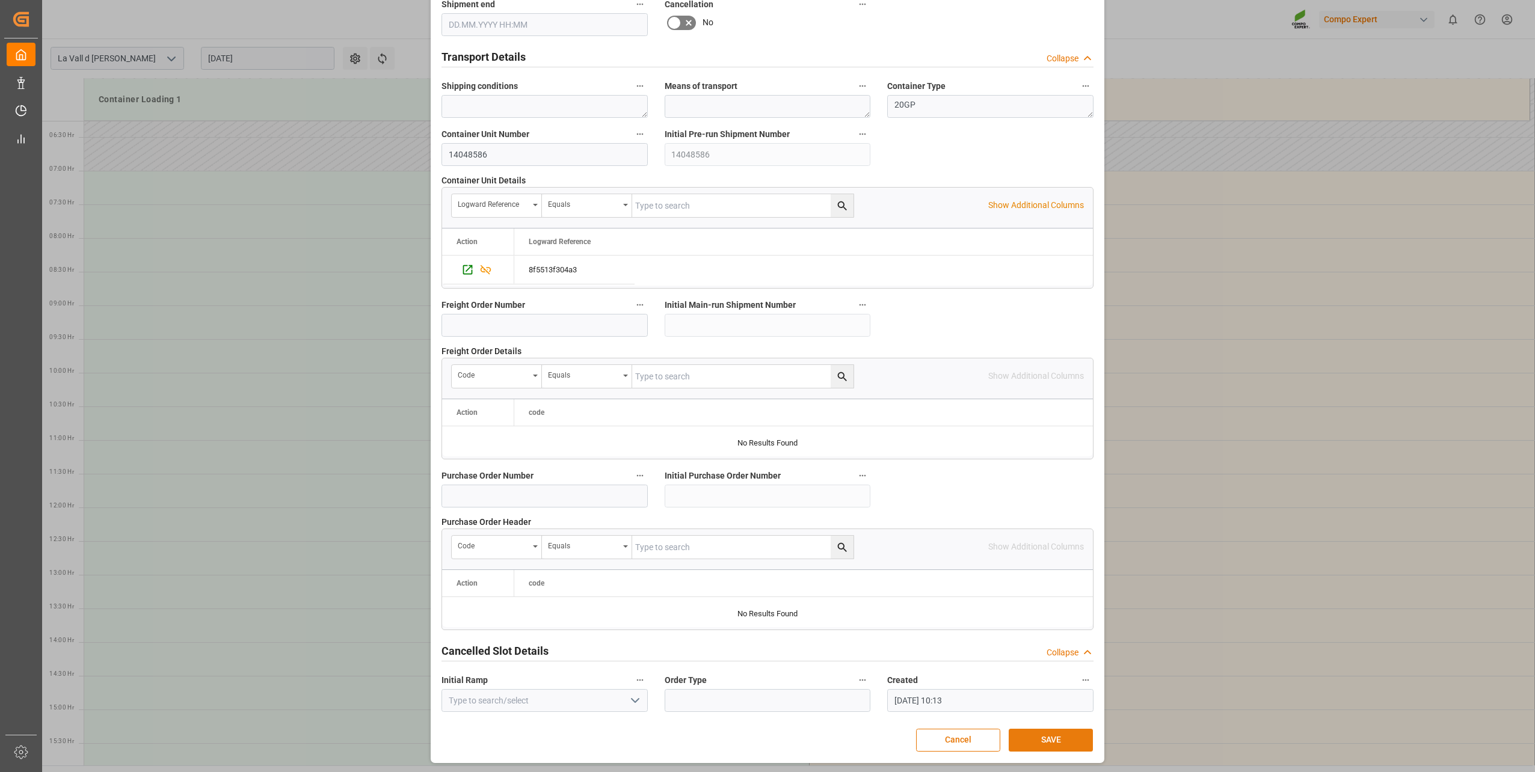
type input "3744"
click at [1044, 741] on button "SAVE" at bounding box center [1050, 740] width 84 height 23
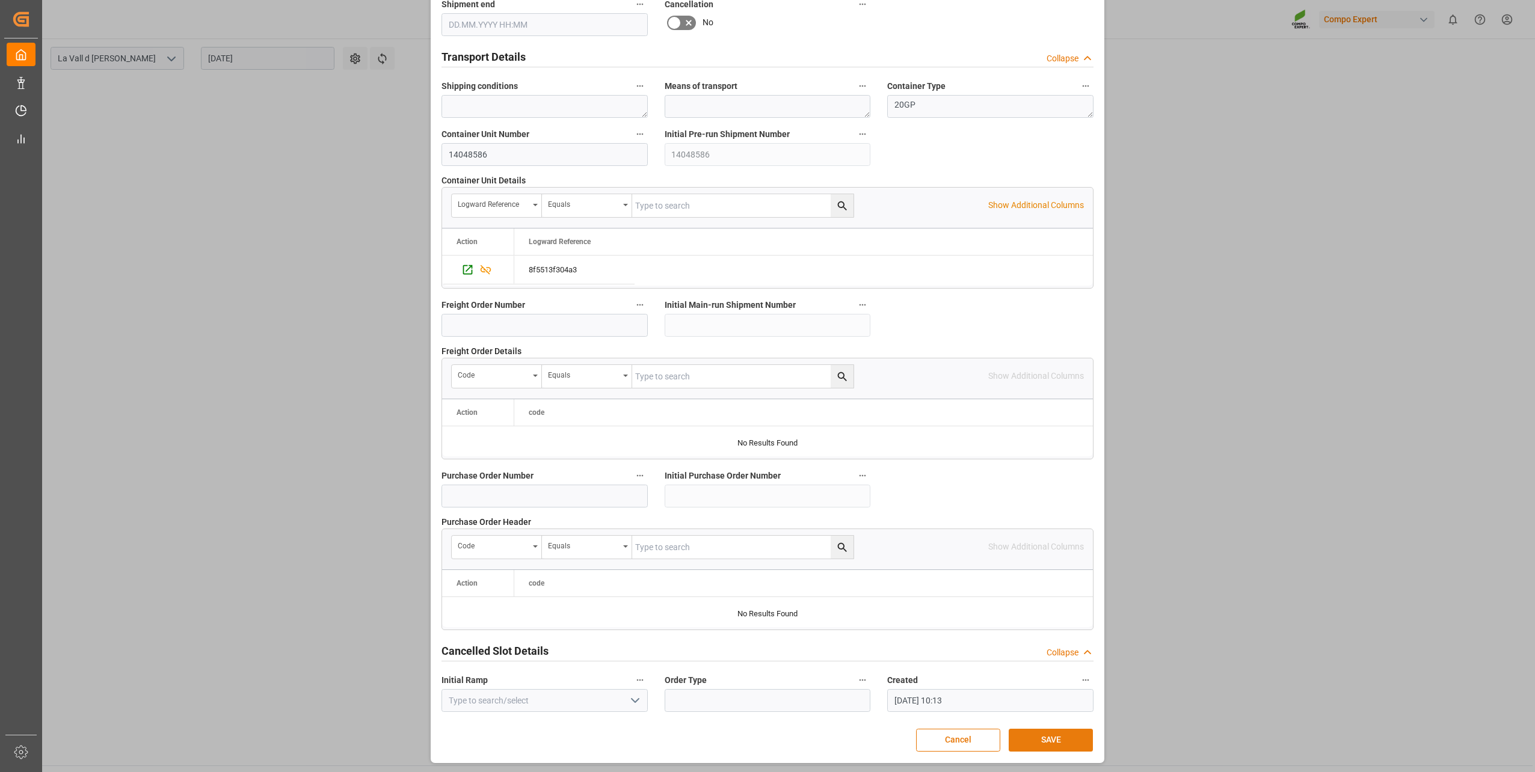
click at [1044, 741] on button "SAVE" at bounding box center [1050, 740] width 84 height 23
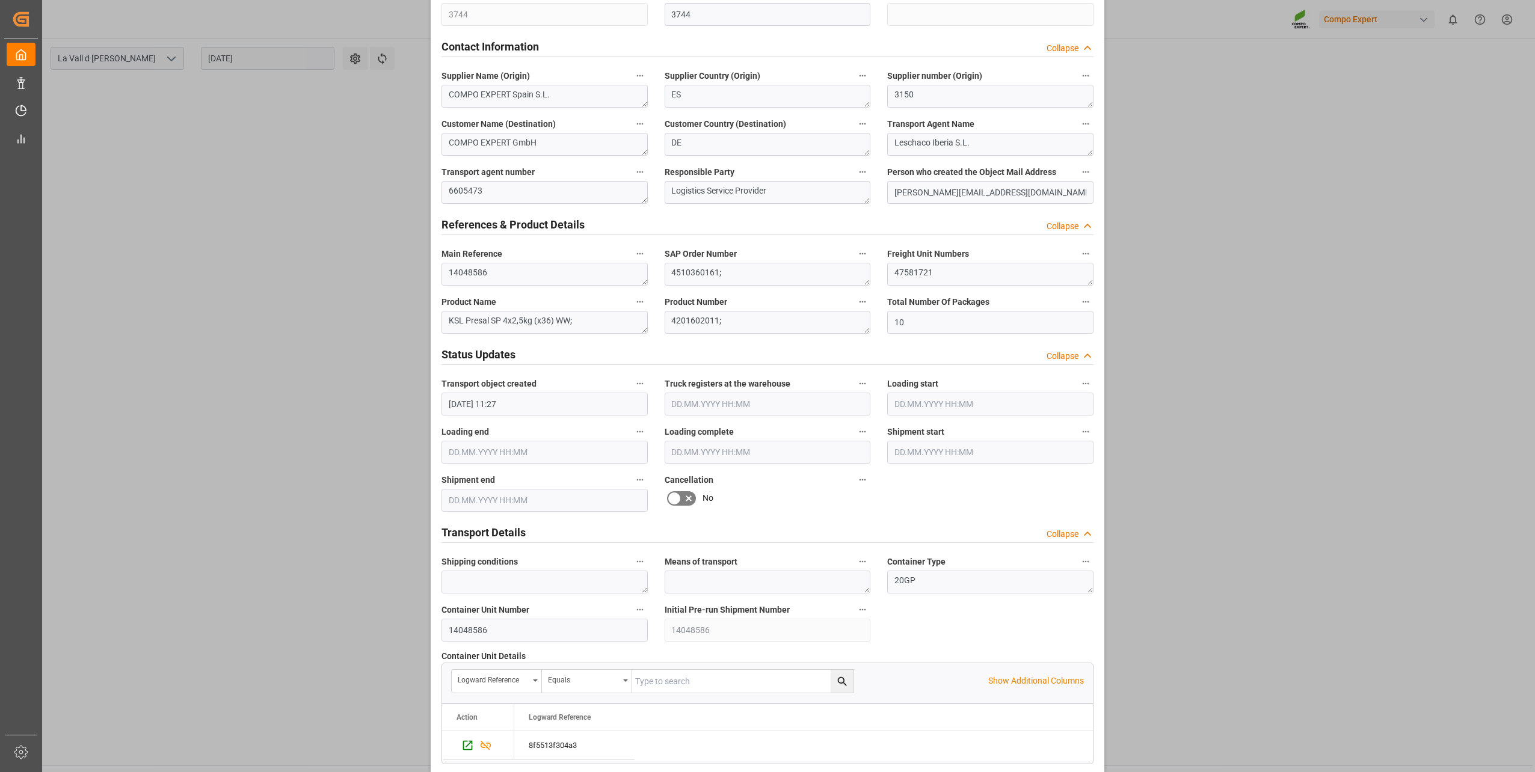
scroll to position [621, 0]
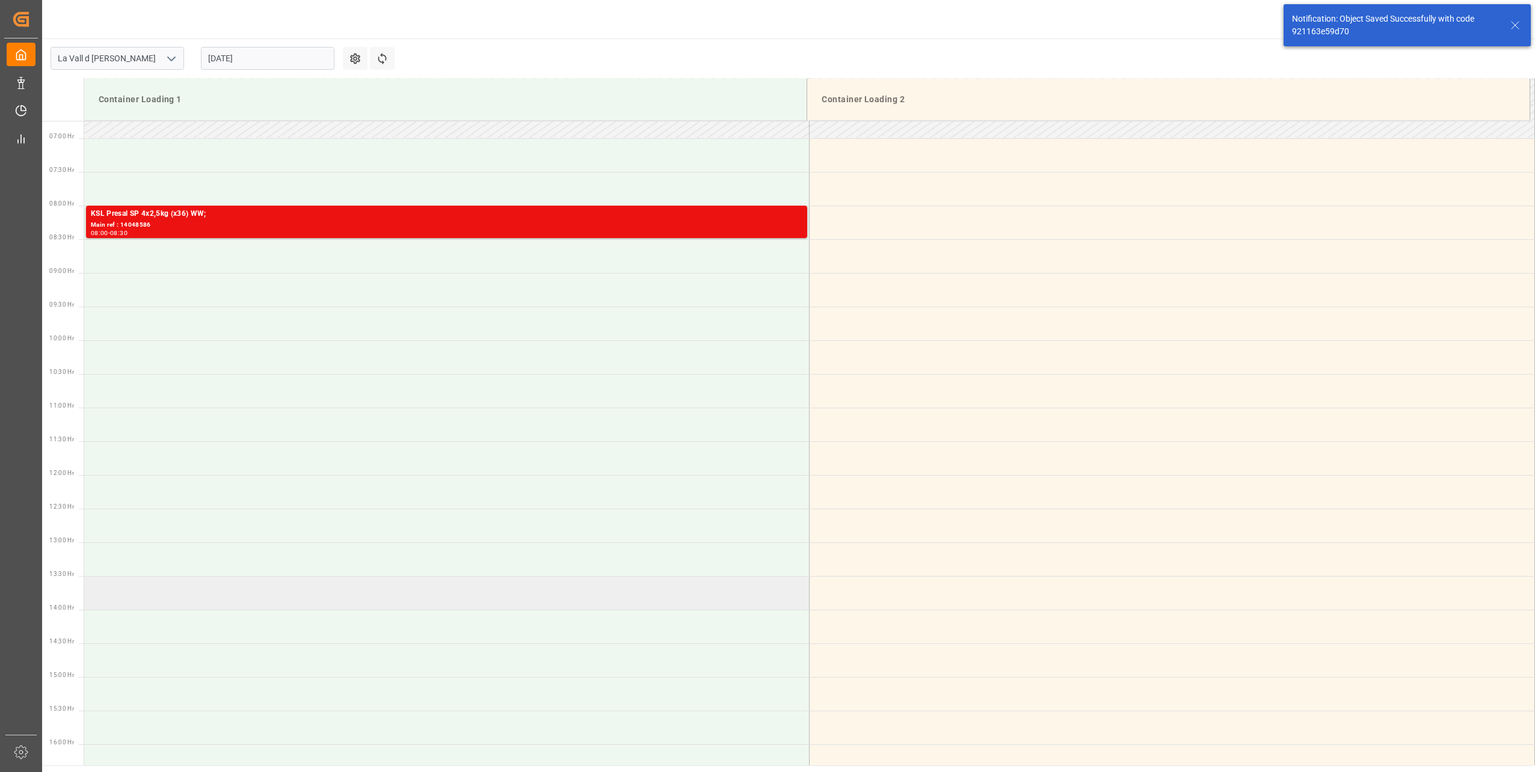
scroll to position [464, 0]
